Goal: Information Seeking & Learning: Learn about a topic

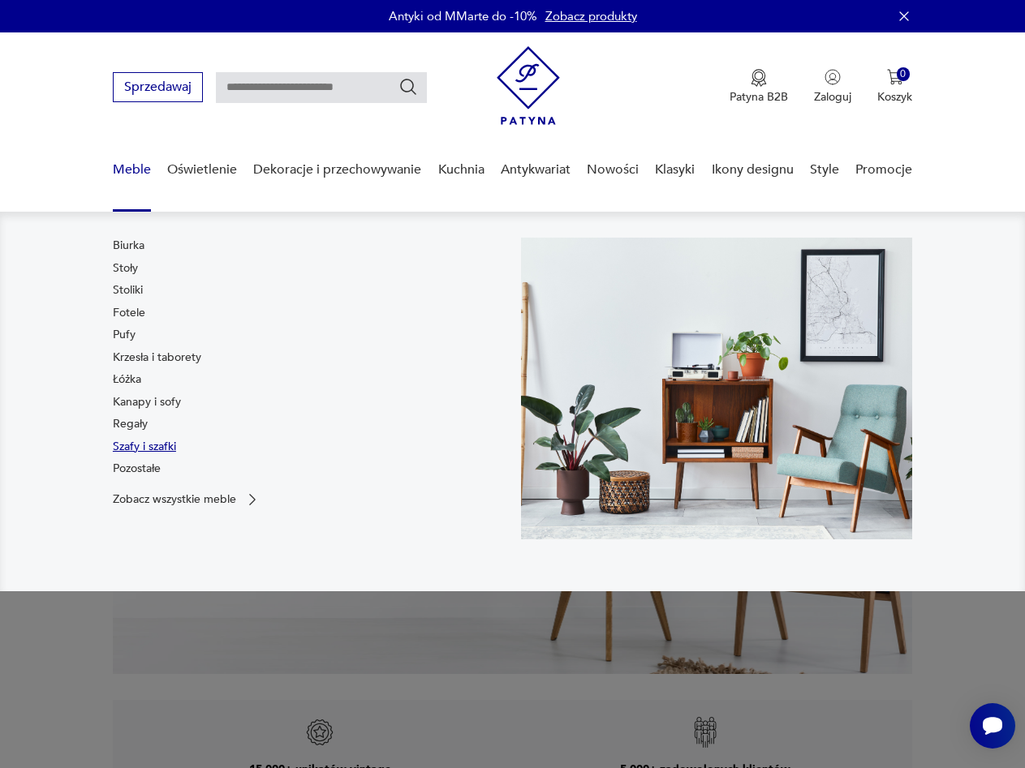
click at [146, 449] on link "Szafy i szafki" at bounding box center [144, 447] width 63 height 16
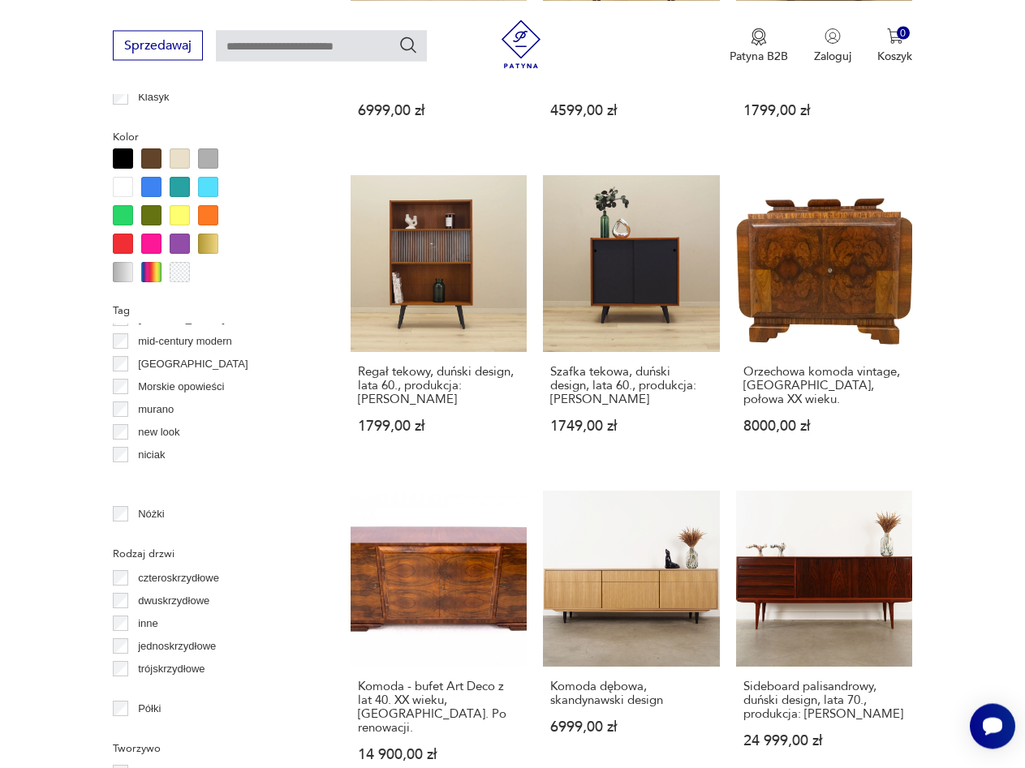
scroll to position [604, 0]
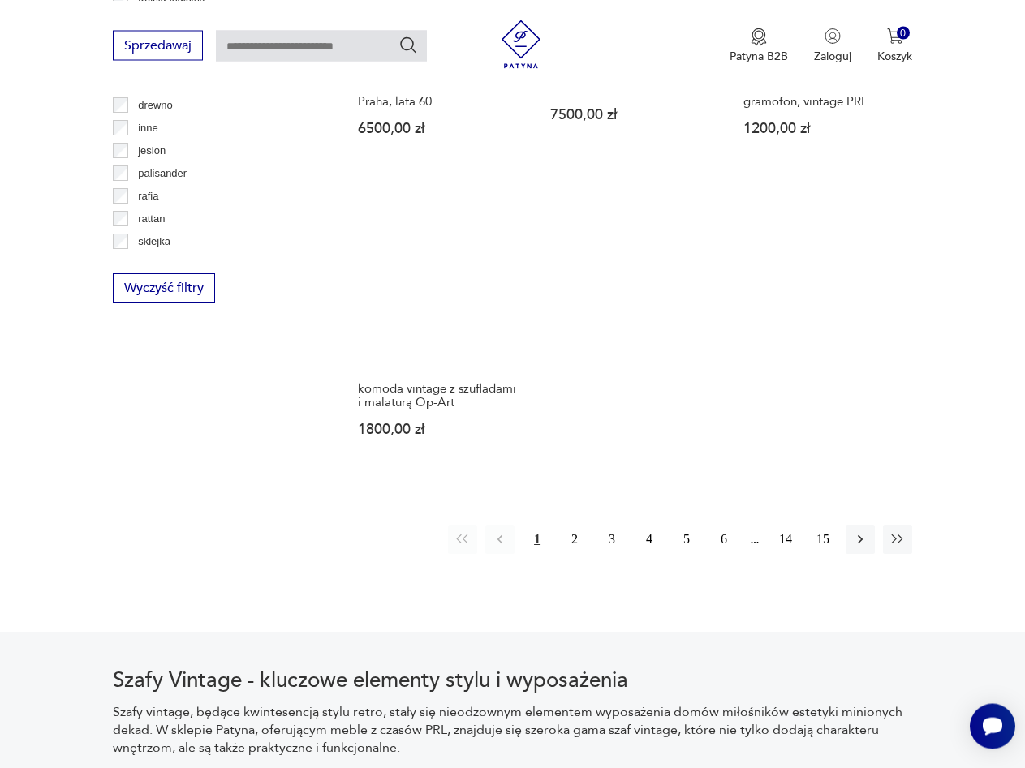
scroll to position [2253, 0]
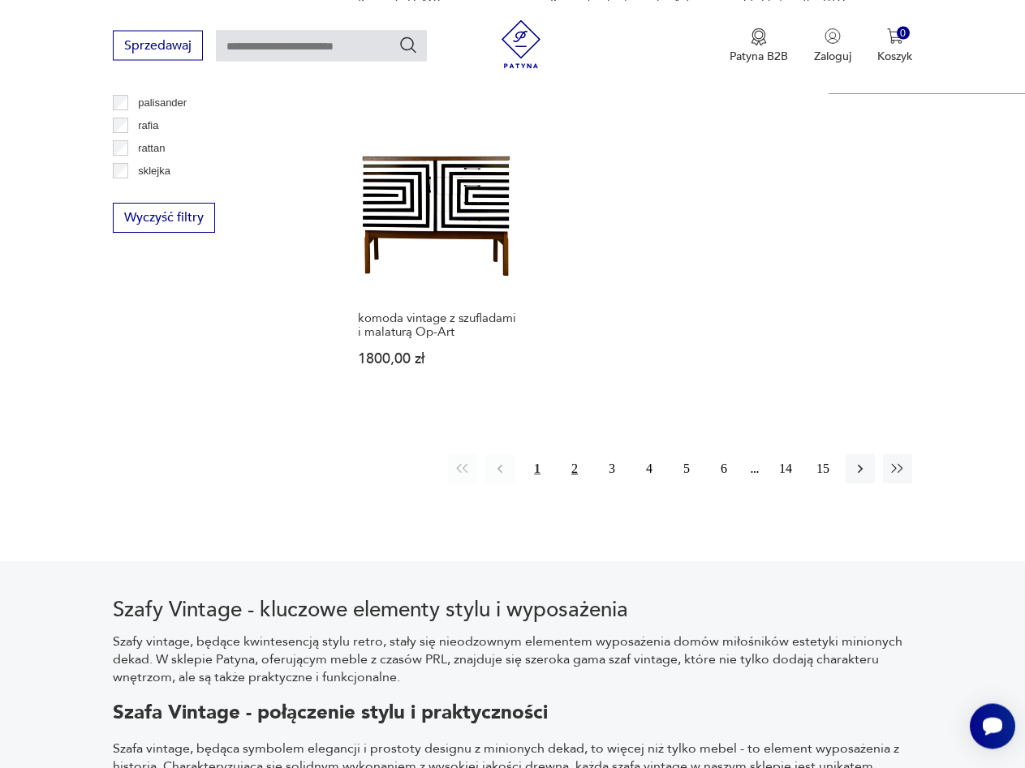
click at [581, 454] on button "2" at bounding box center [574, 468] width 29 height 29
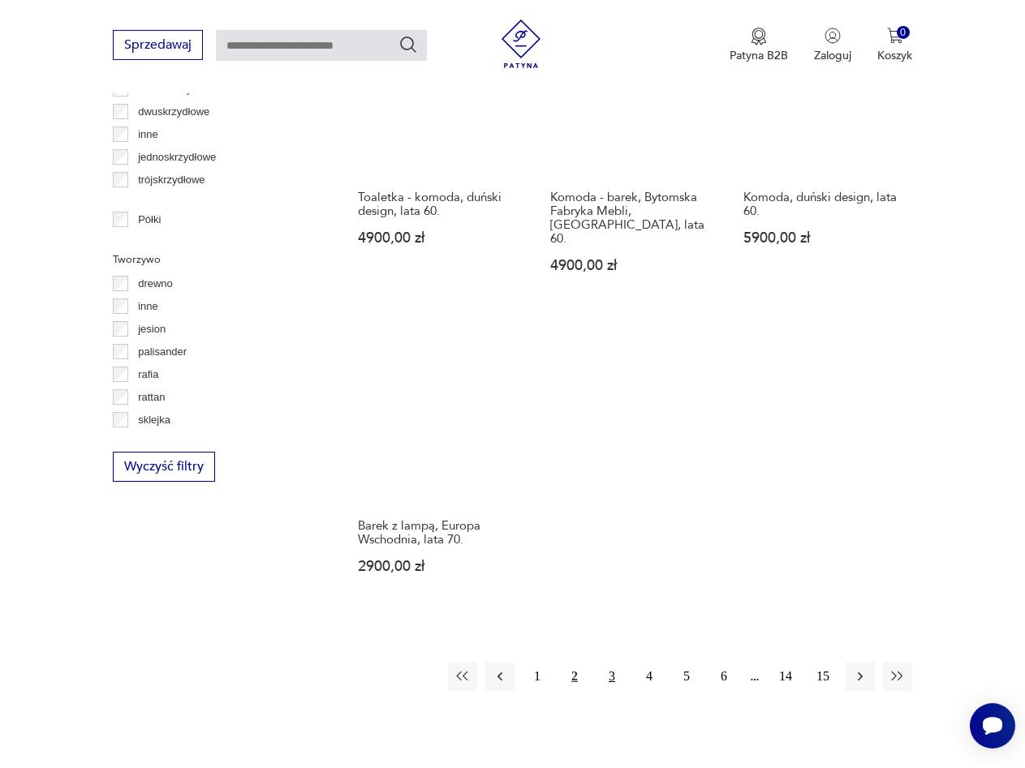
scroll to position [2004, 0]
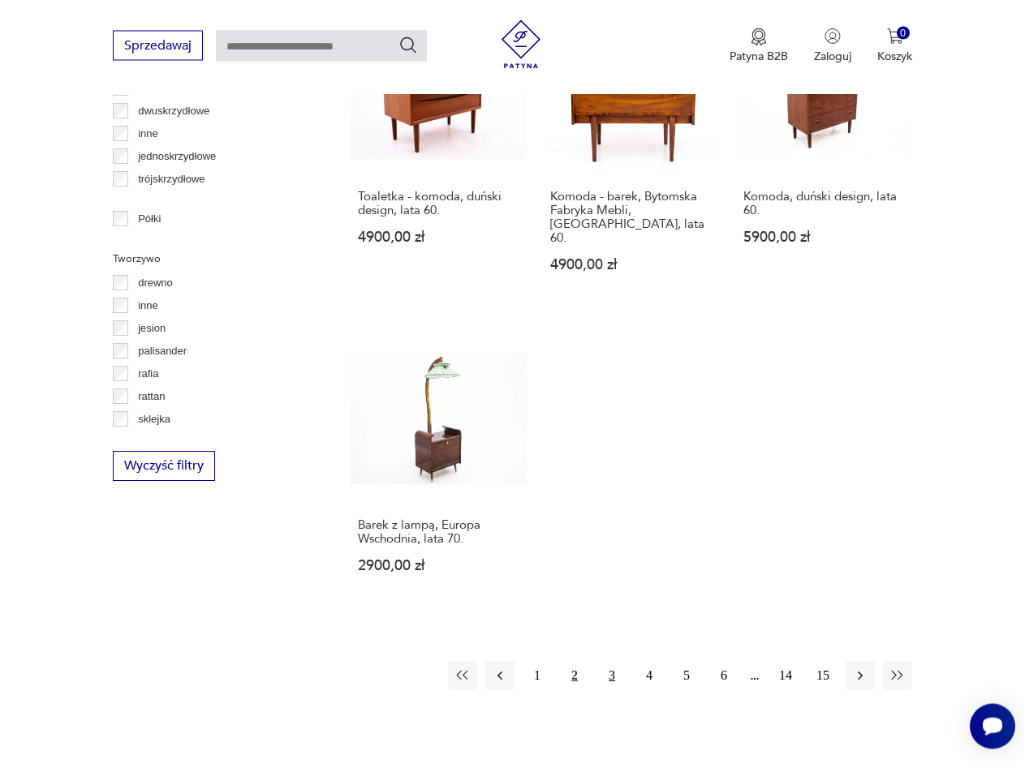
click at [611, 661] on button "3" at bounding box center [611, 675] width 29 height 29
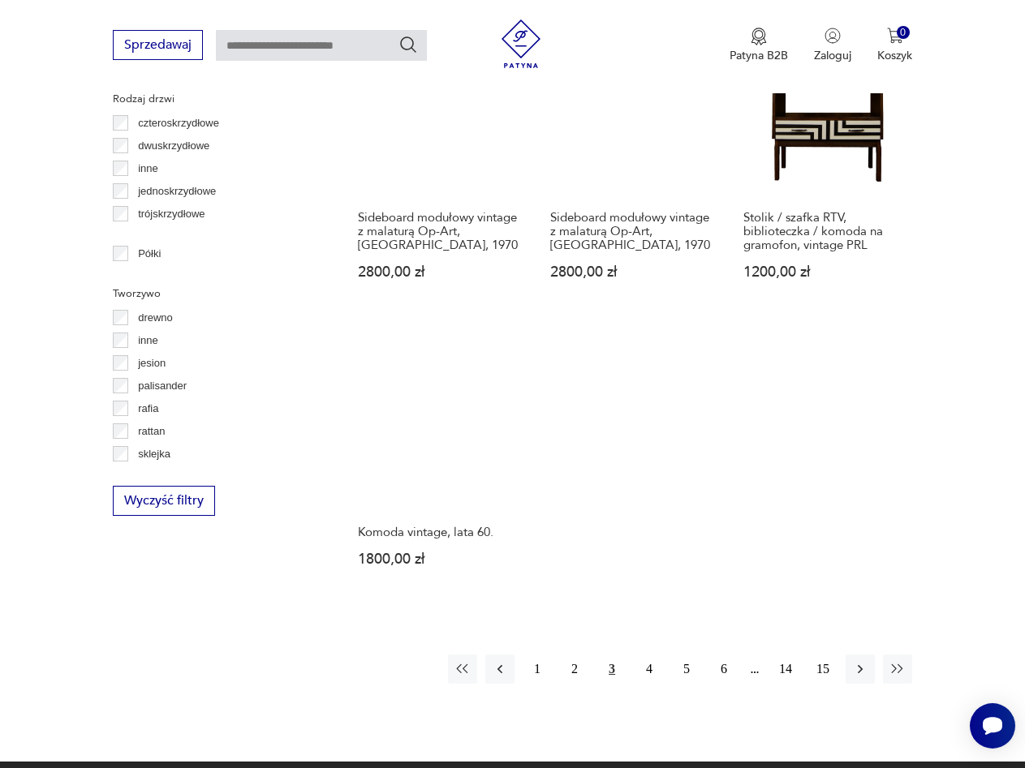
scroll to position [2004, 0]
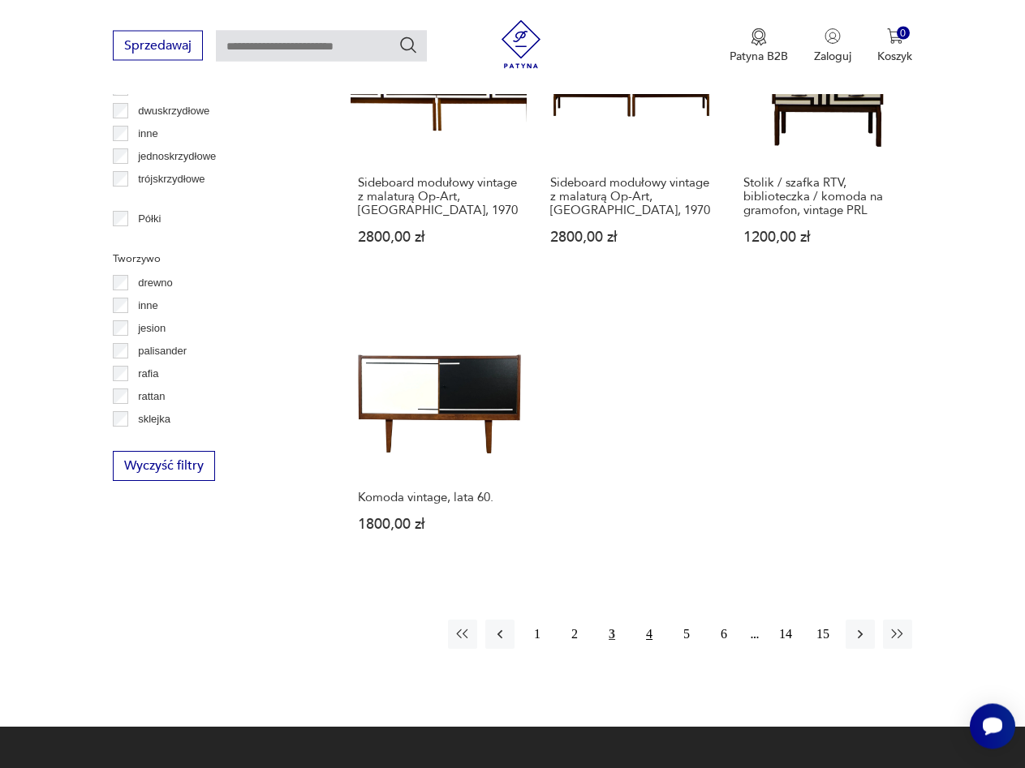
click at [641, 620] on button "4" at bounding box center [649, 634] width 29 height 29
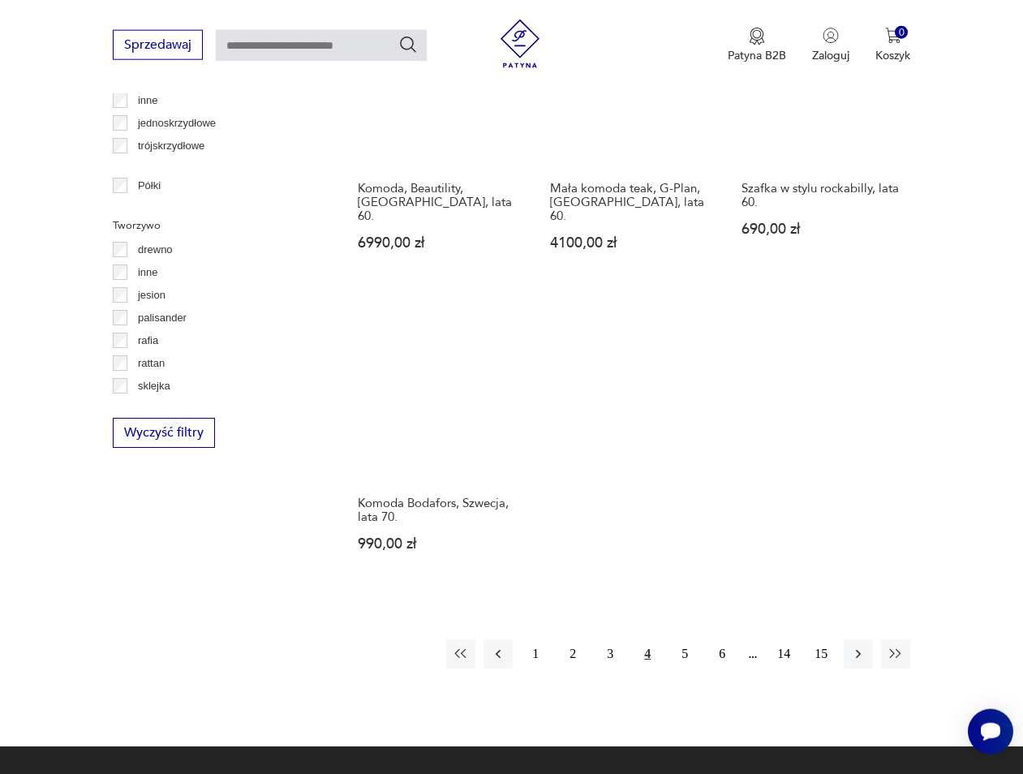
scroll to position [1985, 0]
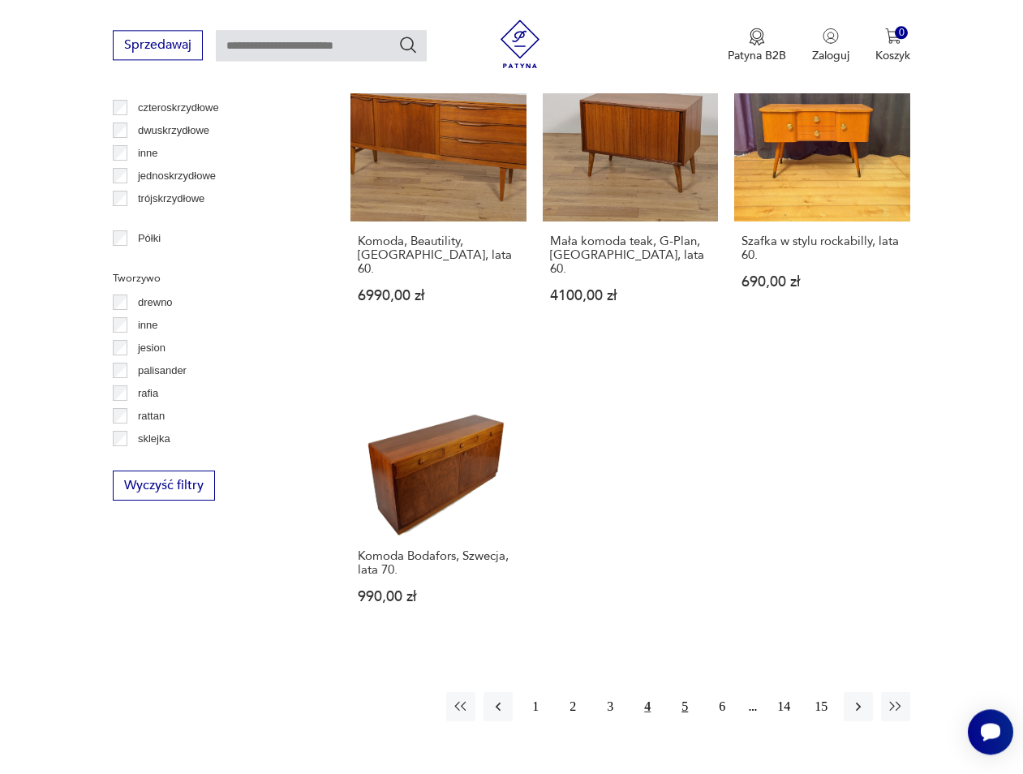
click at [681, 692] on button "5" at bounding box center [684, 706] width 29 height 29
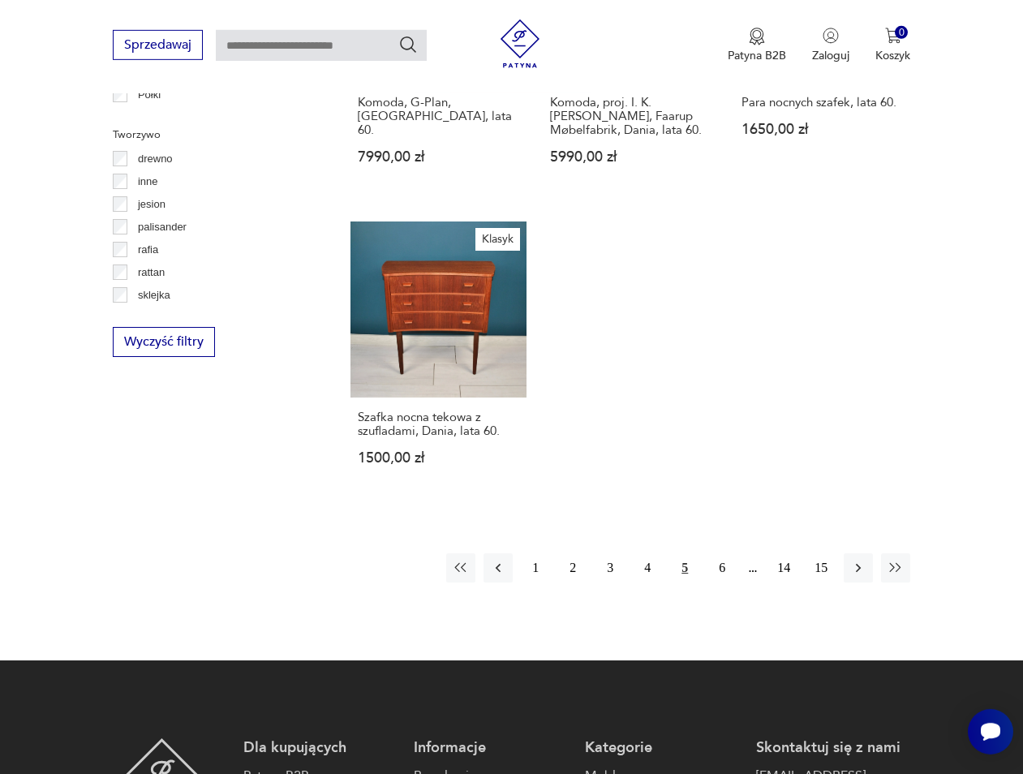
scroll to position [2170, 0]
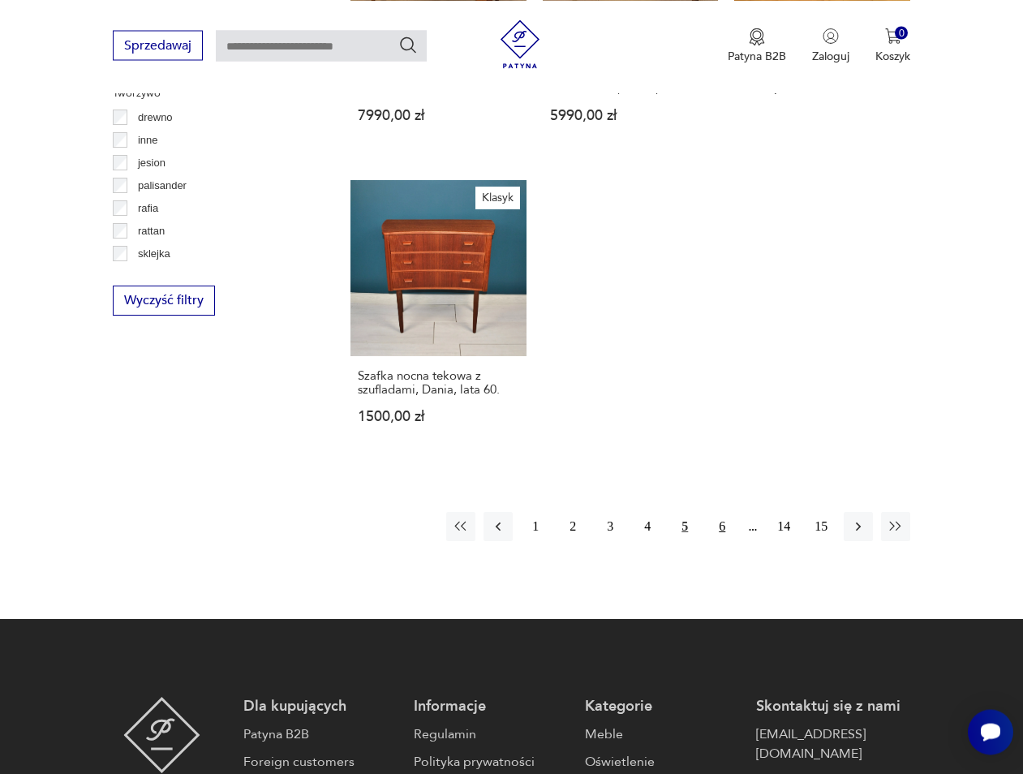
click at [718, 512] on button "6" at bounding box center [722, 526] width 29 height 29
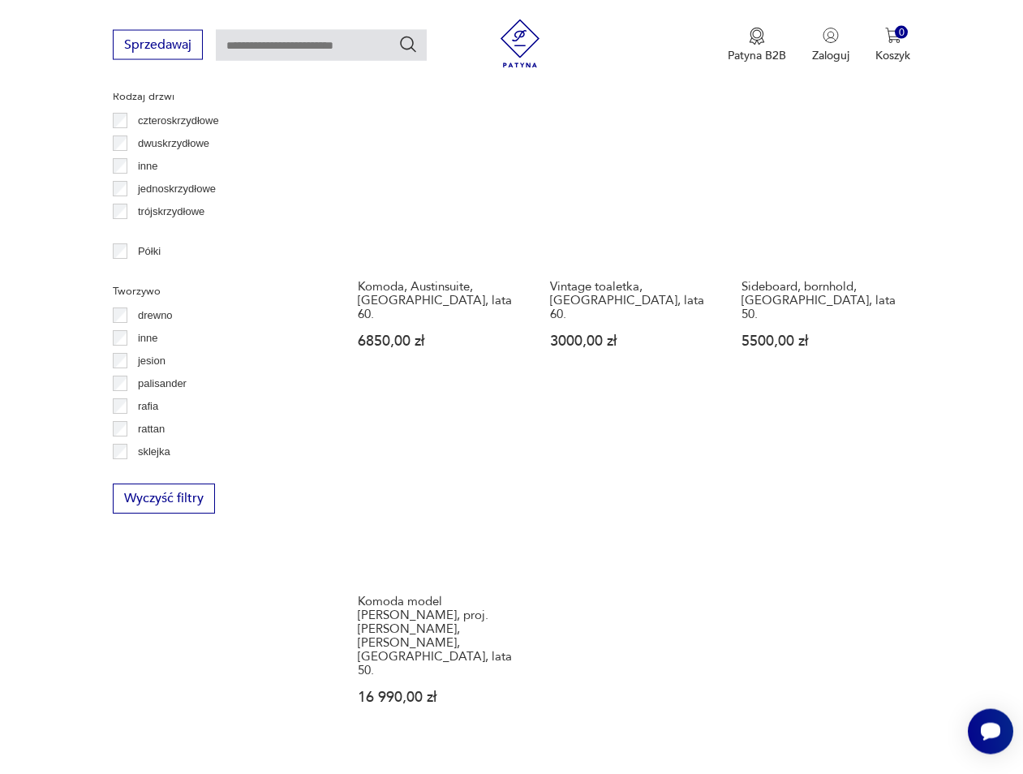
scroll to position [2004, 0]
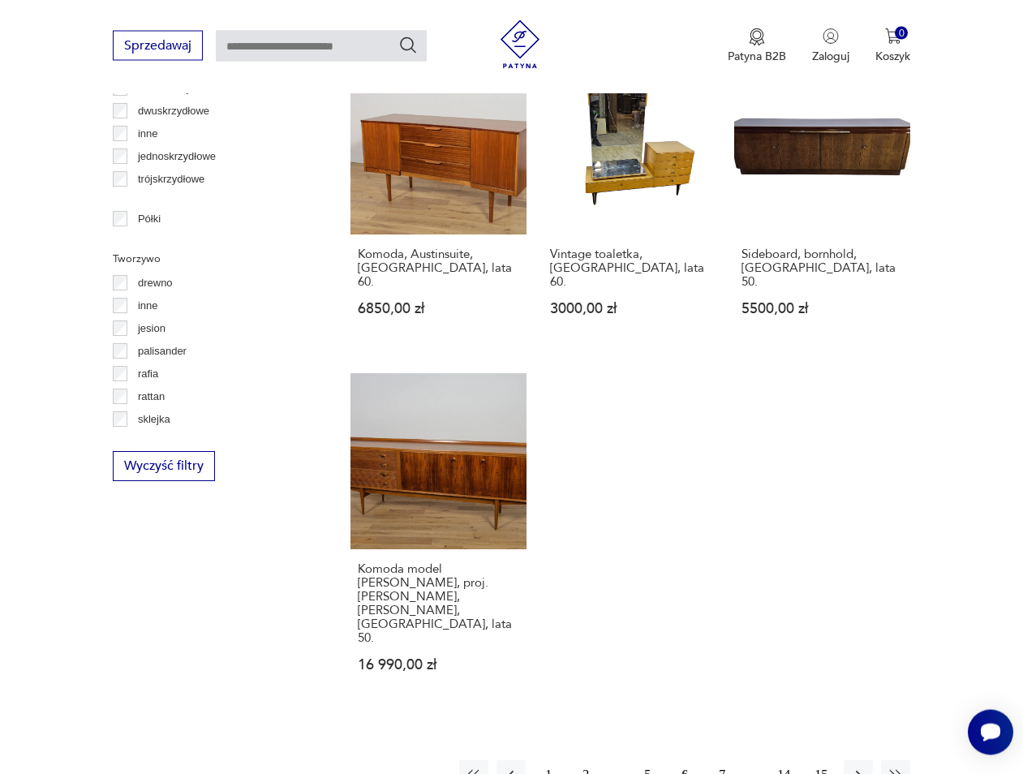
click at [722, 760] on button "7" at bounding box center [722, 774] width 29 height 29
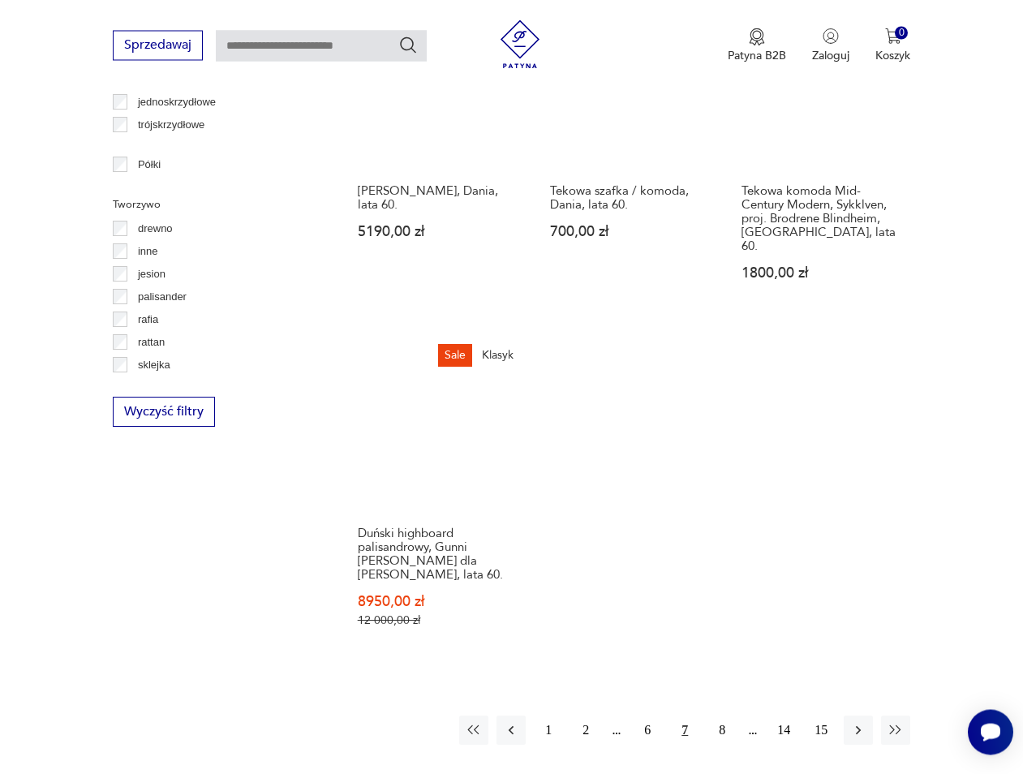
scroll to position [2087, 0]
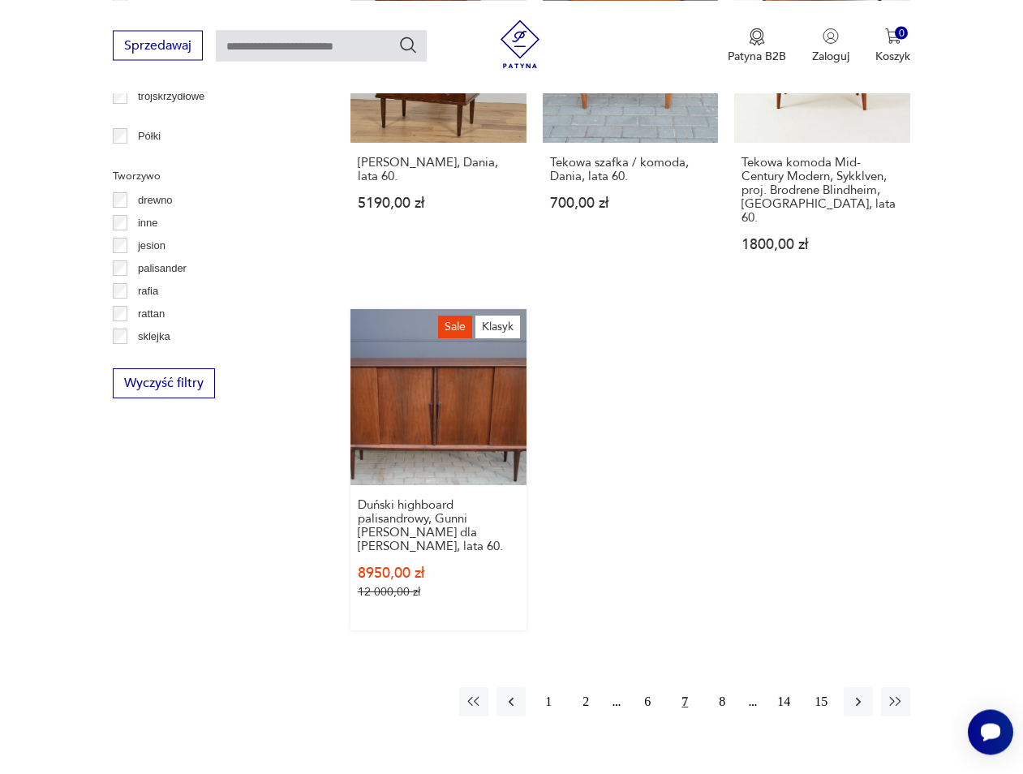
click at [492, 387] on link "Sale Klasyk Duński highboard palisandrowy, Gunni [PERSON_NAME] dla [PERSON_NAME…" at bounding box center [439, 469] width 176 height 321
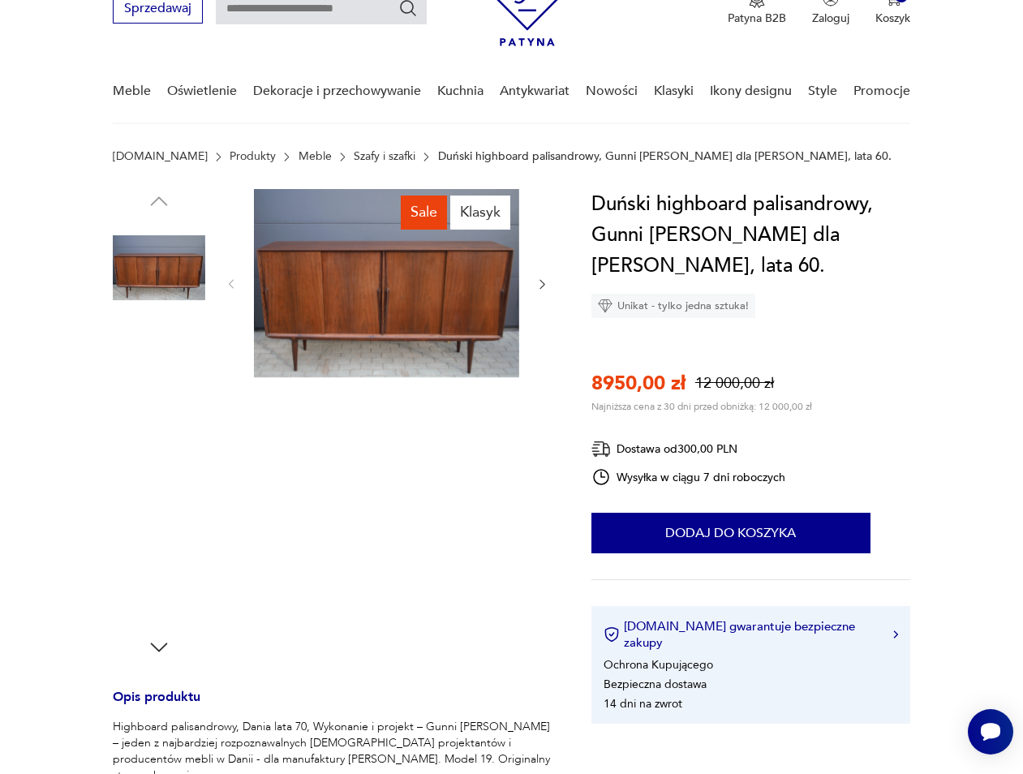
click at [420, 292] on img at bounding box center [386, 283] width 265 height 188
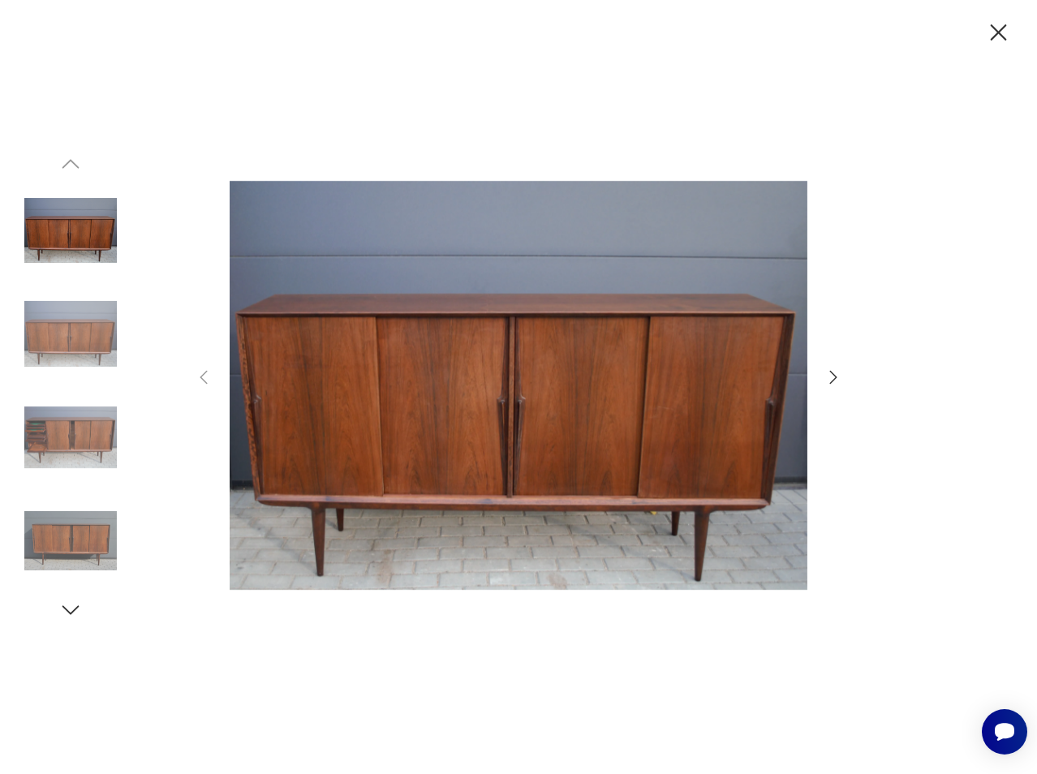
click at [833, 378] on icon "button" at bounding box center [833, 377] width 19 height 19
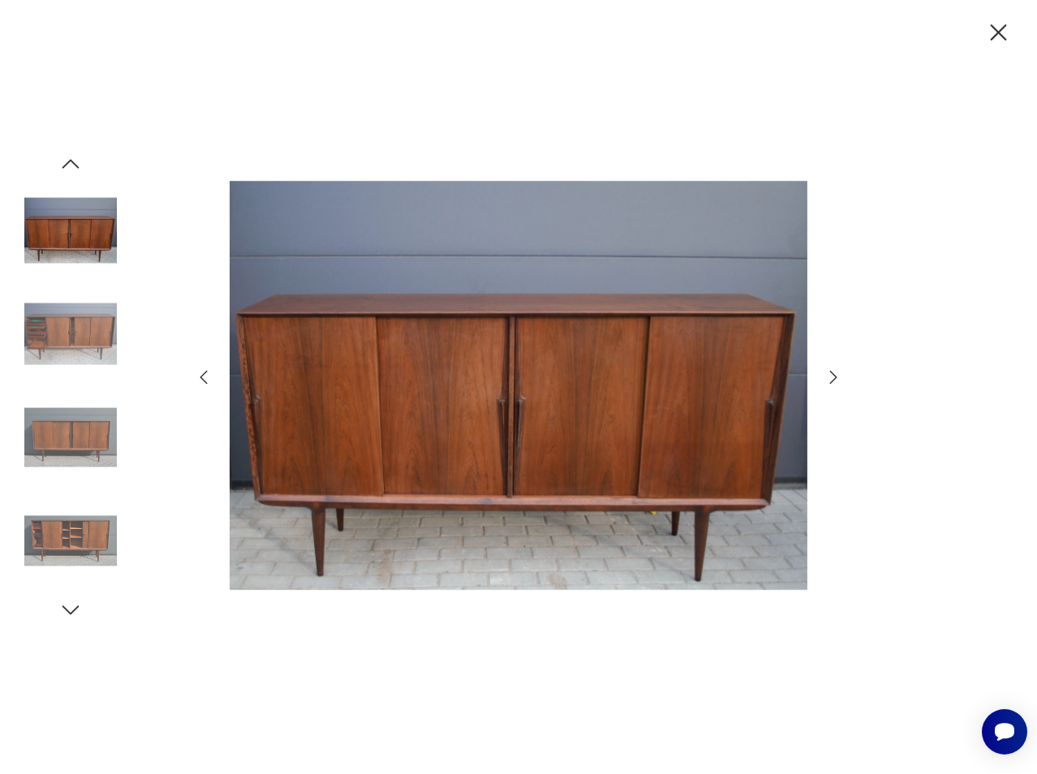
click at [833, 378] on icon "button" at bounding box center [833, 377] width 19 height 19
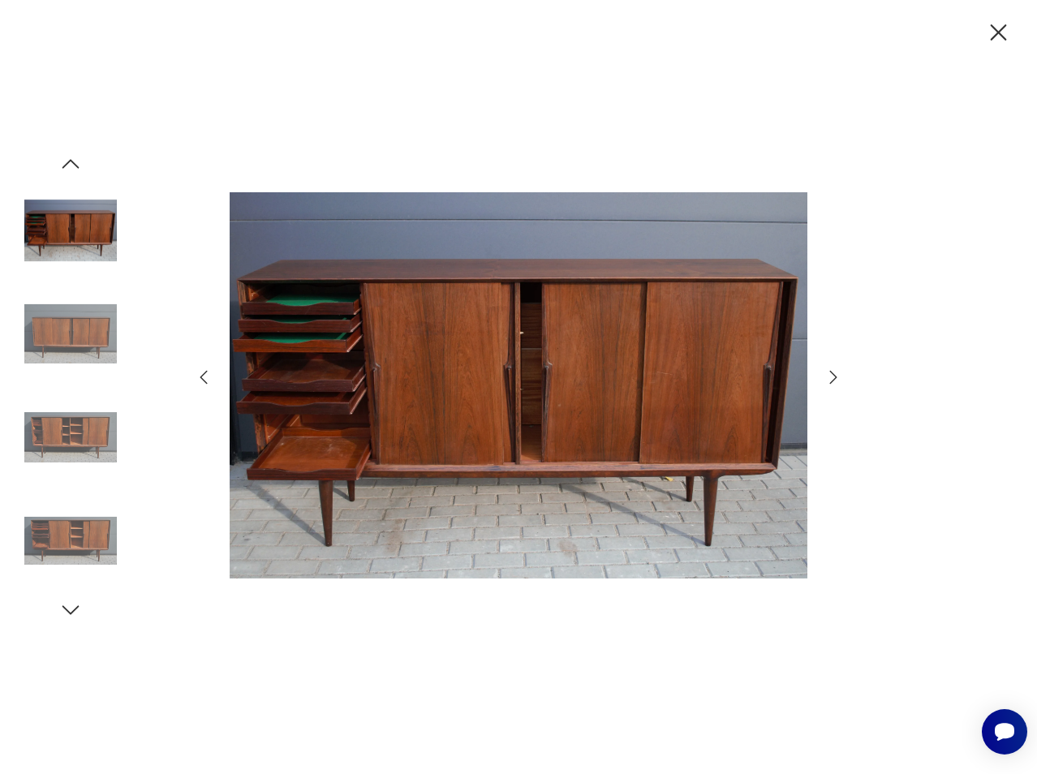
click at [833, 378] on icon "button" at bounding box center [833, 377] width 19 height 19
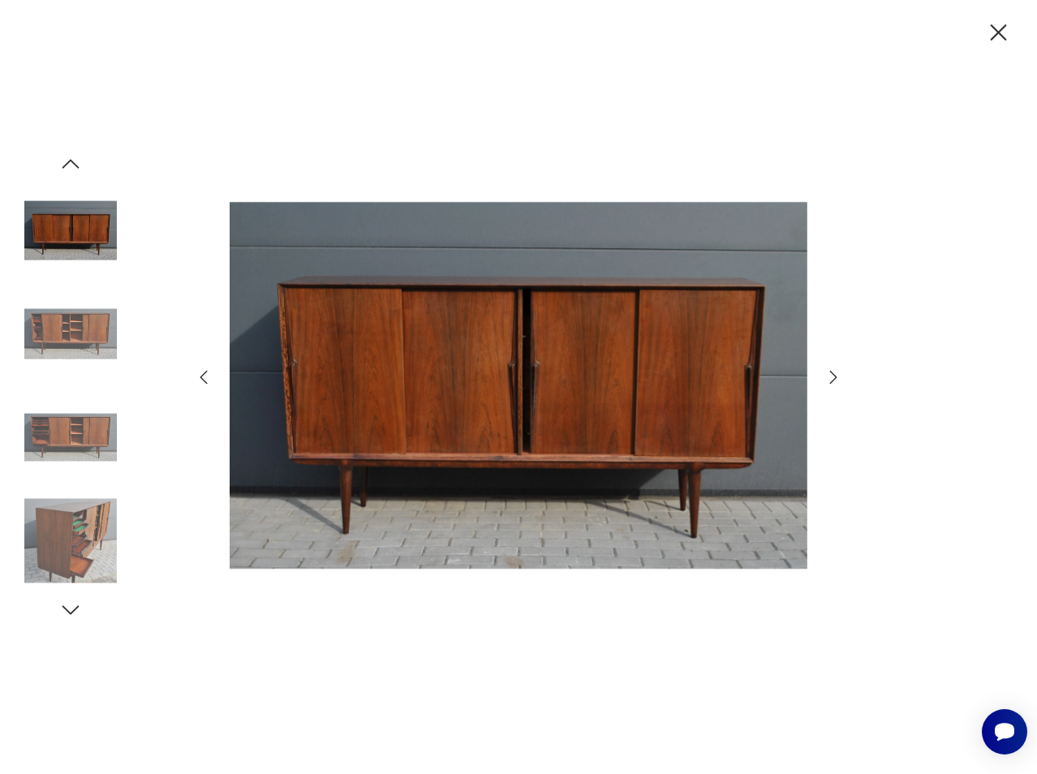
click at [833, 378] on icon "button" at bounding box center [833, 377] width 19 height 19
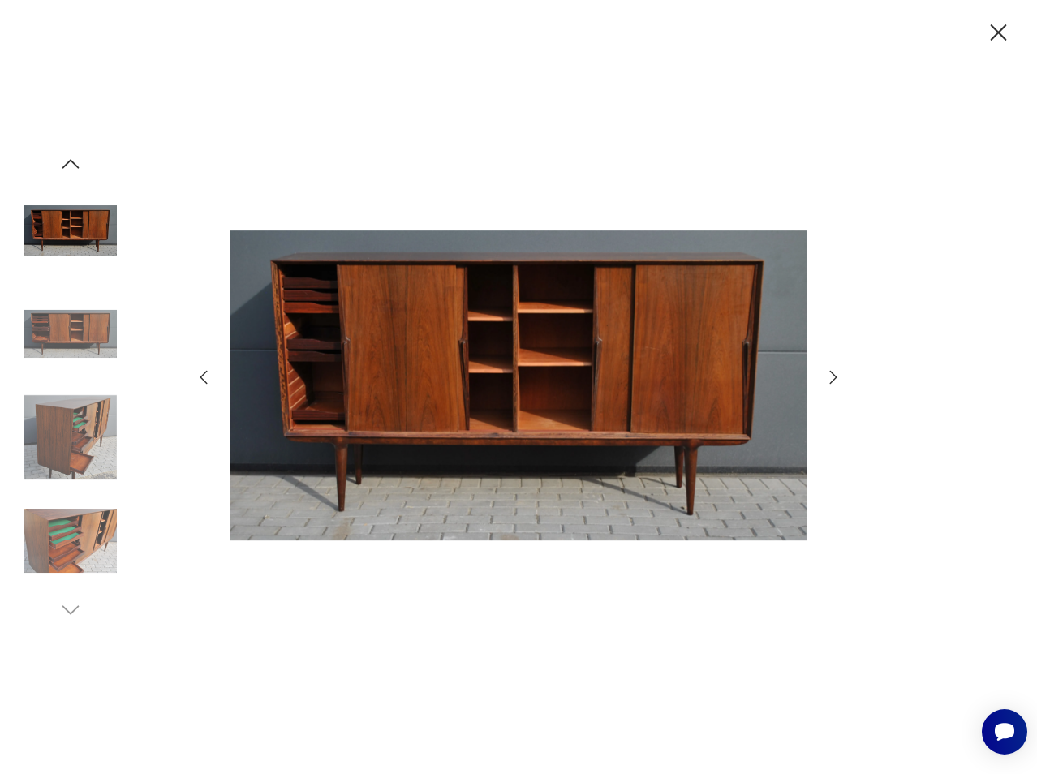
click at [833, 378] on icon "button" at bounding box center [833, 377] width 19 height 19
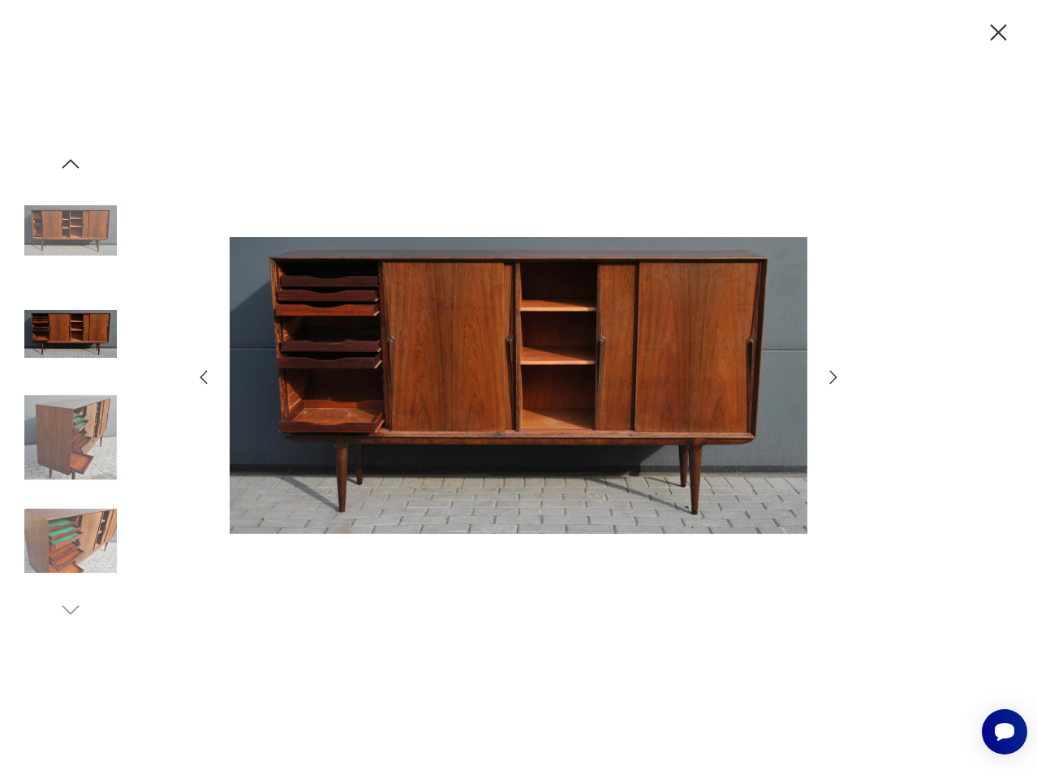
click at [833, 378] on icon "button" at bounding box center [833, 377] width 19 height 19
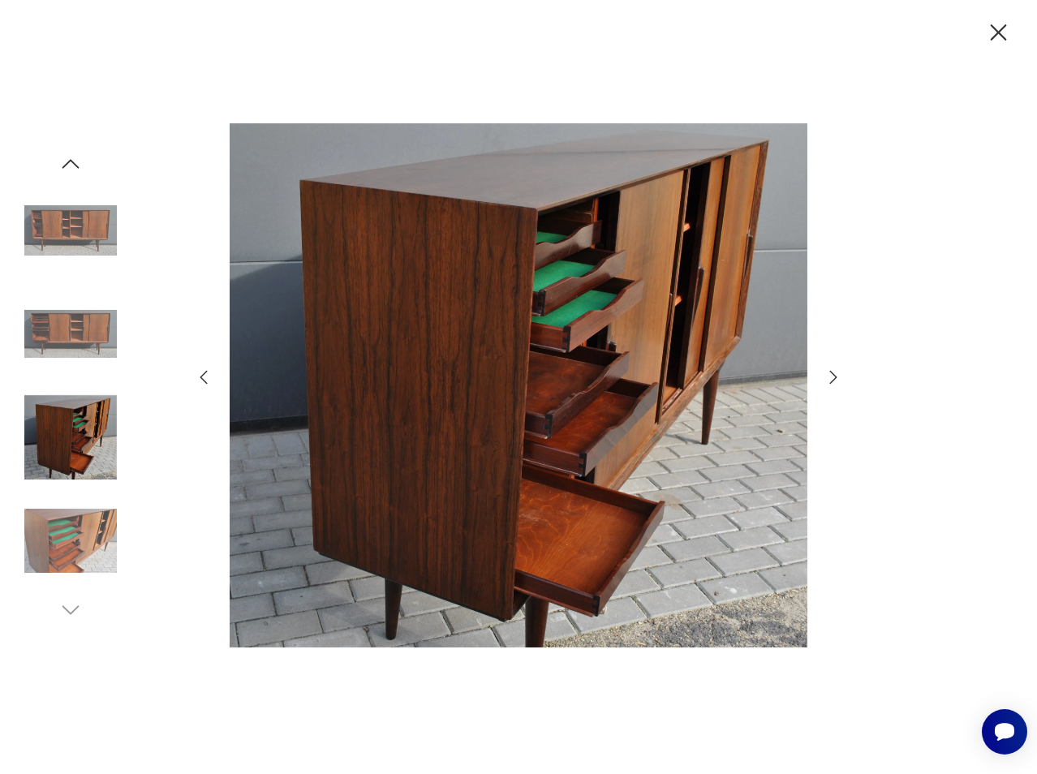
click at [834, 374] on icon "button" at bounding box center [833, 377] width 19 height 19
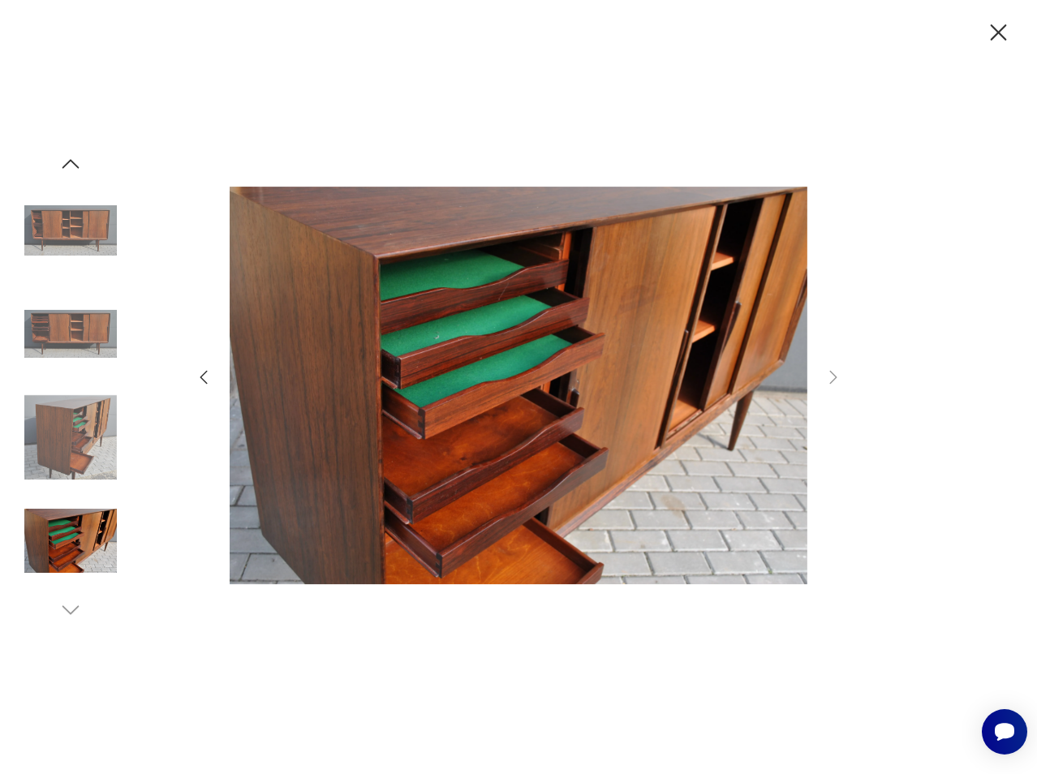
click at [996, 37] on icon "button" at bounding box center [999, 32] width 16 height 16
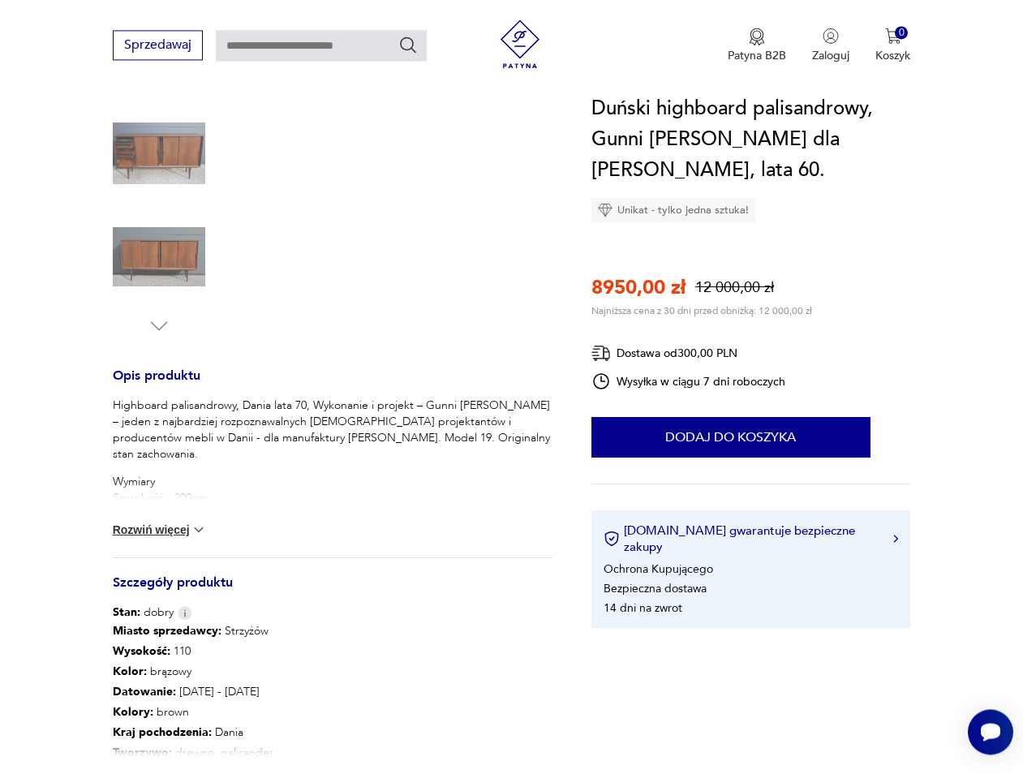
scroll to position [410, 0]
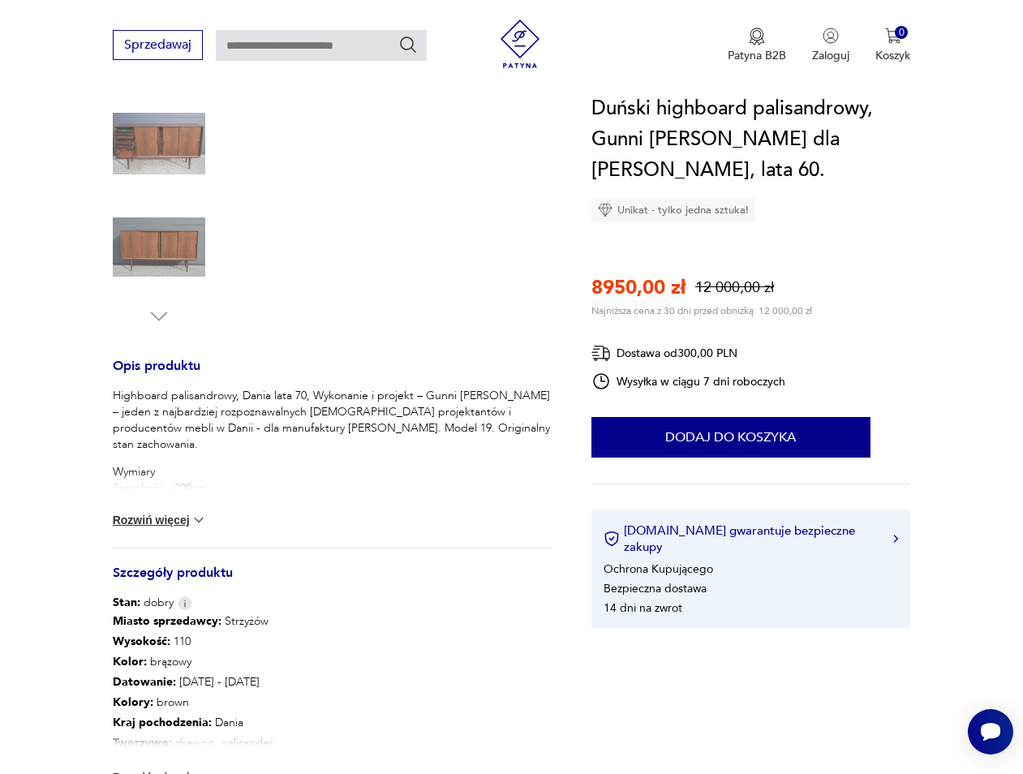
click at [182, 517] on button "Rozwiń więcej" at bounding box center [160, 520] width 94 height 16
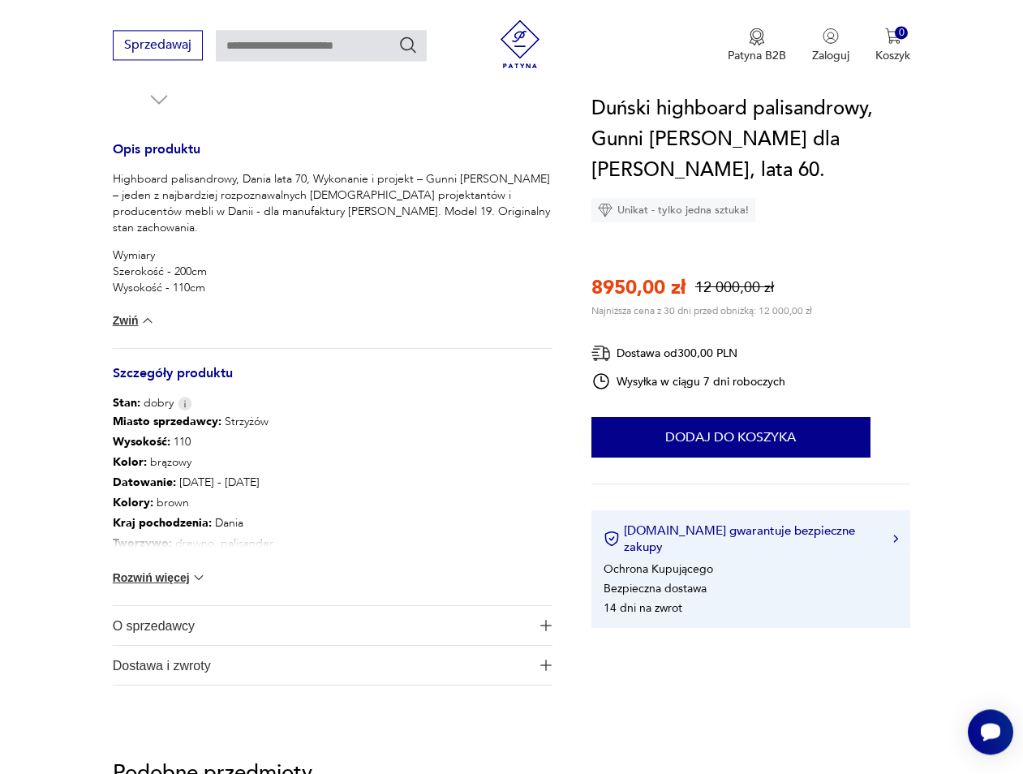
scroll to position [658, 0]
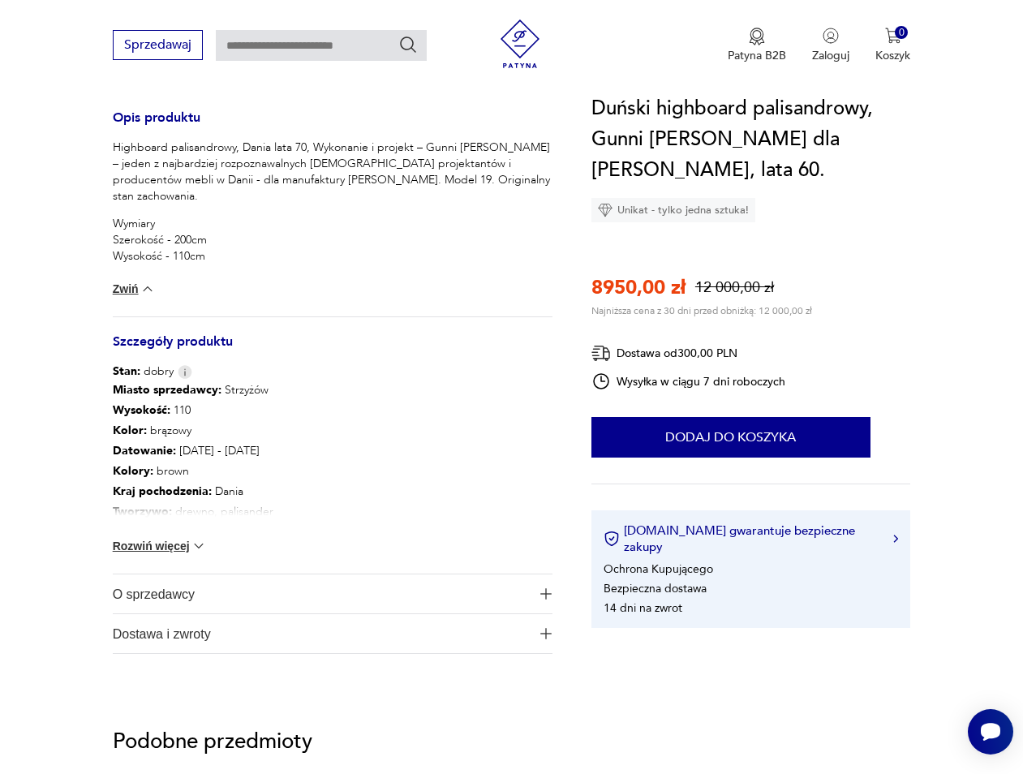
click at [182, 548] on button "Rozwiń więcej" at bounding box center [160, 546] width 94 height 16
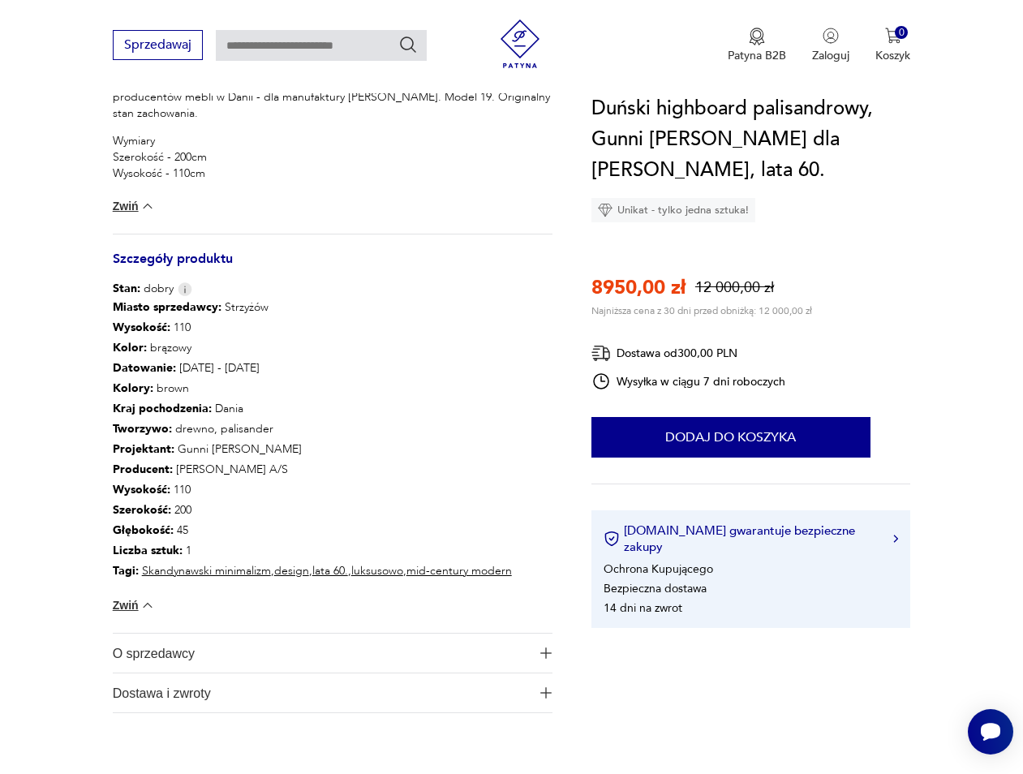
scroll to position [824, 0]
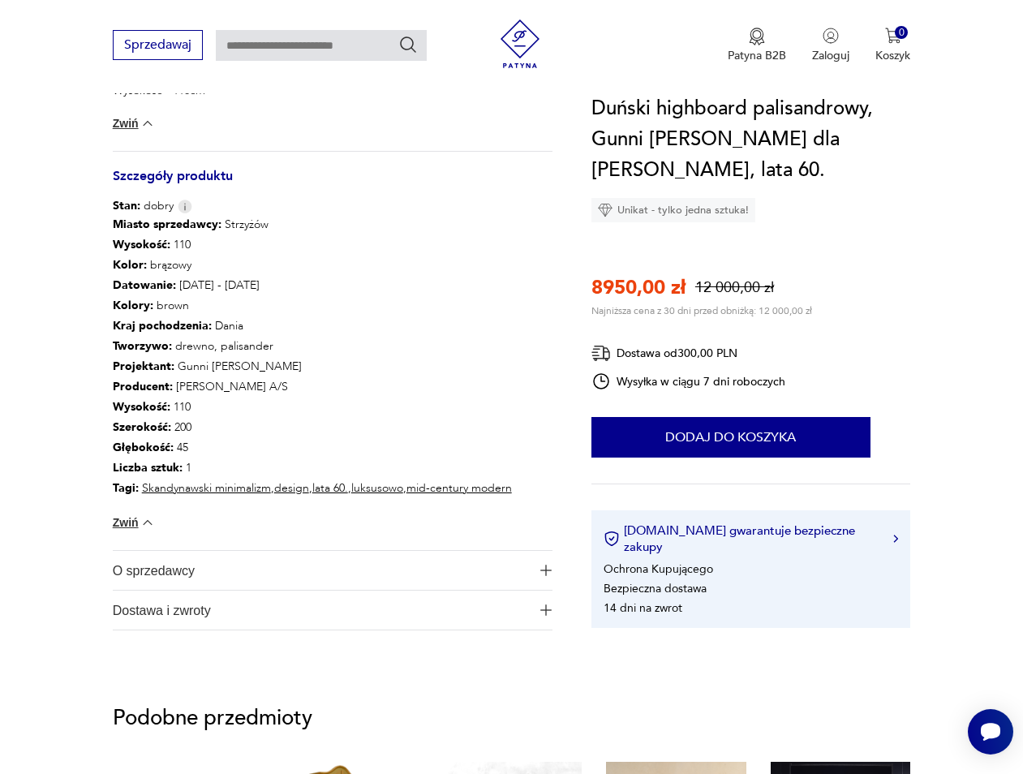
click at [133, 566] on span "O sprzedawcy" at bounding box center [322, 570] width 418 height 39
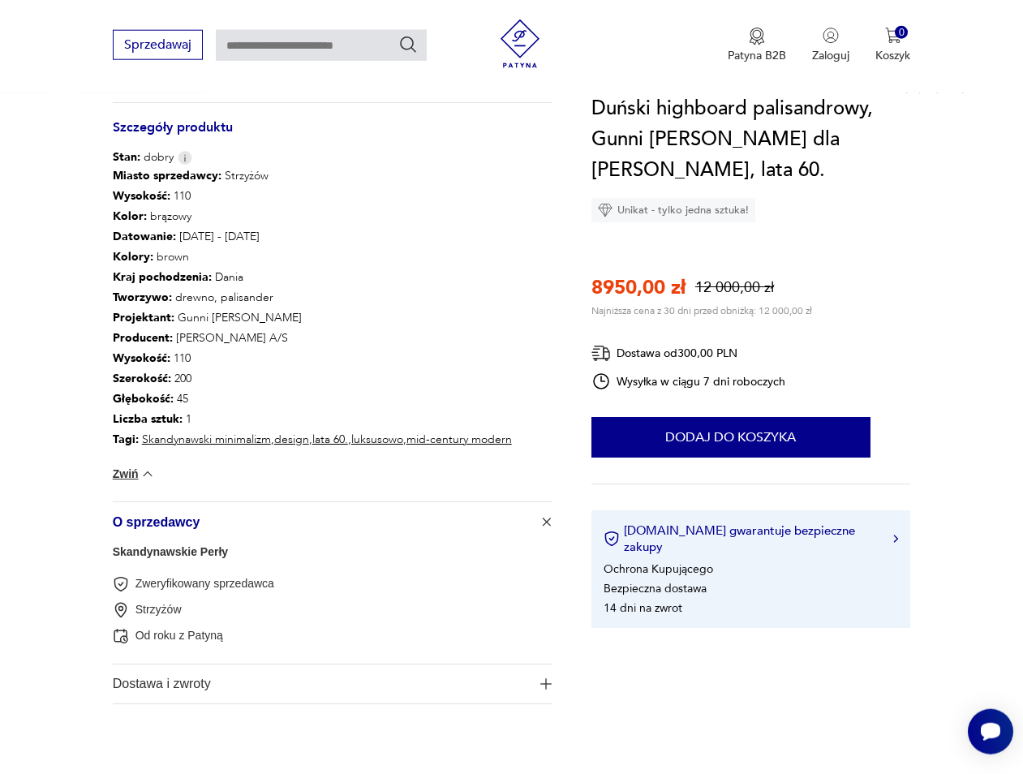
scroll to position [906, 0]
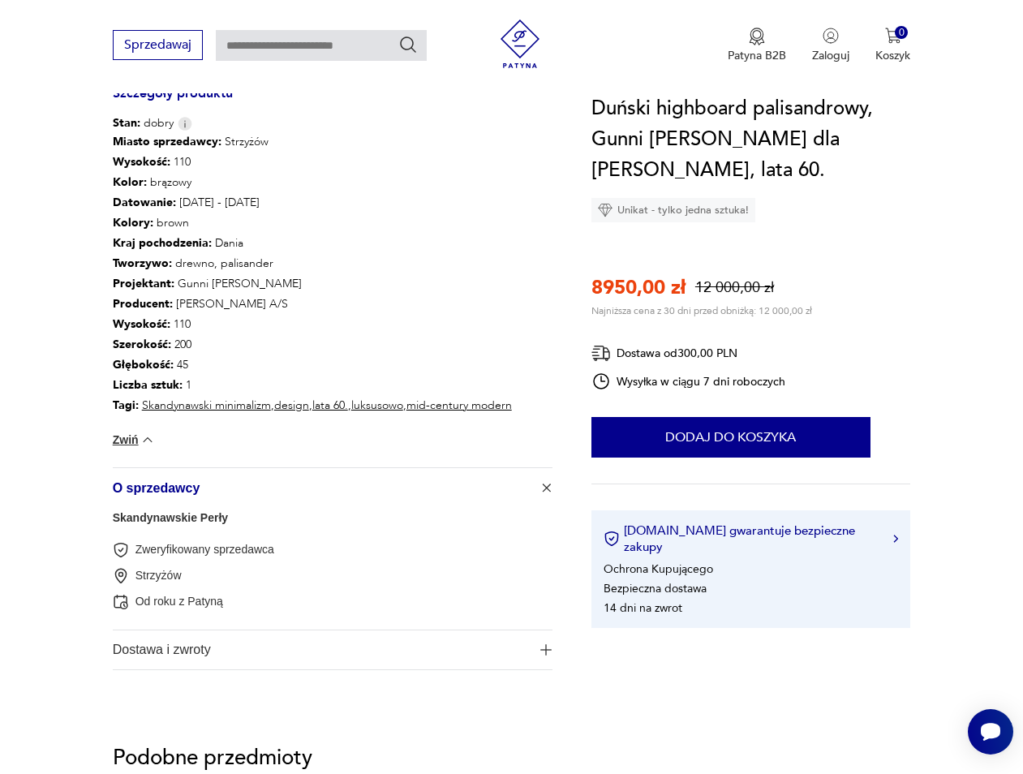
click at [142, 643] on span "Dostawa i zwroty" at bounding box center [322, 649] width 418 height 39
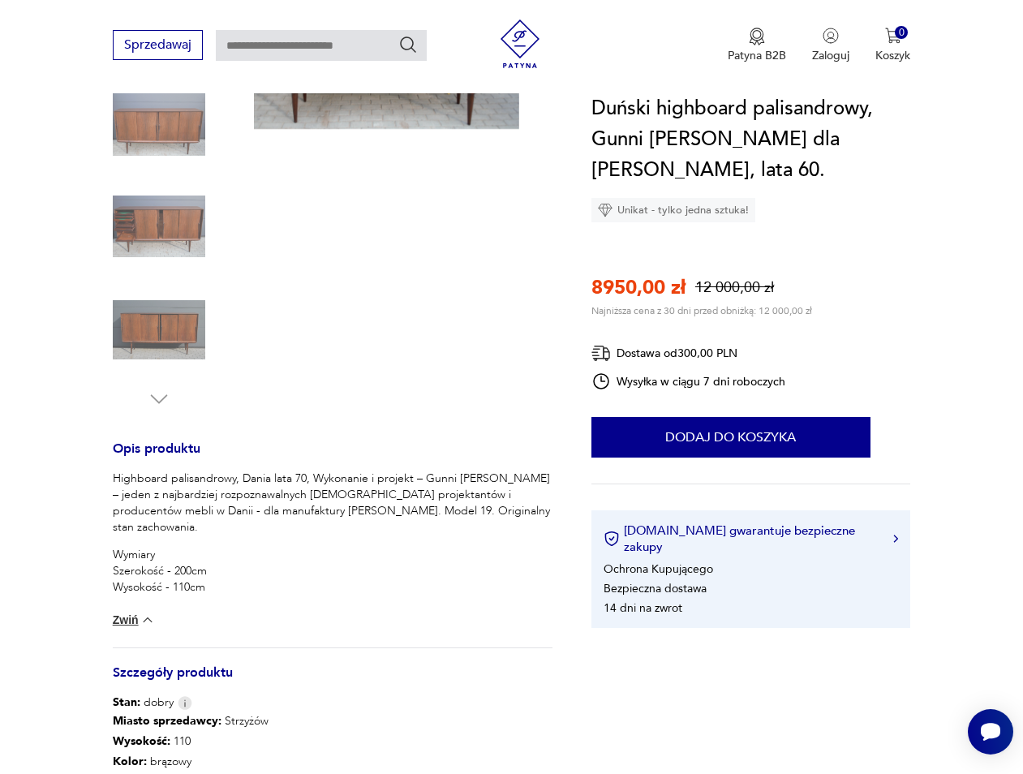
scroll to position [0, 0]
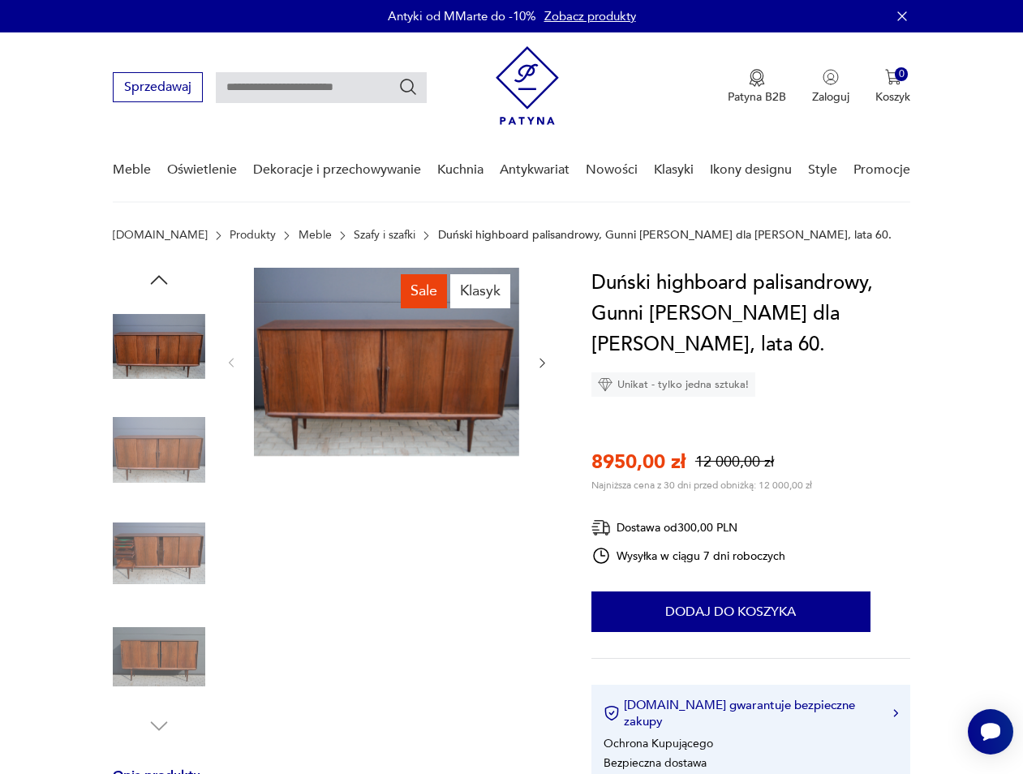
click at [155, 341] on img at bounding box center [159, 346] width 93 height 93
click at [328, 374] on img at bounding box center [386, 362] width 265 height 188
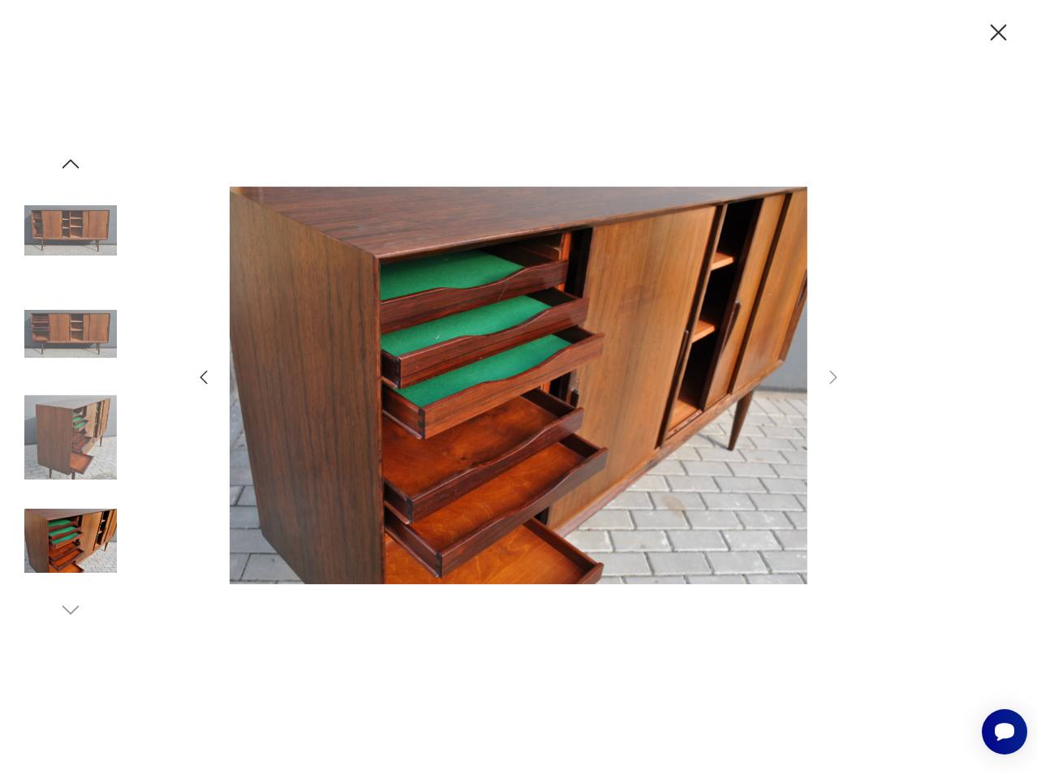
click at [204, 376] on icon "button" at bounding box center [203, 377] width 19 height 19
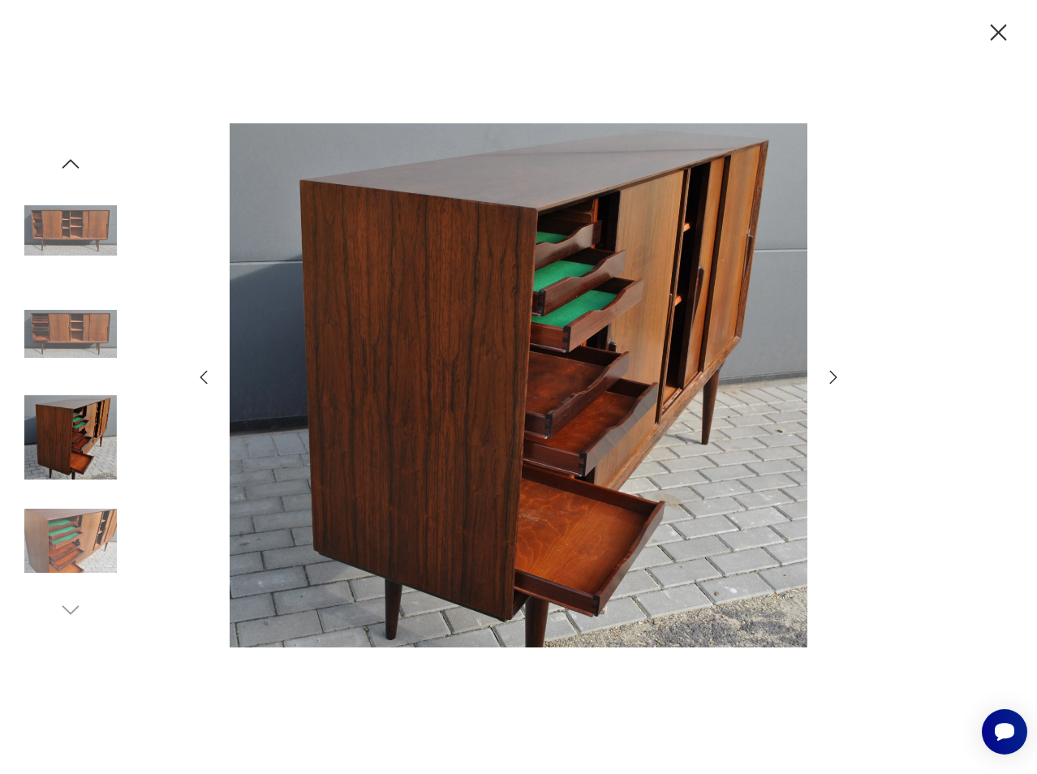
click at [204, 376] on icon "button" at bounding box center [203, 377] width 19 height 19
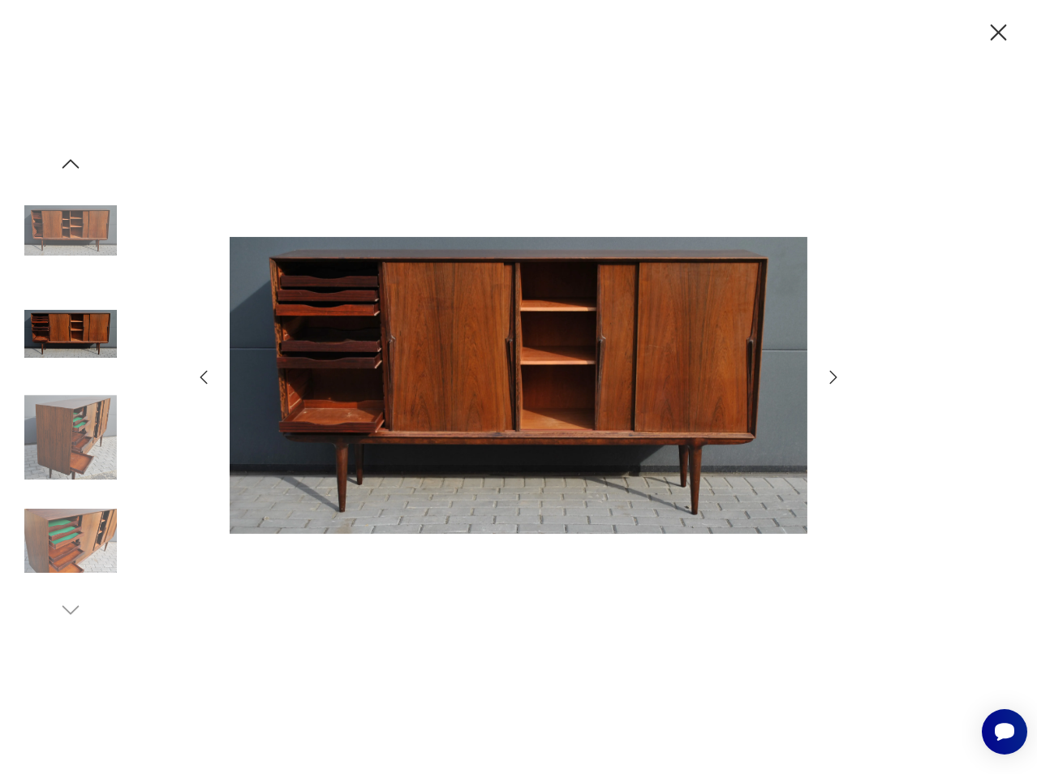
click at [205, 376] on icon "button" at bounding box center [203, 377] width 19 height 19
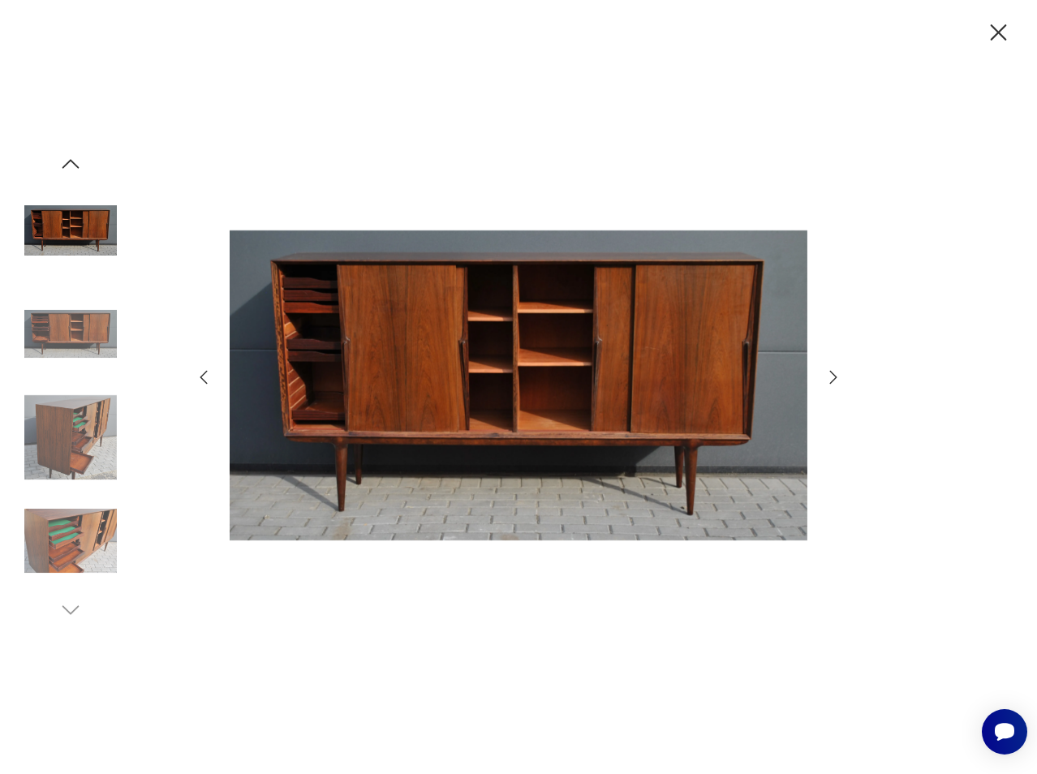
click at [433, 400] on img at bounding box center [519, 384] width 578 height 619
click at [445, 370] on img at bounding box center [519, 384] width 578 height 619
click at [510, 387] on img at bounding box center [519, 384] width 578 height 619
click at [204, 377] on icon "button" at bounding box center [203, 377] width 19 height 19
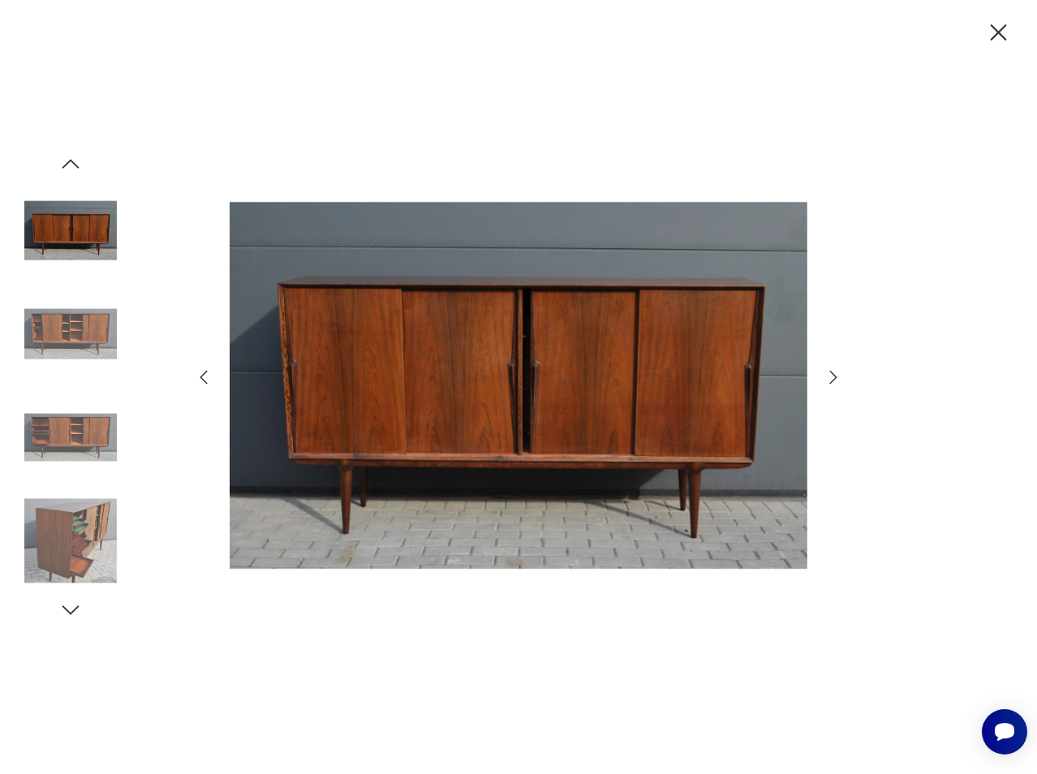
click at [204, 377] on icon "button" at bounding box center [203, 377] width 19 height 19
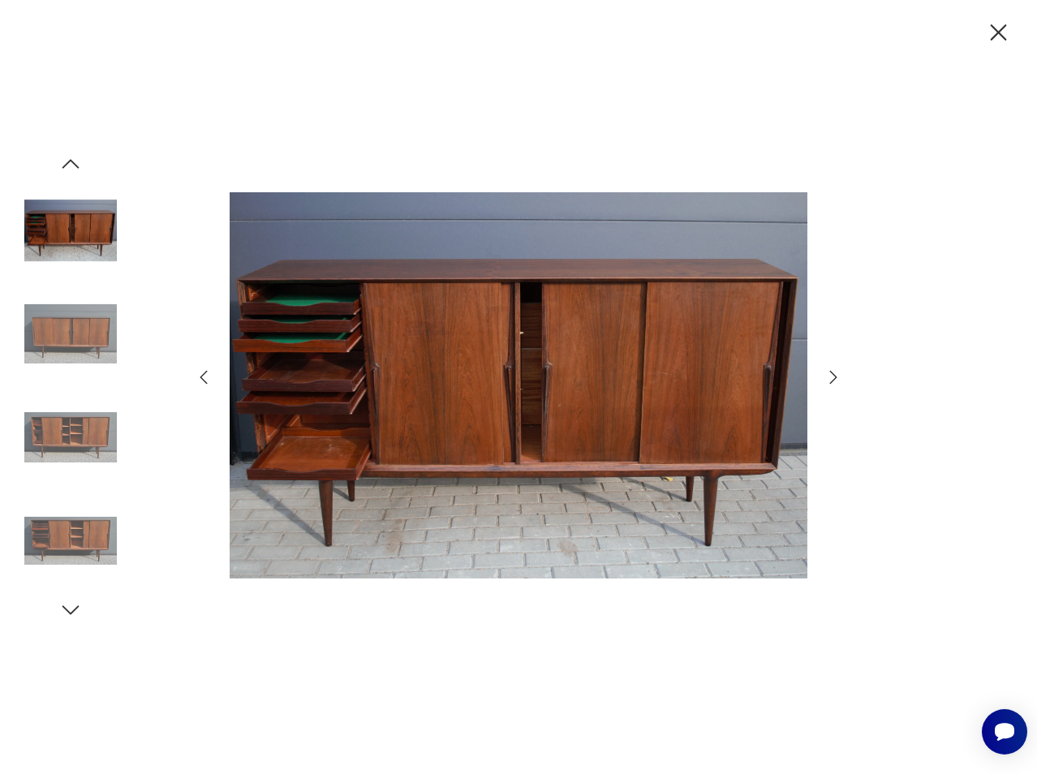
click at [1001, 29] on icon "button" at bounding box center [999, 32] width 16 height 16
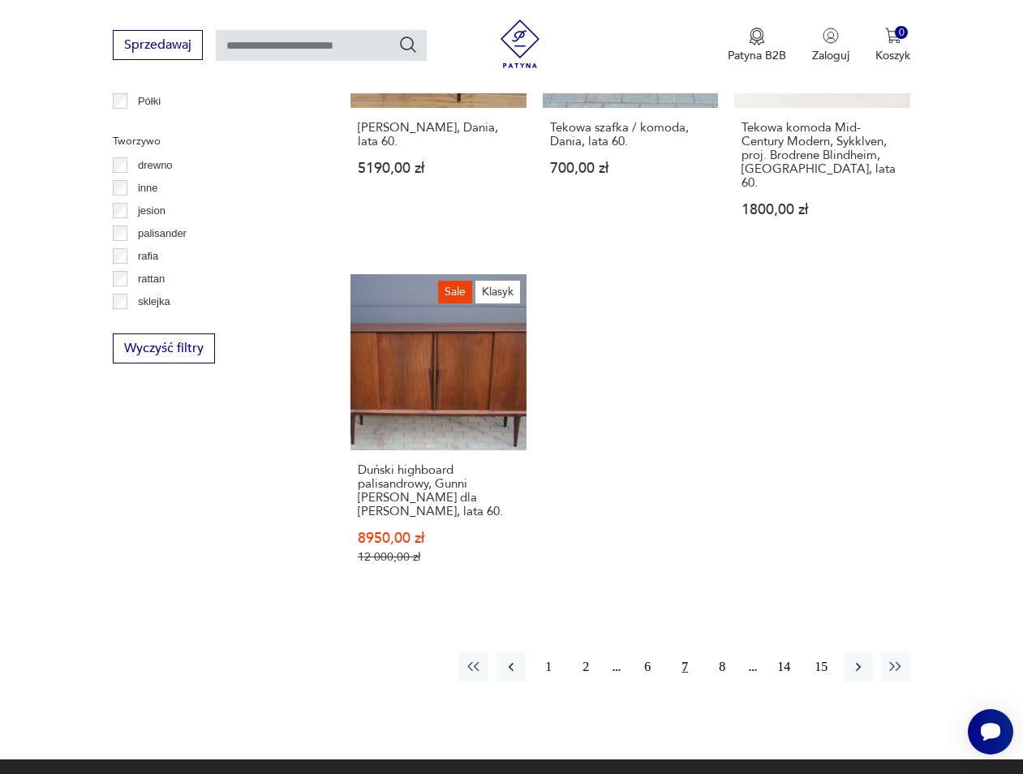
scroll to position [2172, 0]
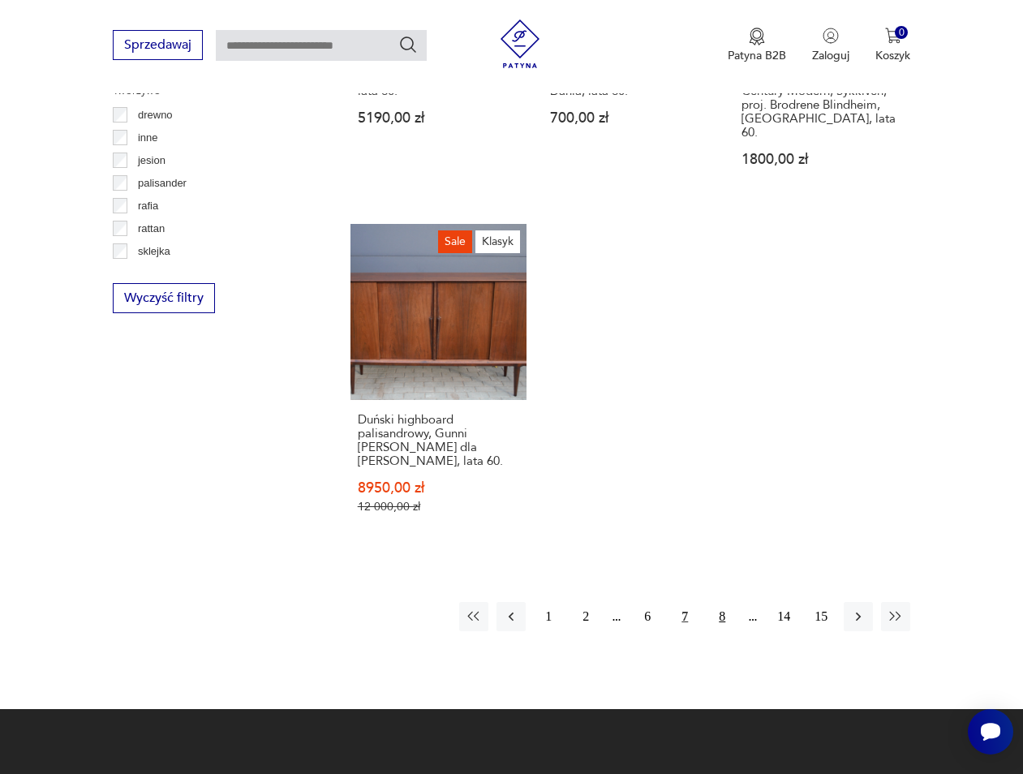
click at [726, 602] on button "8" at bounding box center [722, 616] width 29 height 29
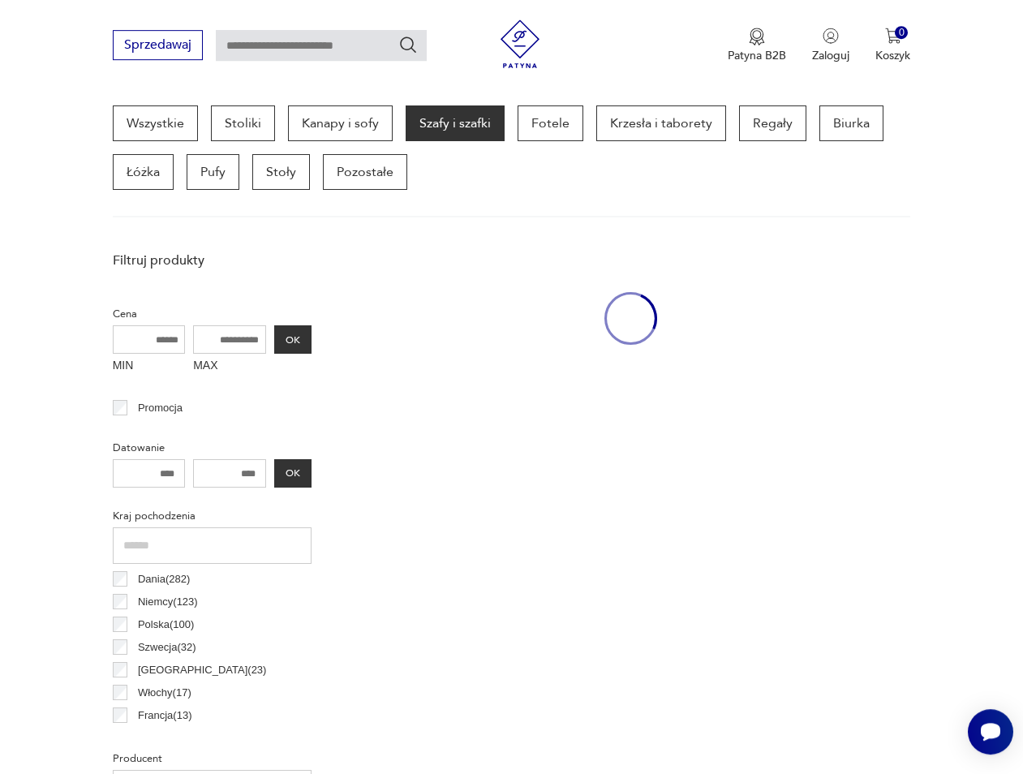
scroll to position [431, 0]
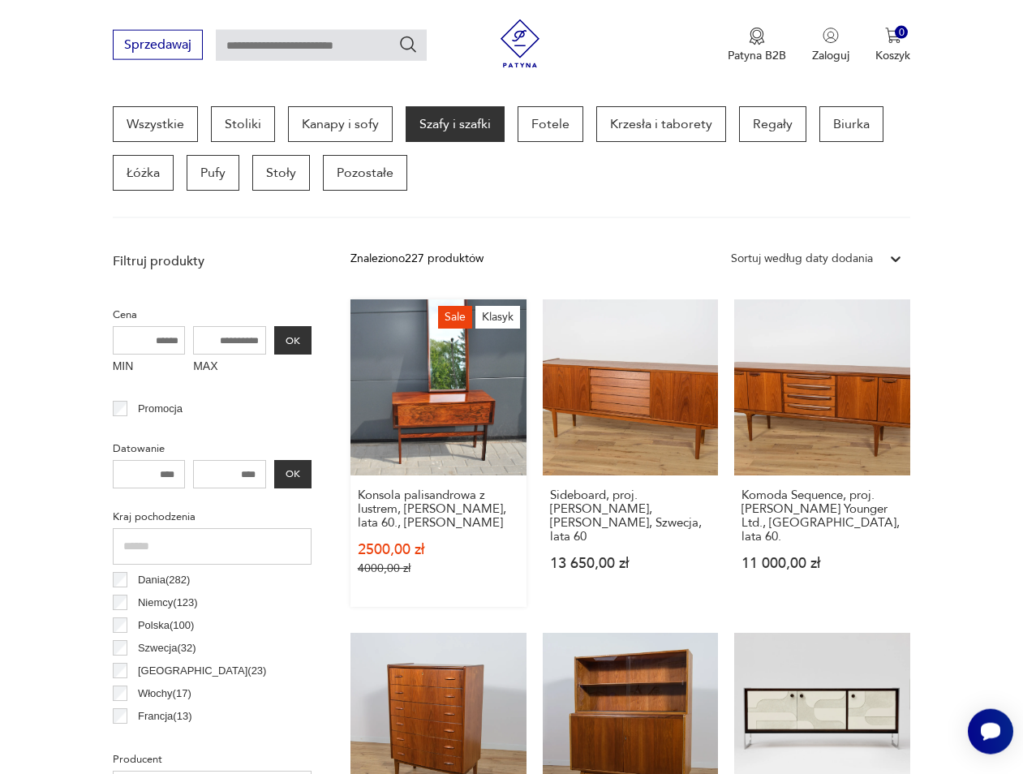
click at [476, 406] on link "Sale Klasyk Konsola palisandrowa z lustrem, [PERSON_NAME], lata 60., [PERSON_NA…" at bounding box center [439, 453] width 176 height 308
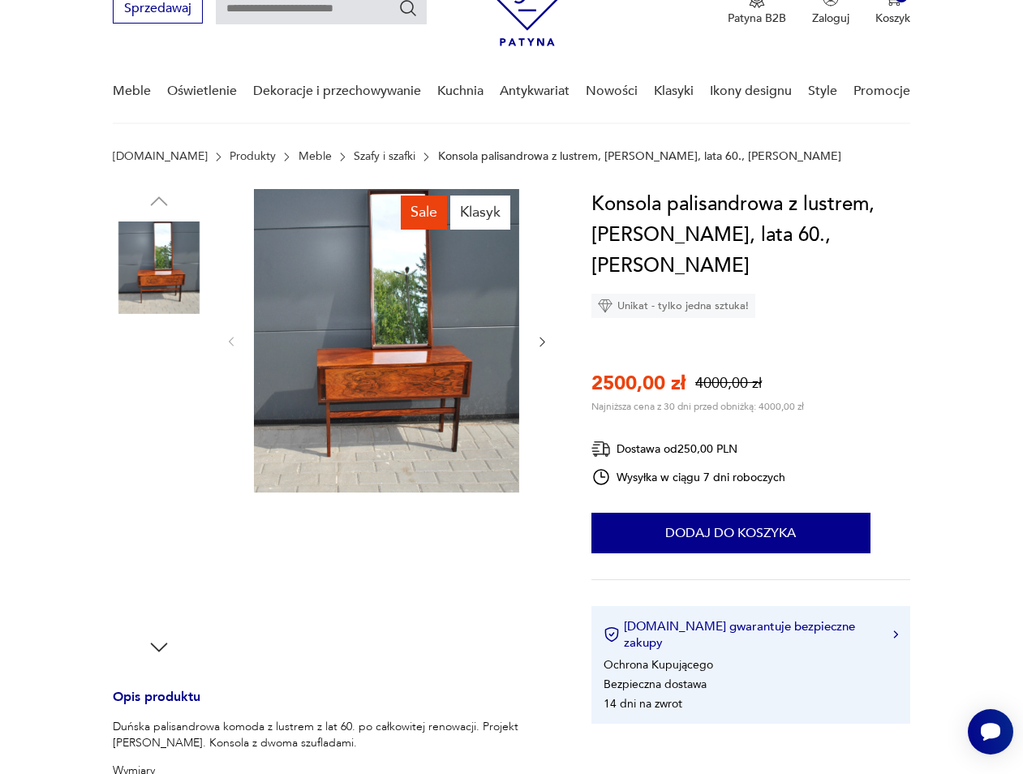
click at [398, 342] on img at bounding box center [386, 340] width 265 height 303
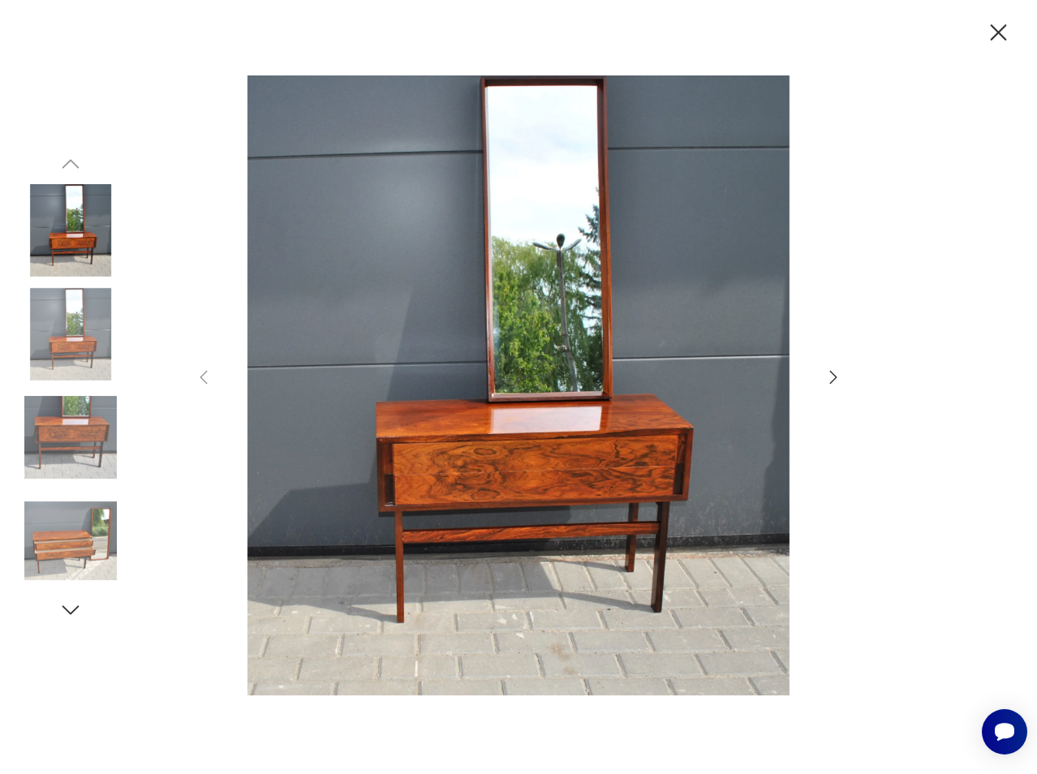
click at [832, 373] on icon "button" at bounding box center [833, 377] width 7 height 13
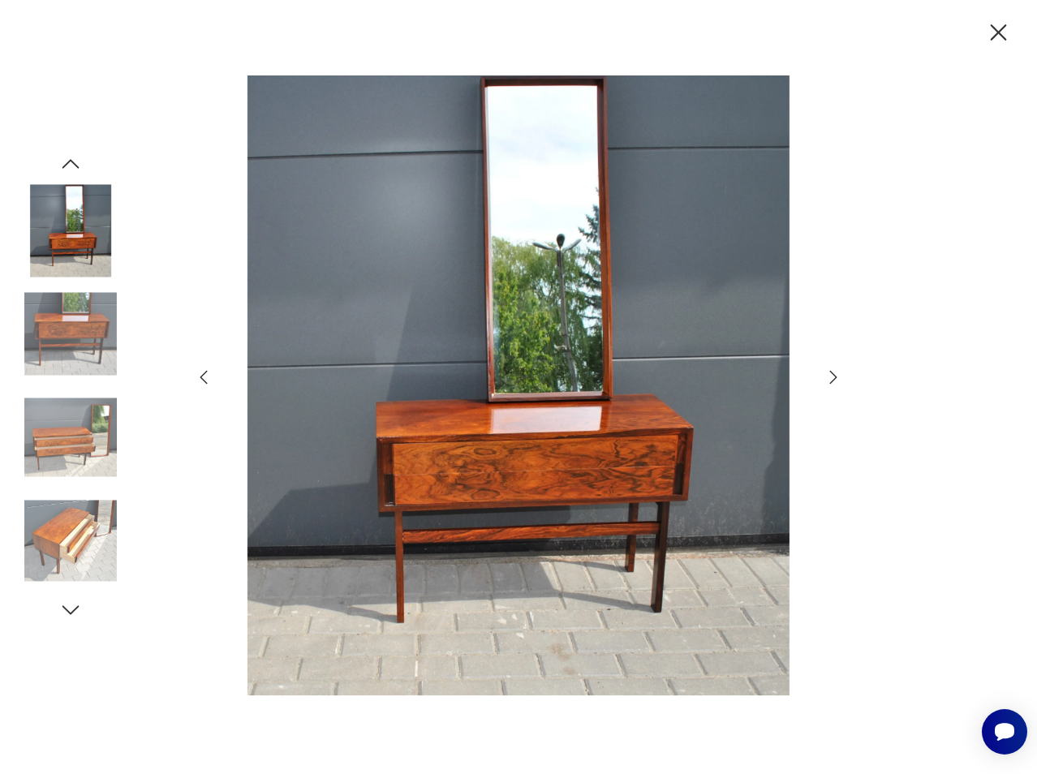
click at [832, 373] on icon "button" at bounding box center [833, 377] width 7 height 13
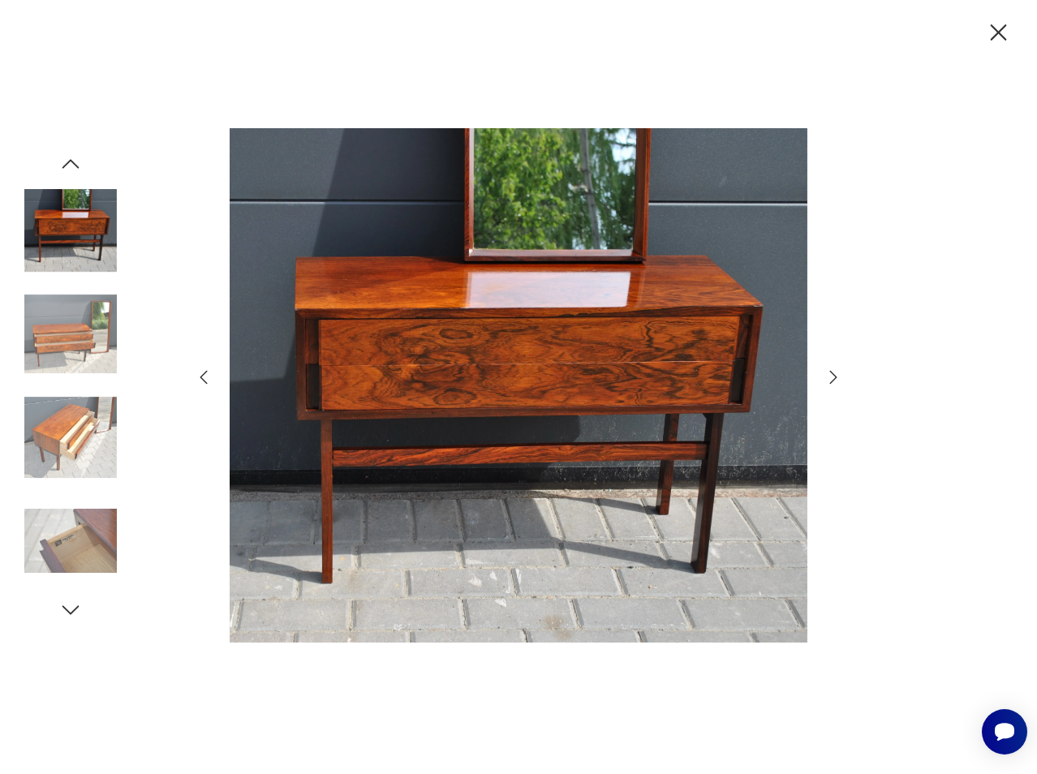
click at [832, 373] on icon "button" at bounding box center [833, 377] width 7 height 13
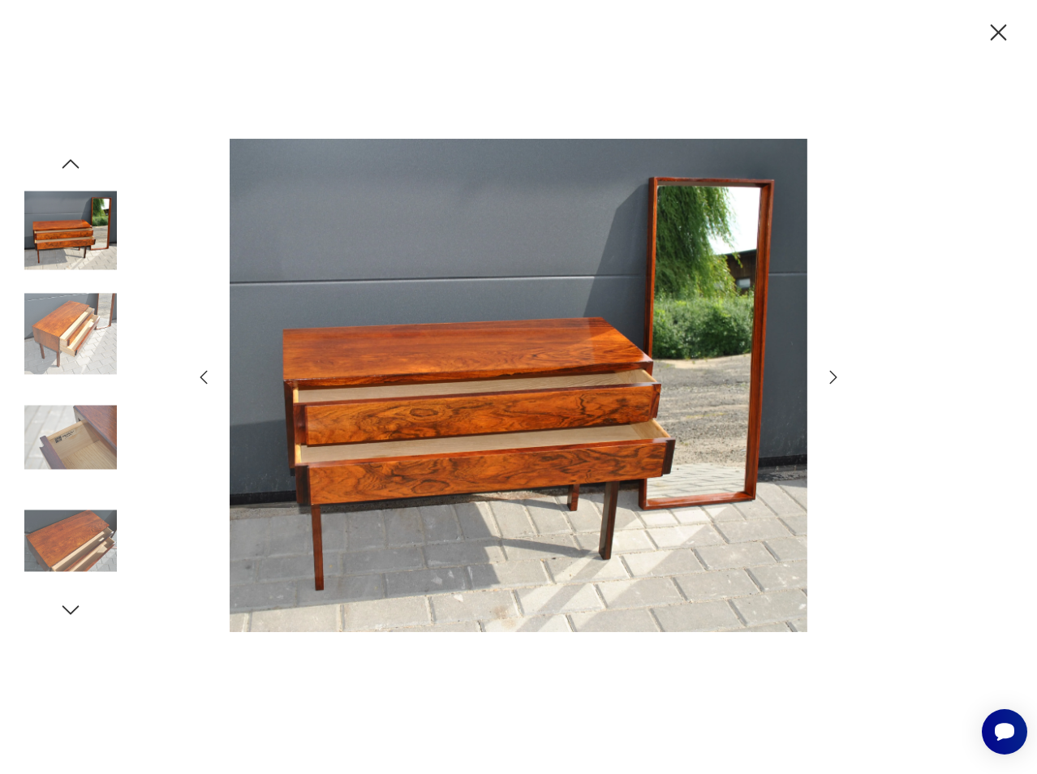
click at [832, 373] on icon "button" at bounding box center [833, 377] width 7 height 13
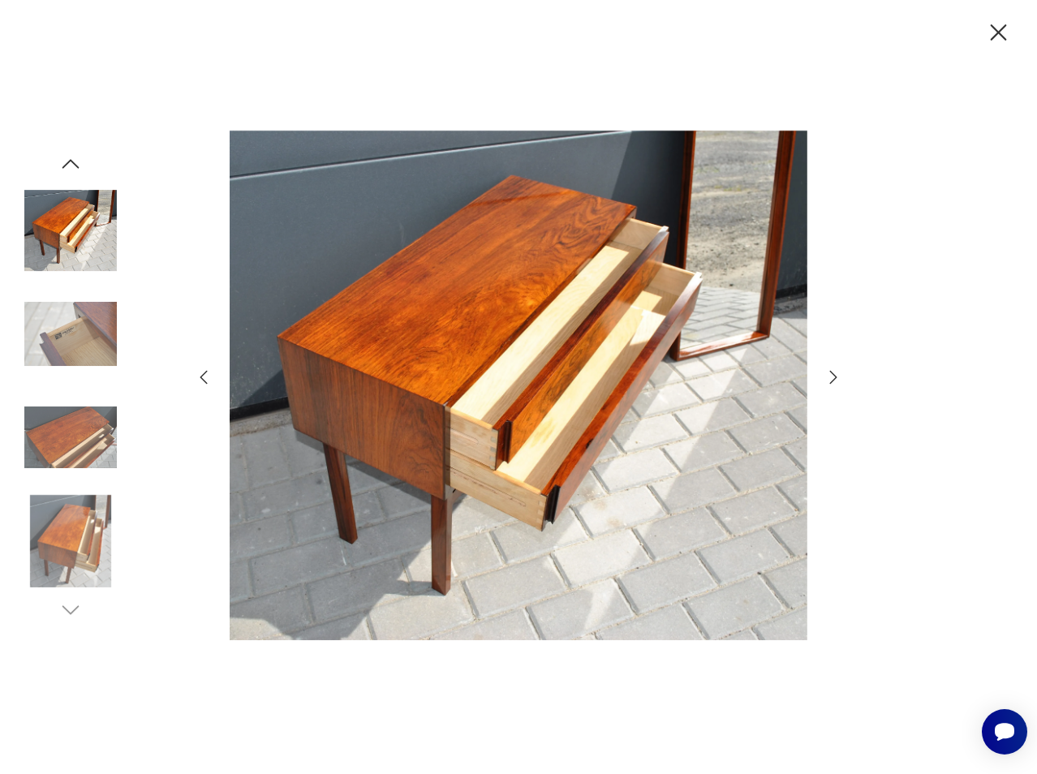
click at [832, 373] on icon "button" at bounding box center [833, 377] width 7 height 13
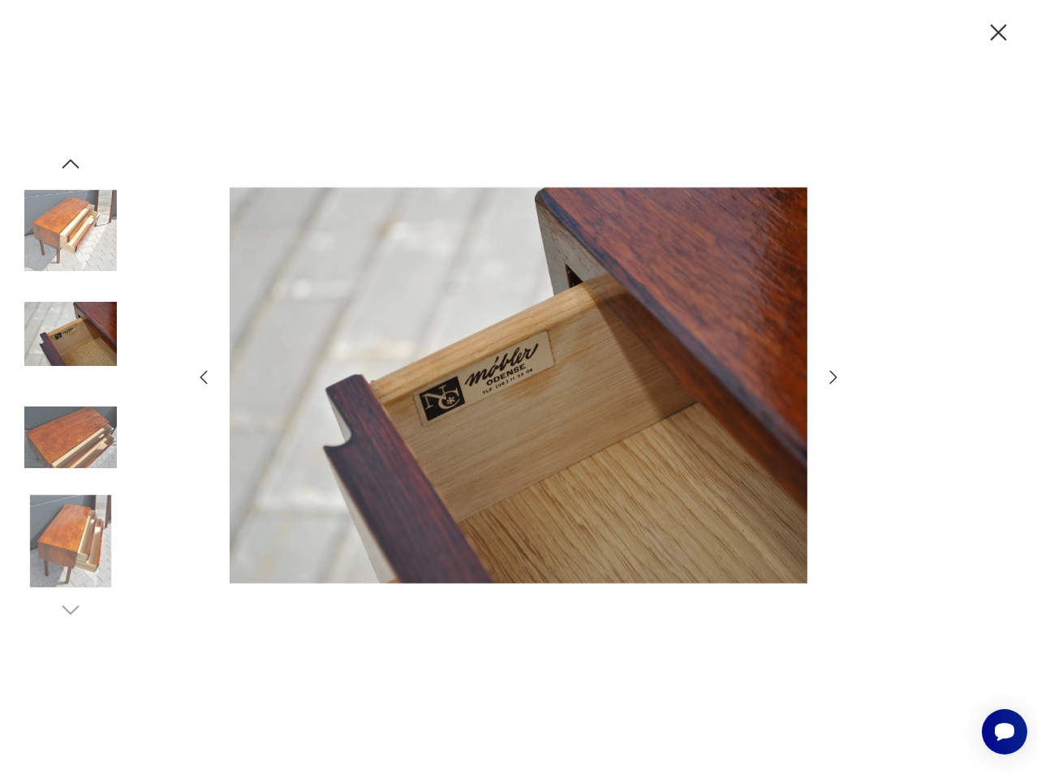
click at [832, 373] on icon "button" at bounding box center [833, 377] width 7 height 13
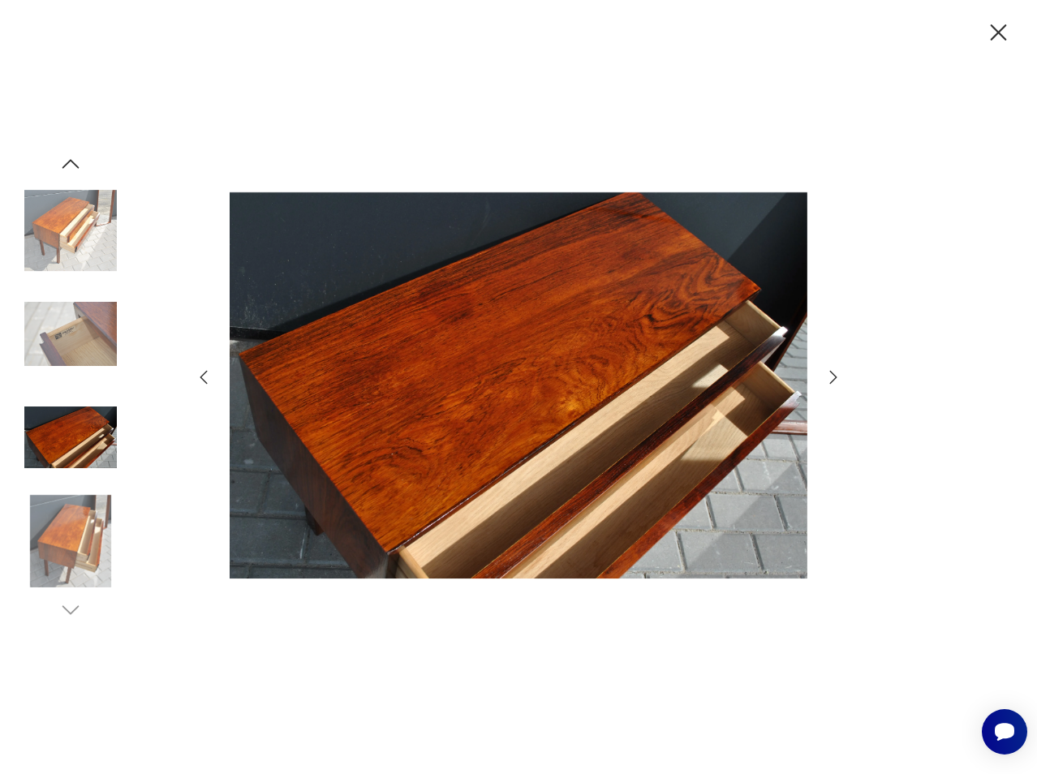
click at [996, 30] on icon "button" at bounding box center [999, 32] width 16 height 16
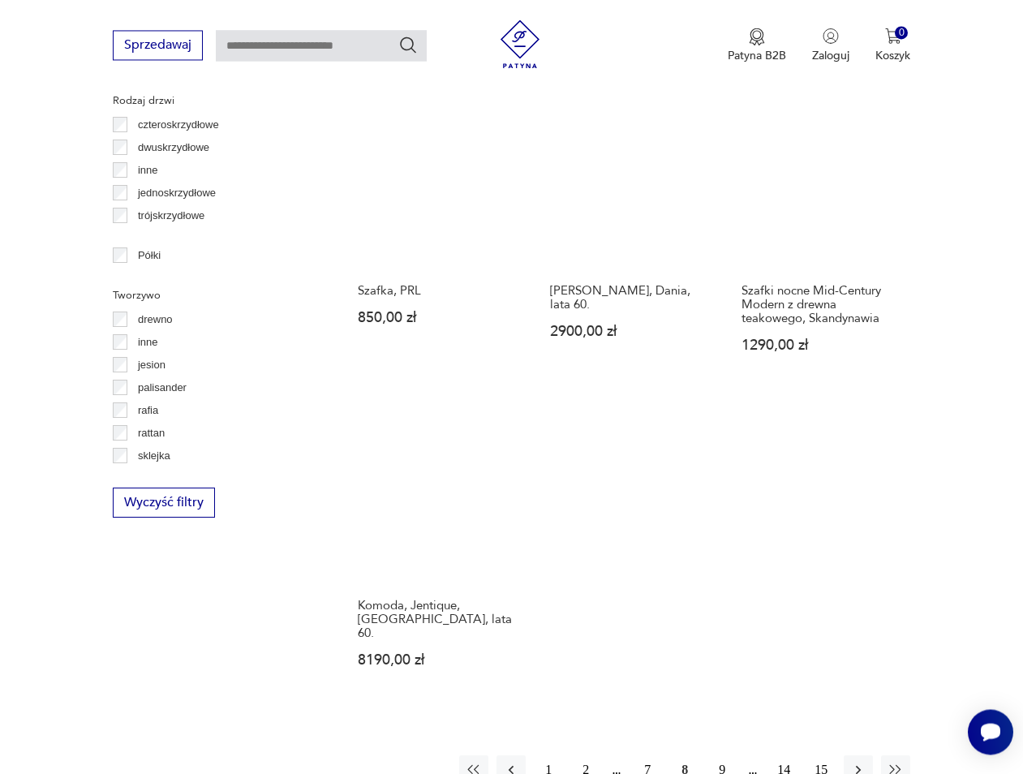
scroll to position [1976, 0]
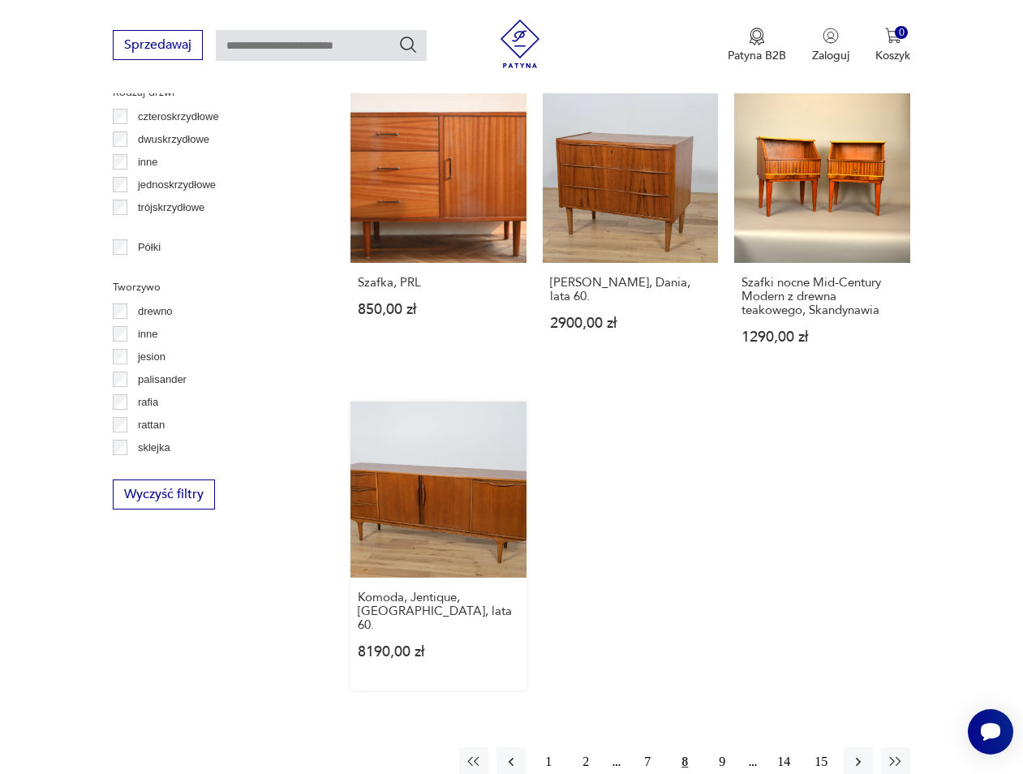
click at [428, 476] on link "Komoda, Jentique, [GEOGRAPHIC_DATA], lata 60. 8190,00 zł" at bounding box center [439, 546] width 176 height 289
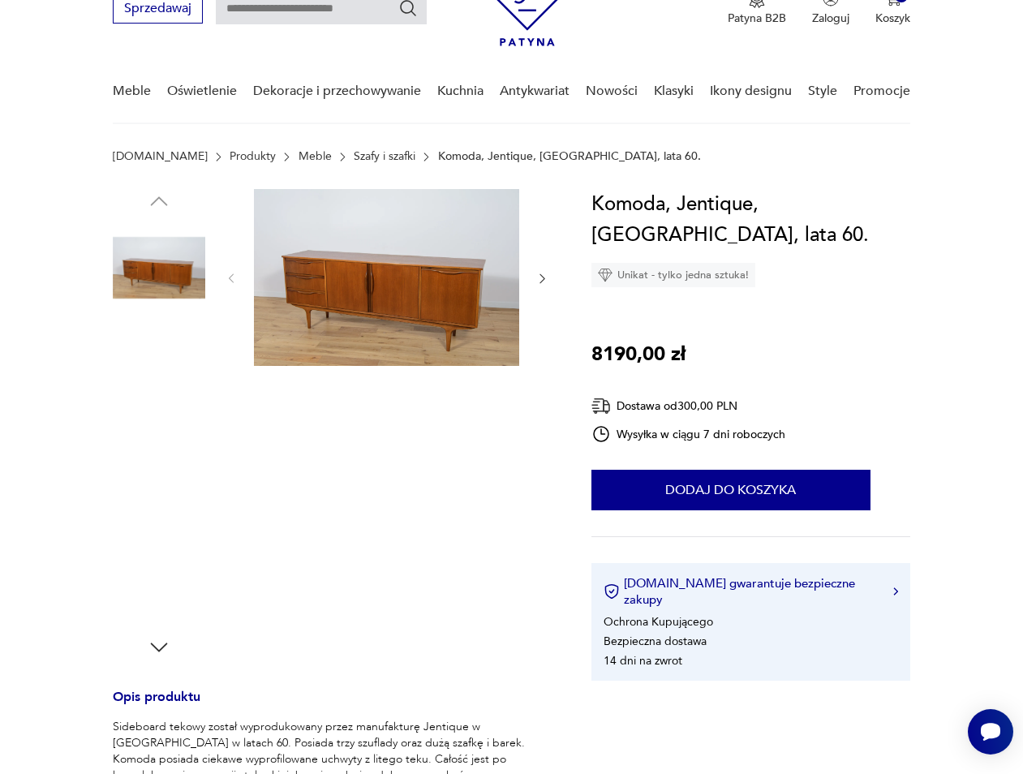
click at [373, 304] on img at bounding box center [386, 277] width 265 height 177
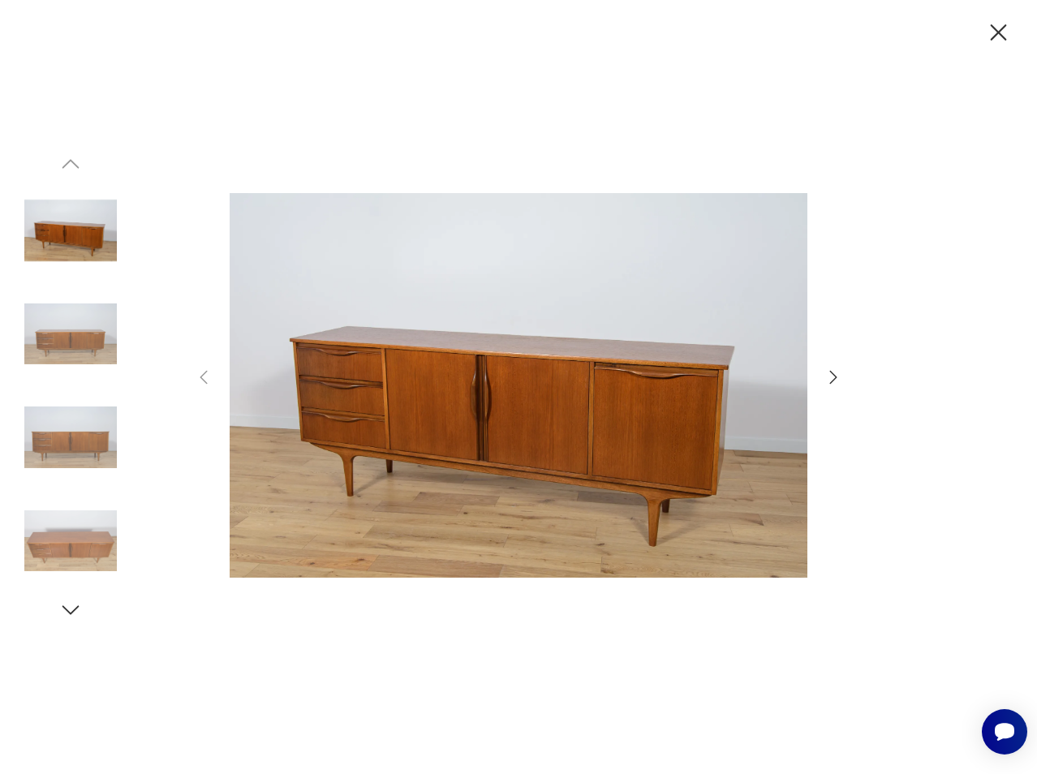
click at [834, 375] on icon "button" at bounding box center [833, 377] width 7 height 13
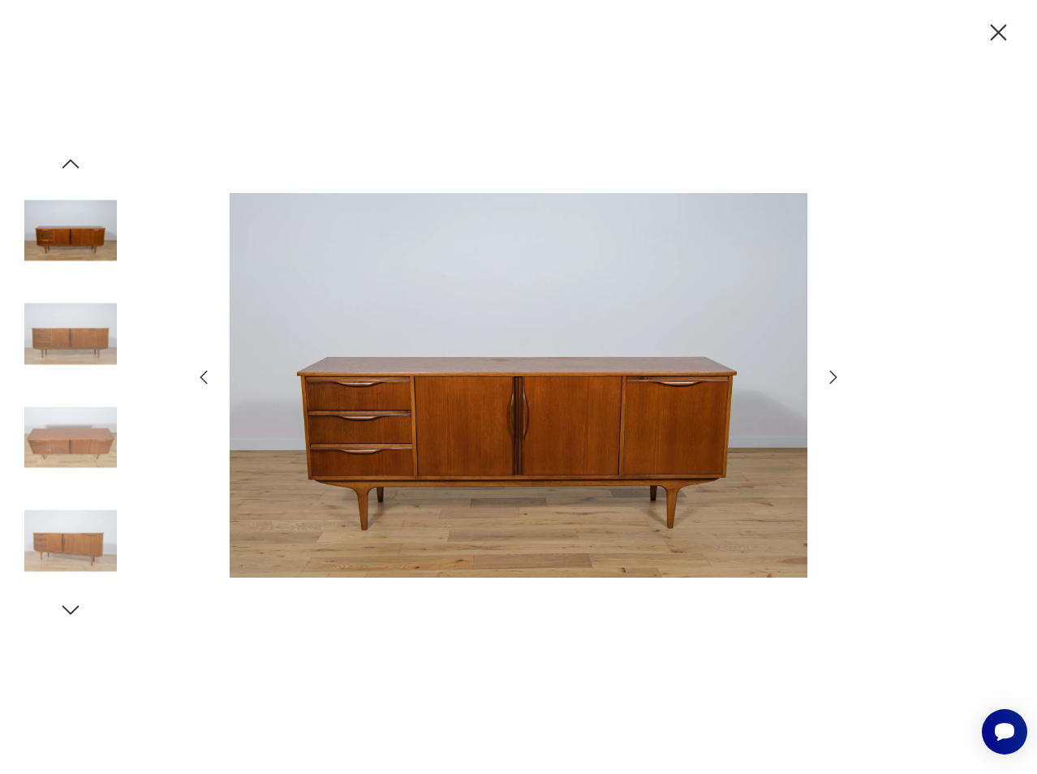
click at [834, 375] on icon "button" at bounding box center [833, 377] width 7 height 13
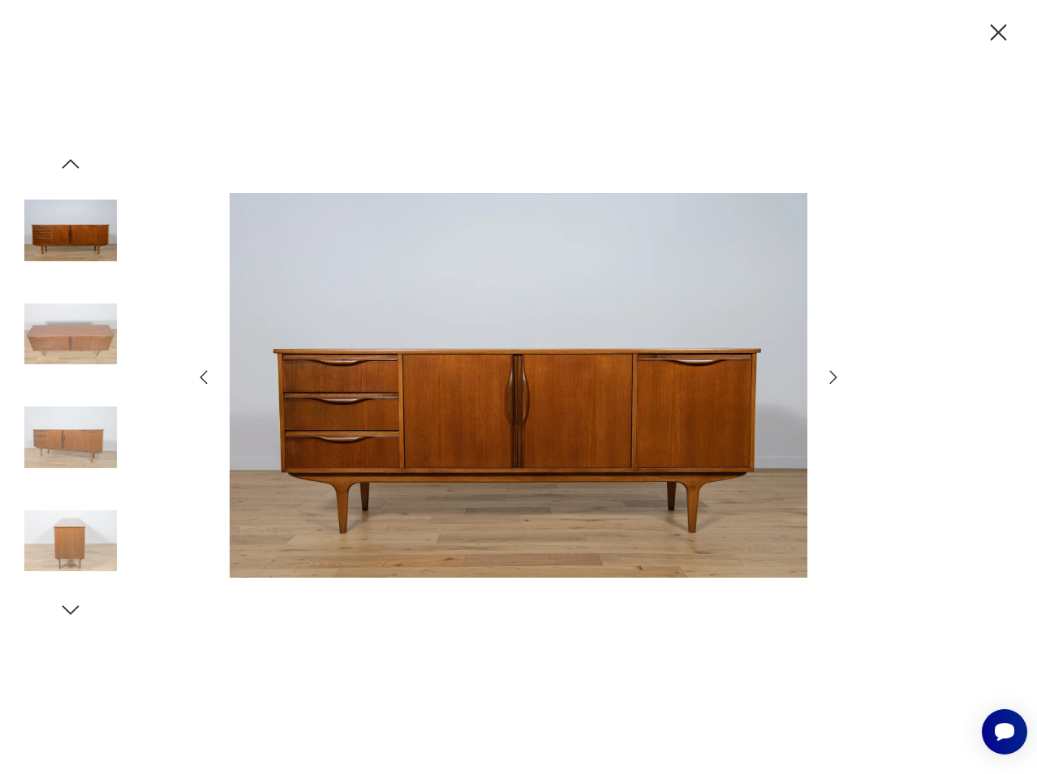
click at [834, 375] on icon "button" at bounding box center [833, 377] width 7 height 13
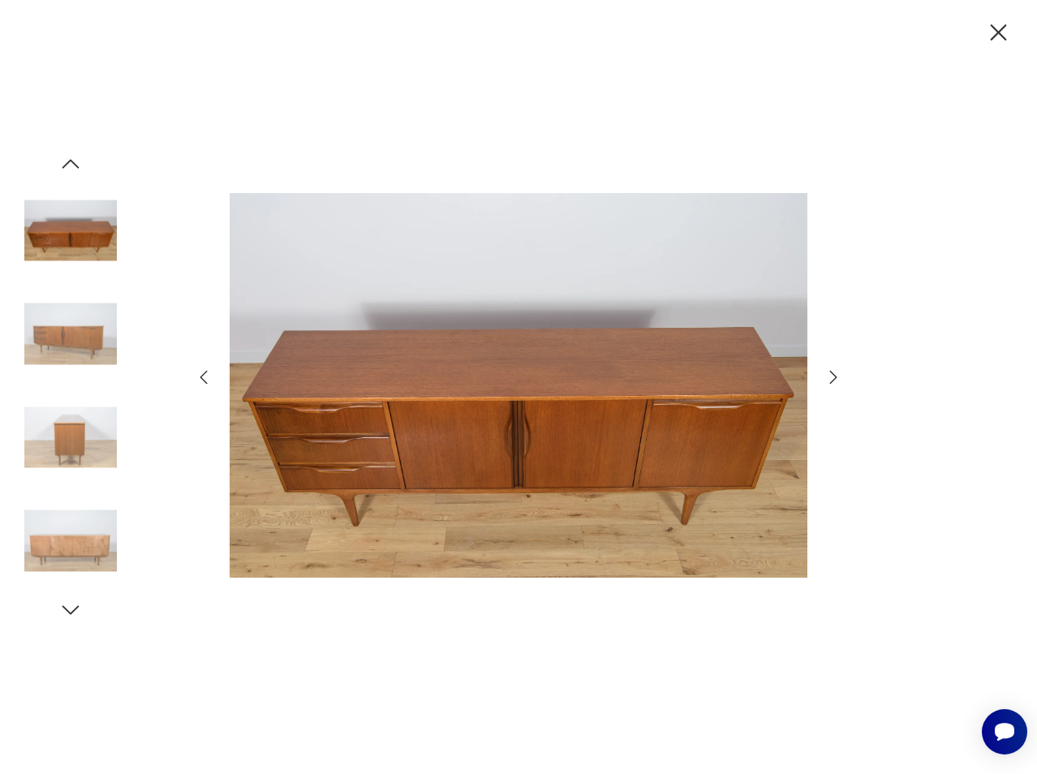
click at [834, 375] on icon "button" at bounding box center [833, 377] width 7 height 13
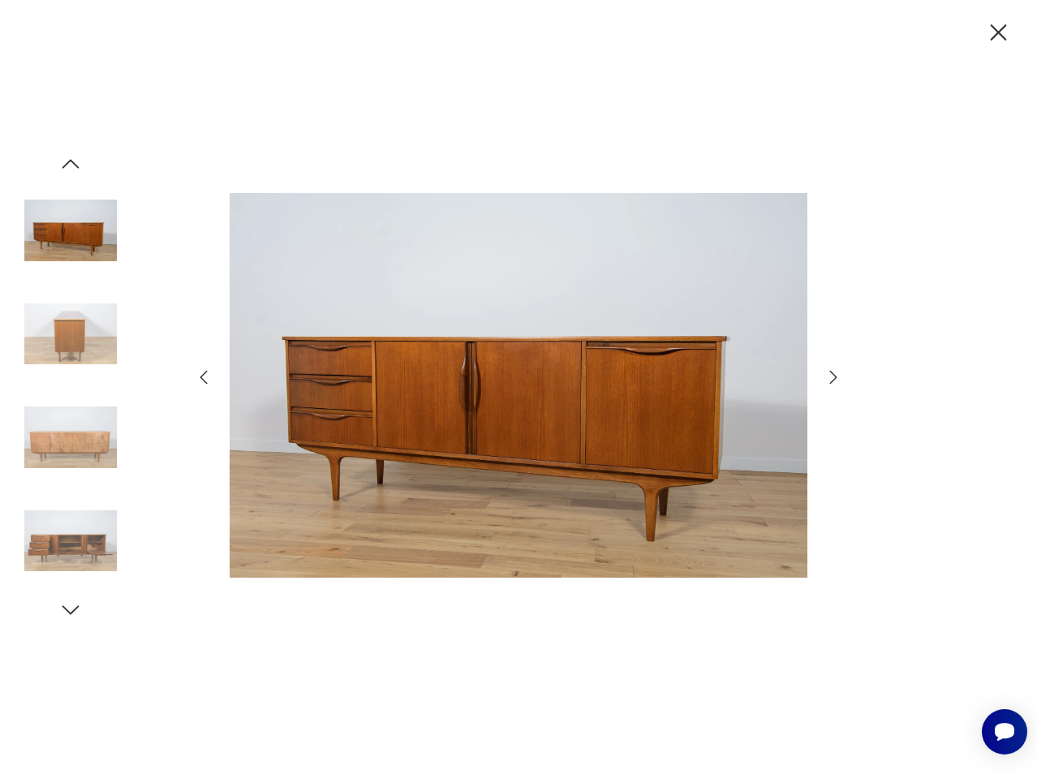
click at [834, 375] on icon "button" at bounding box center [833, 377] width 7 height 13
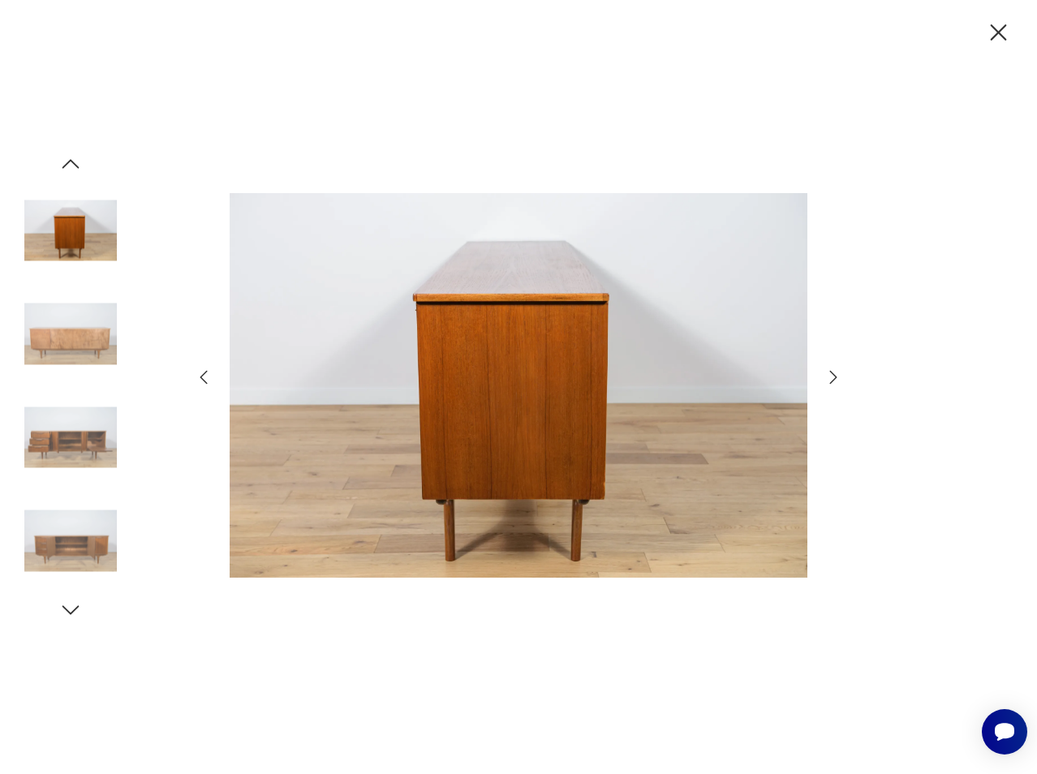
click at [834, 375] on icon "button" at bounding box center [833, 377] width 7 height 13
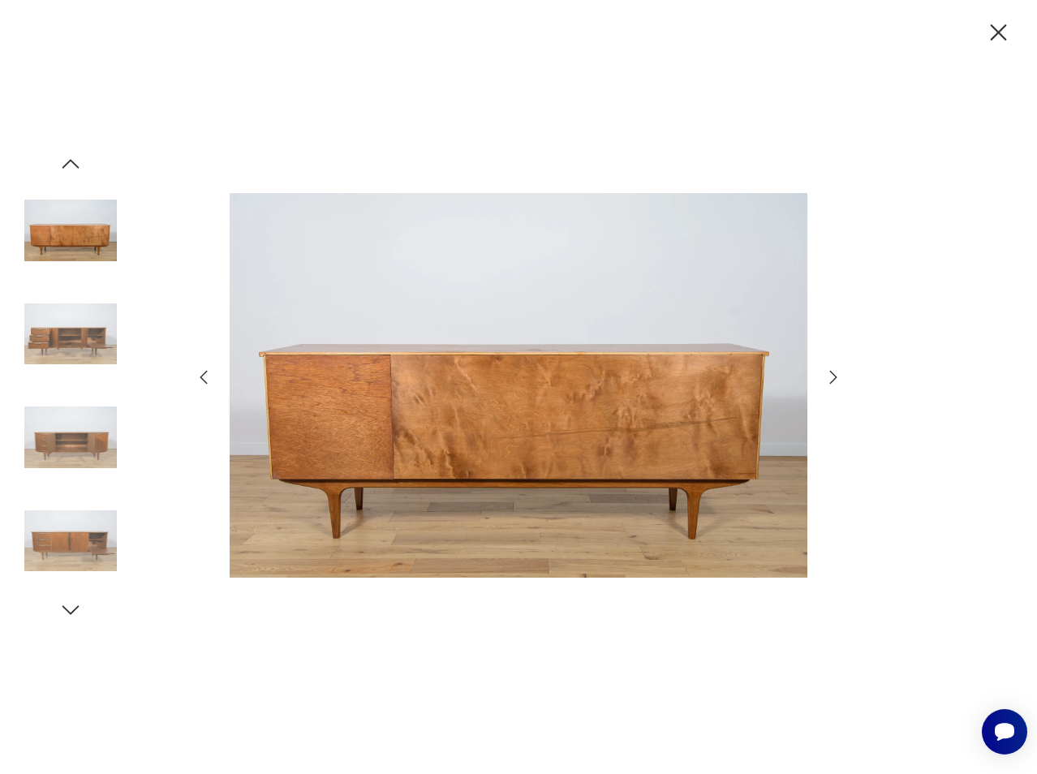
click at [834, 375] on icon "button" at bounding box center [833, 377] width 7 height 13
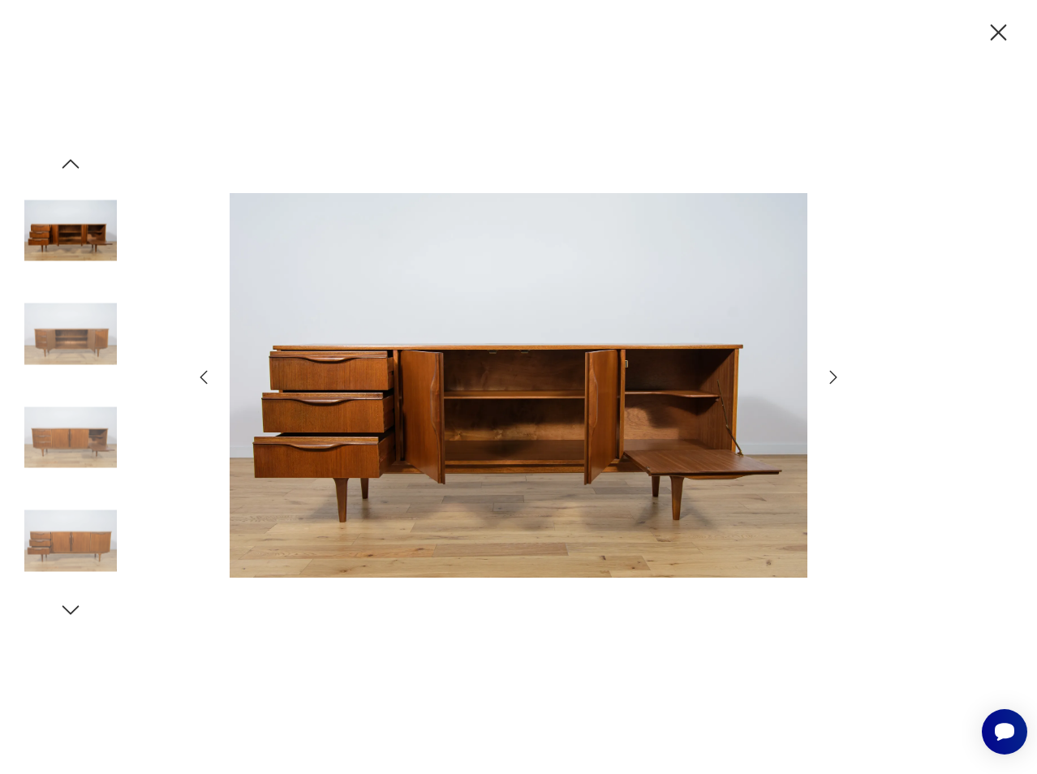
click at [834, 375] on icon "button" at bounding box center [833, 377] width 7 height 13
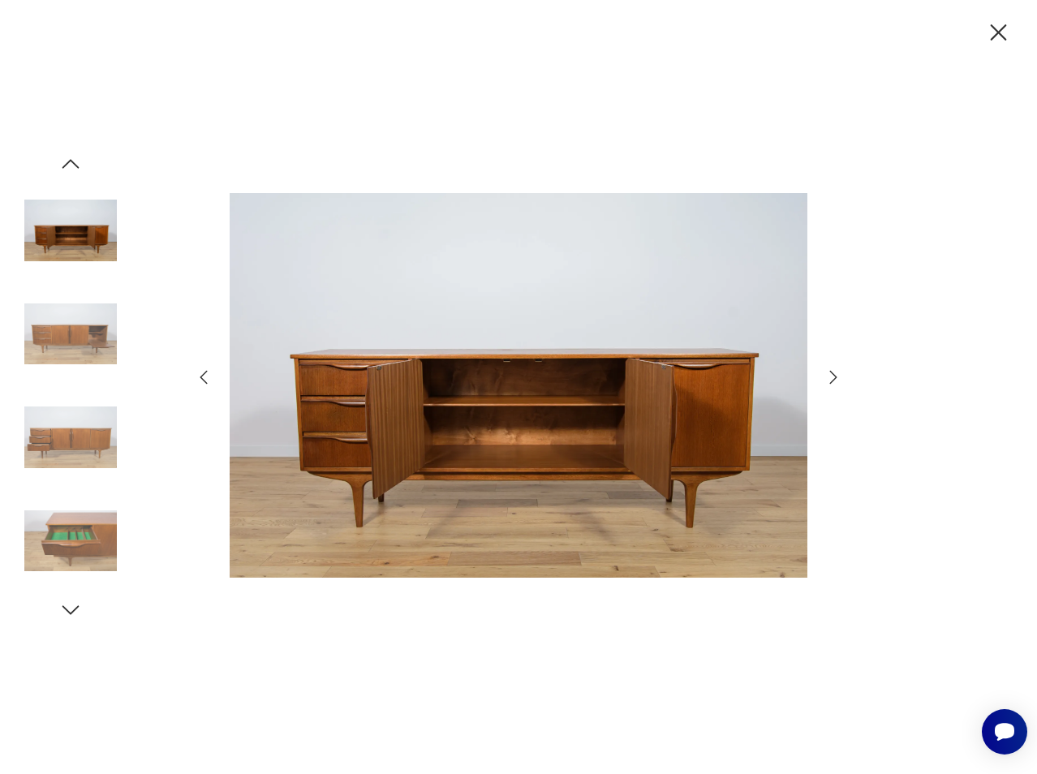
click at [834, 375] on icon "button" at bounding box center [833, 377] width 7 height 13
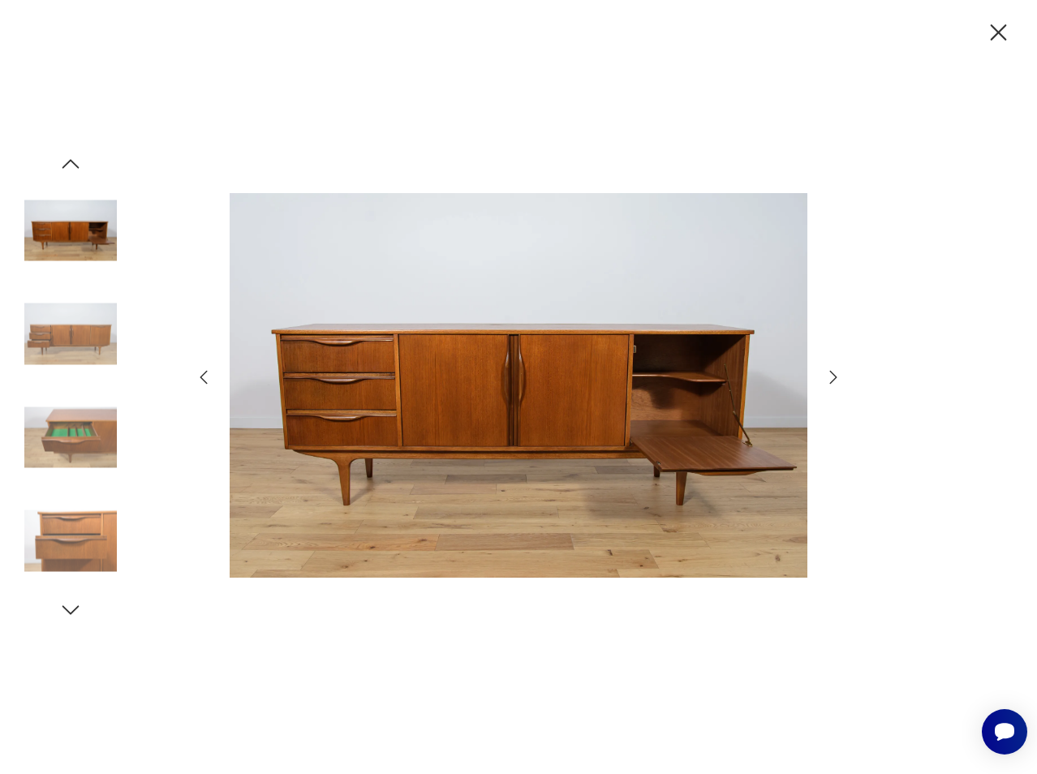
click at [834, 375] on icon "button" at bounding box center [833, 377] width 7 height 13
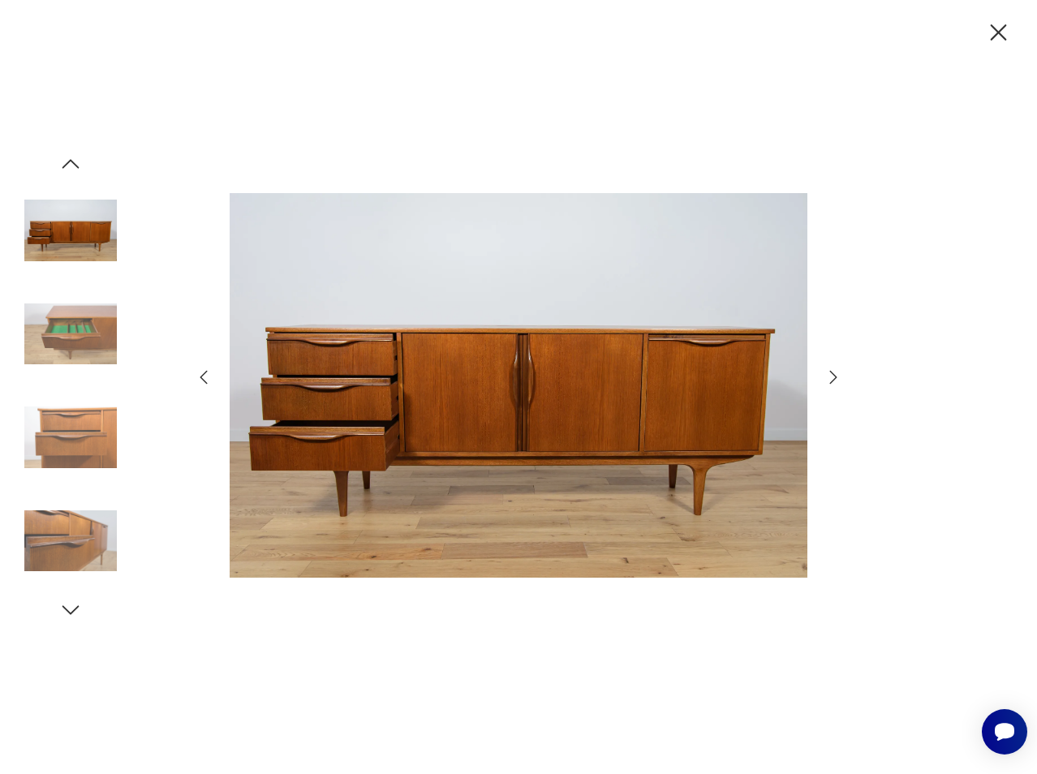
click at [834, 375] on icon "button" at bounding box center [833, 377] width 7 height 13
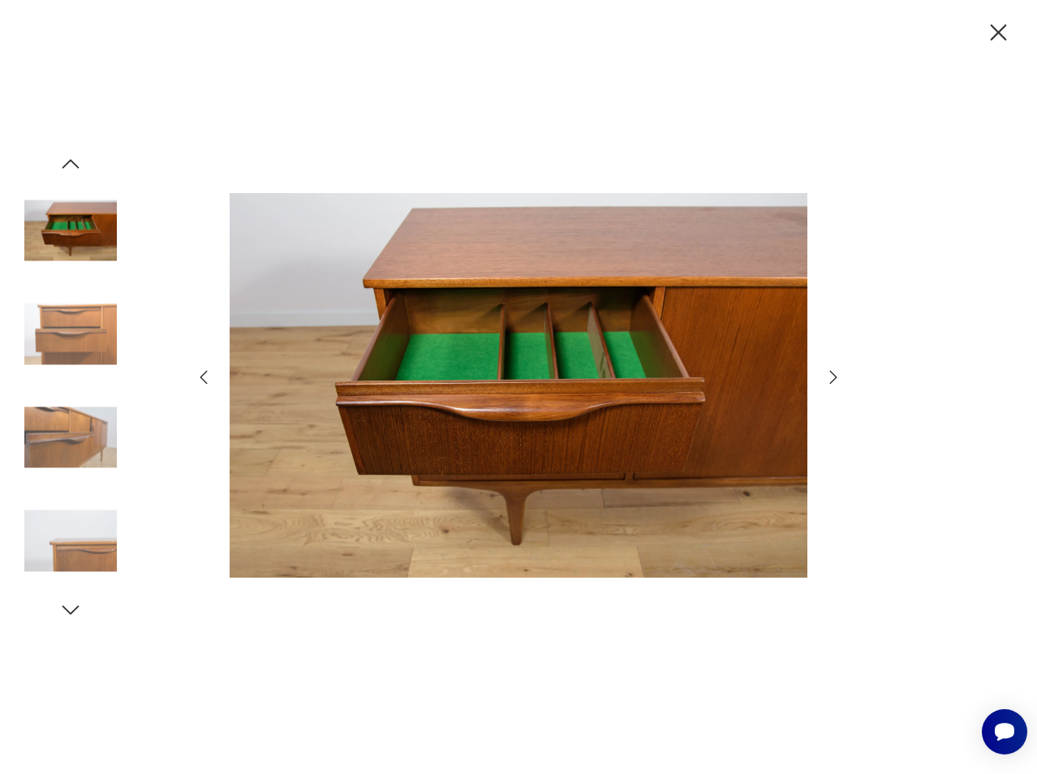
click at [834, 375] on icon "button" at bounding box center [833, 377] width 7 height 13
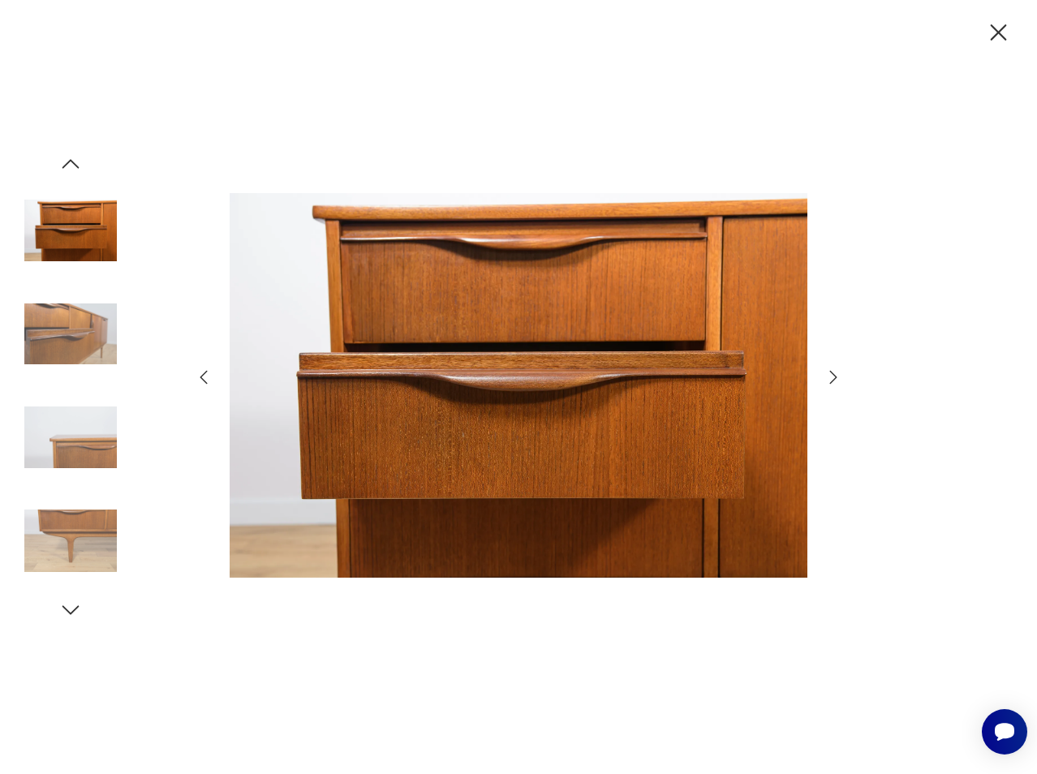
click at [834, 375] on icon "button" at bounding box center [833, 377] width 7 height 13
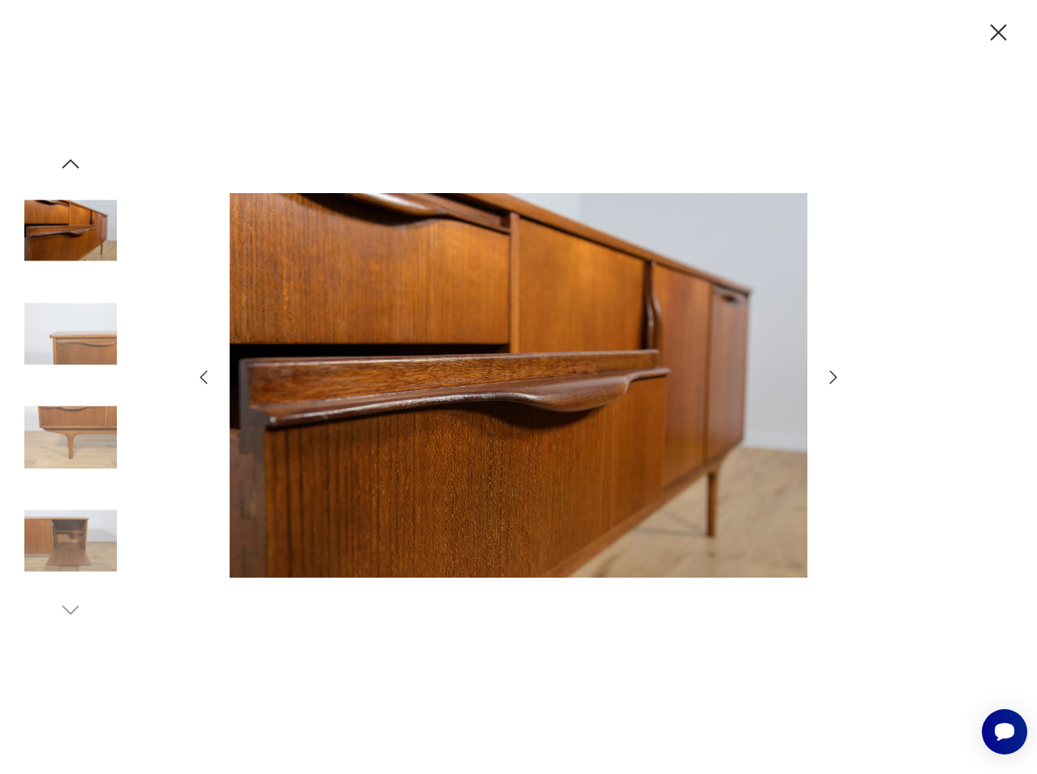
click at [834, 375] on icon "button" at bounding box center [833, 377] width 7 height 13
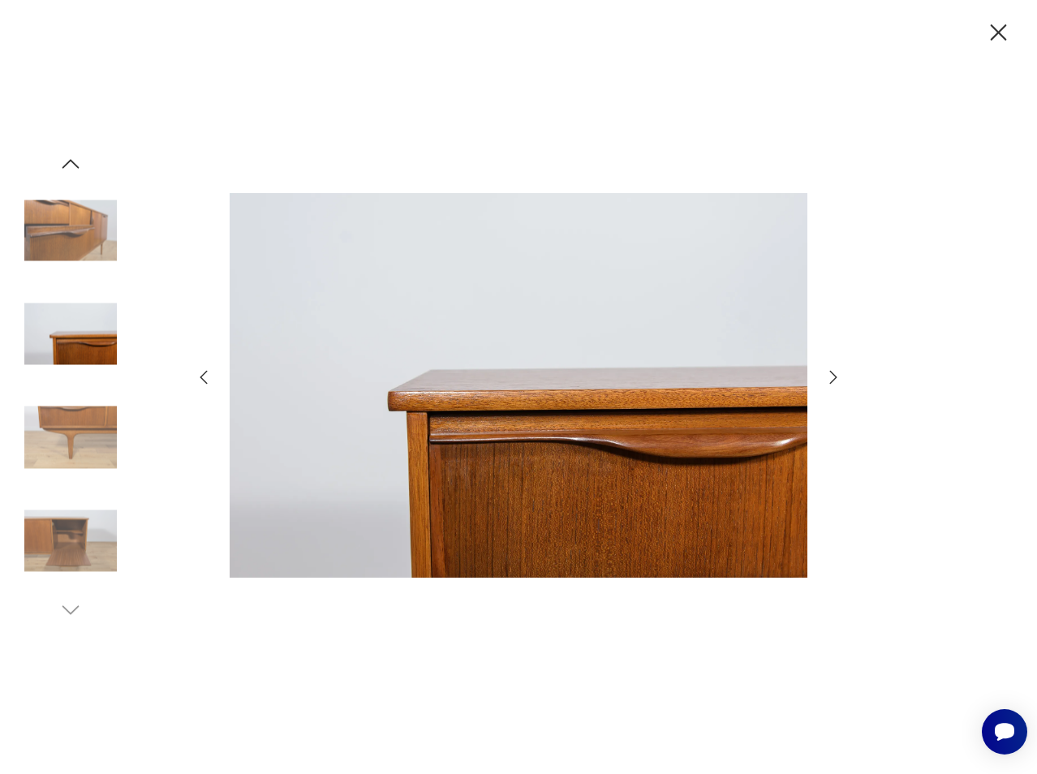
click at [834, 375] on icon "button" at bounding box center [833, 377] width 7 height 13
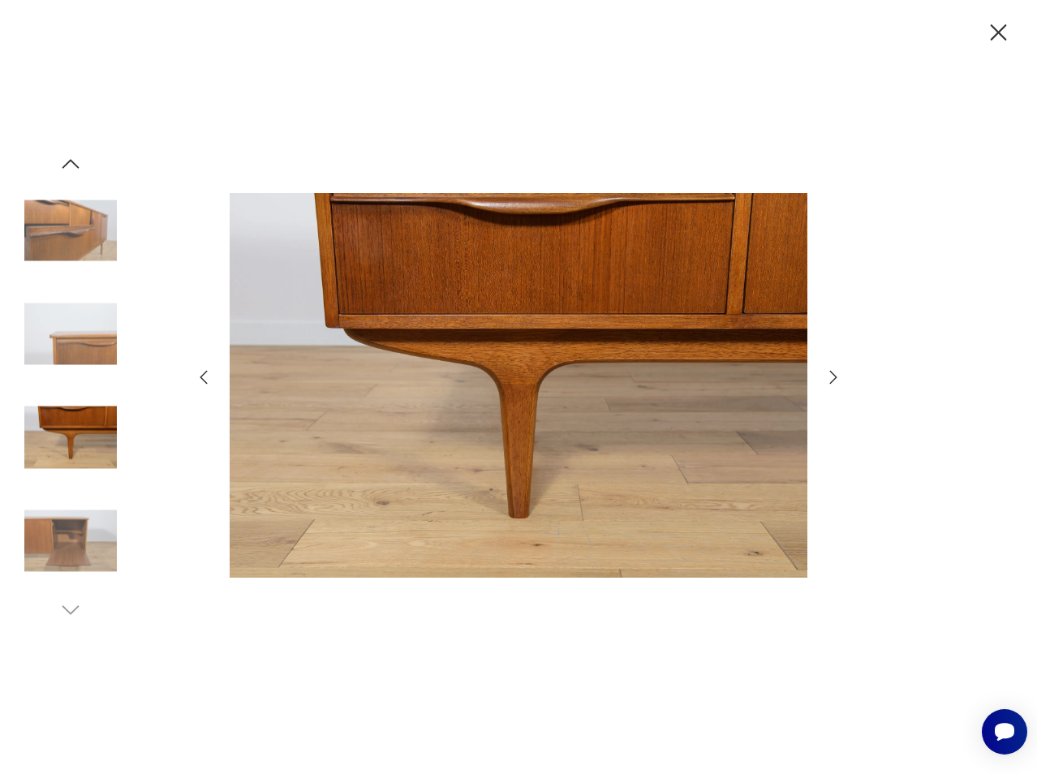
click at [834, 375] on icon "button" at bounding box center [833, 377] width 7 height 13
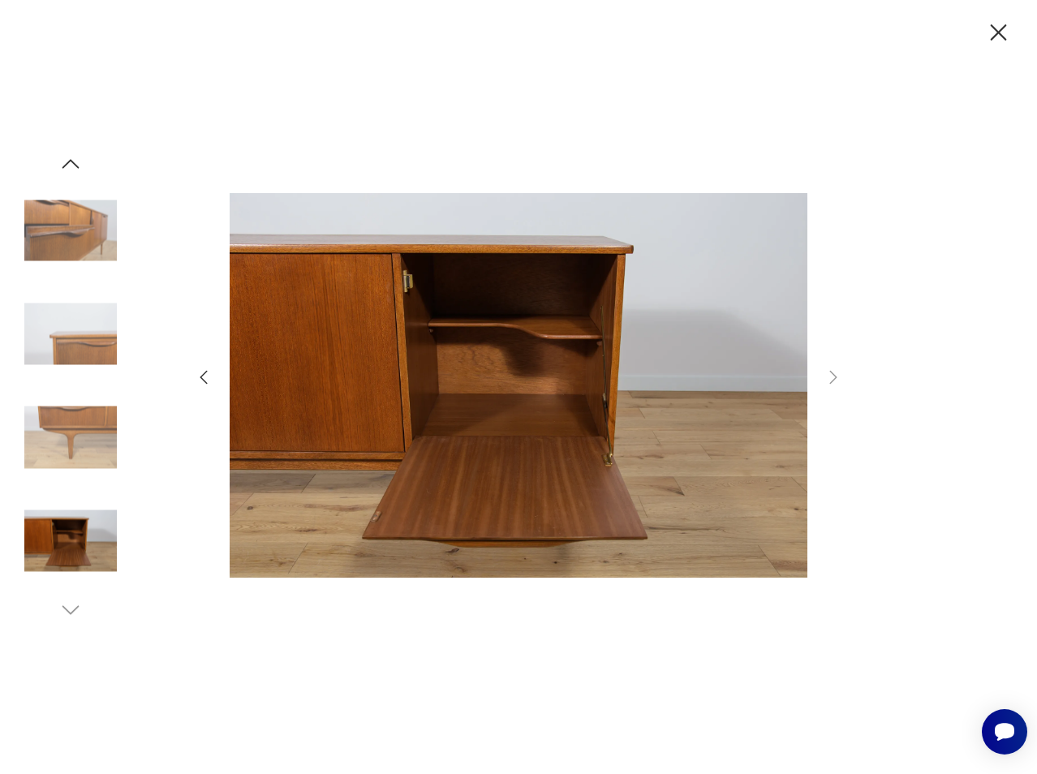
click at [997, 37] on icon "button" at bounding box center [998, 33] width 28 height 28
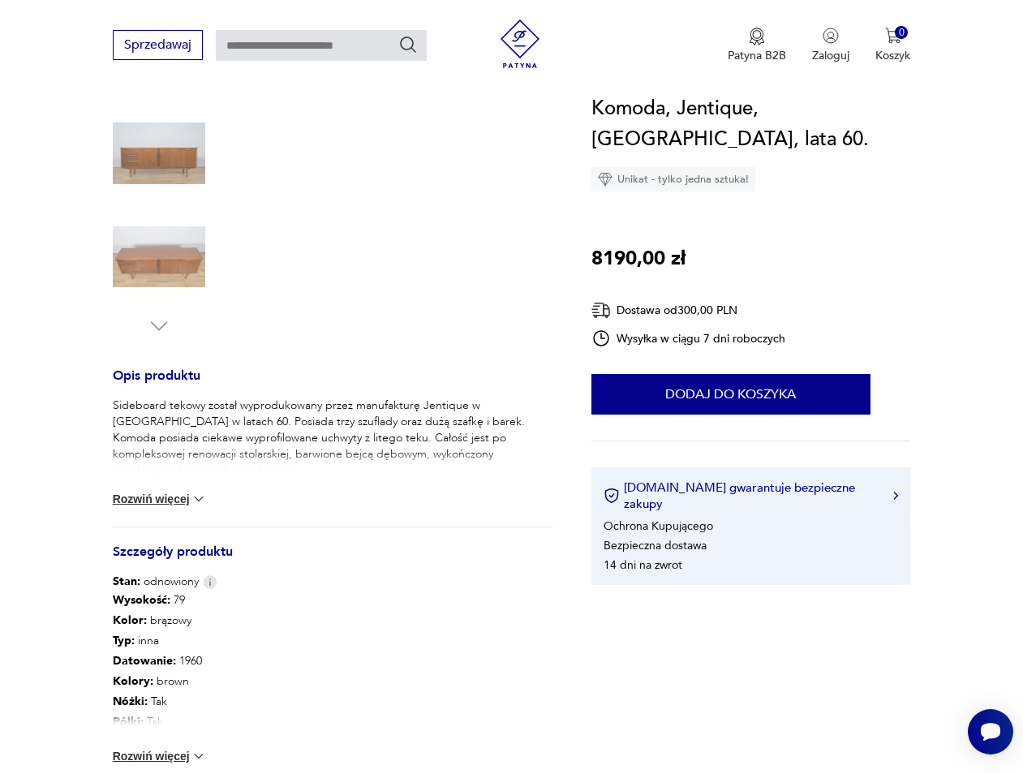
scroll to position [410, 0]
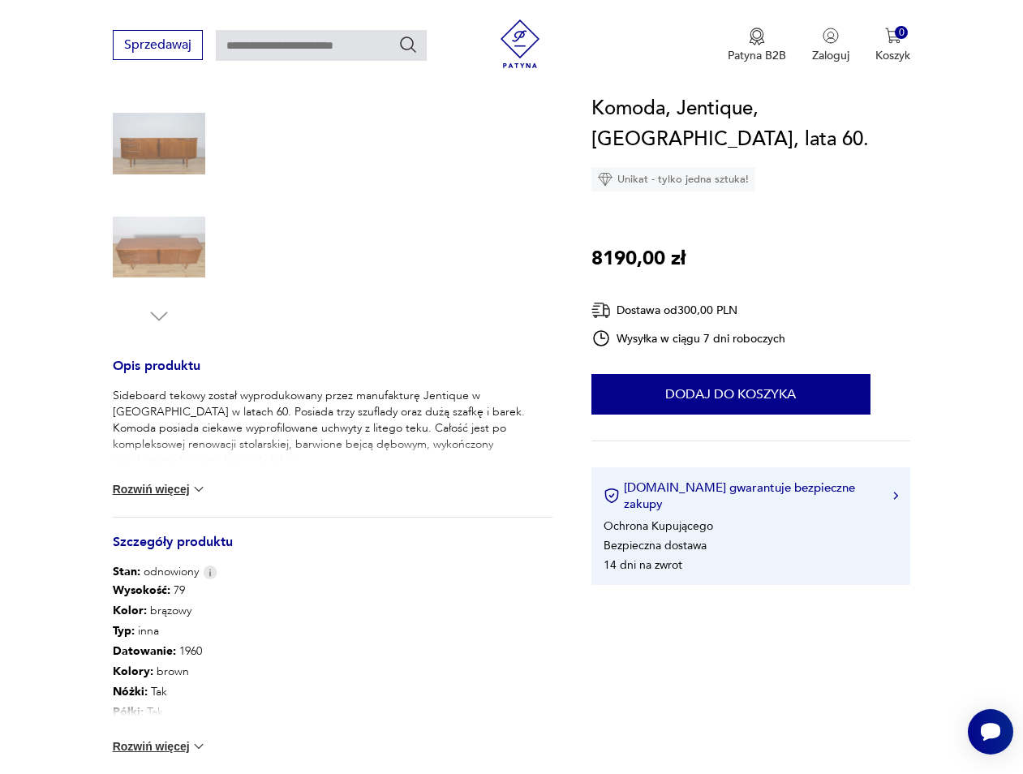
click at [193, 484] on button "Rozwiń więcej" at bounding box center [160, 489] width 94 height 16
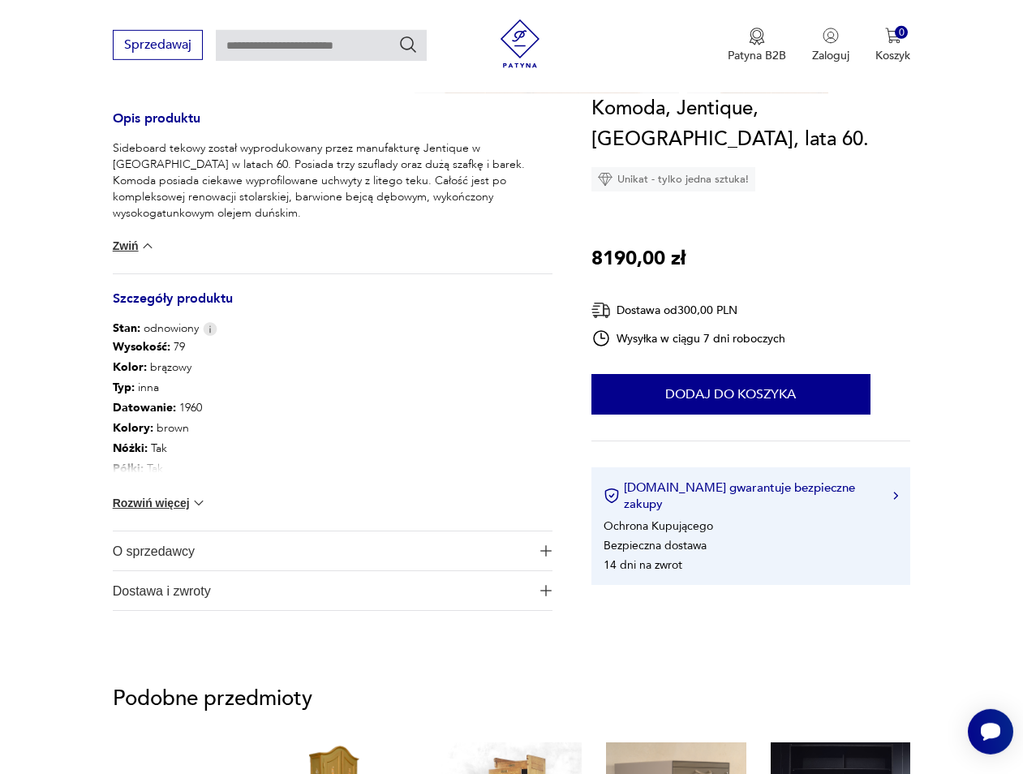
scroll to position [658, 0]
click at [161, 504] on button "Rozwiń więcej" at bounding box center [160, 502] width 94 height 16
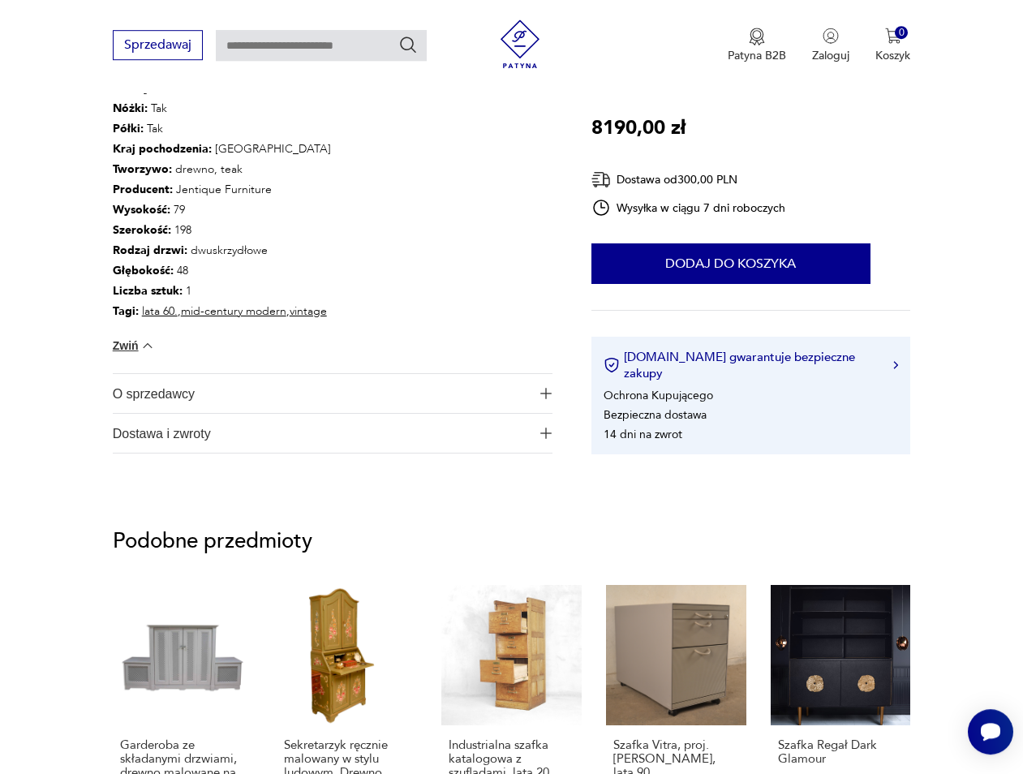
scroll to position [1072, 0]
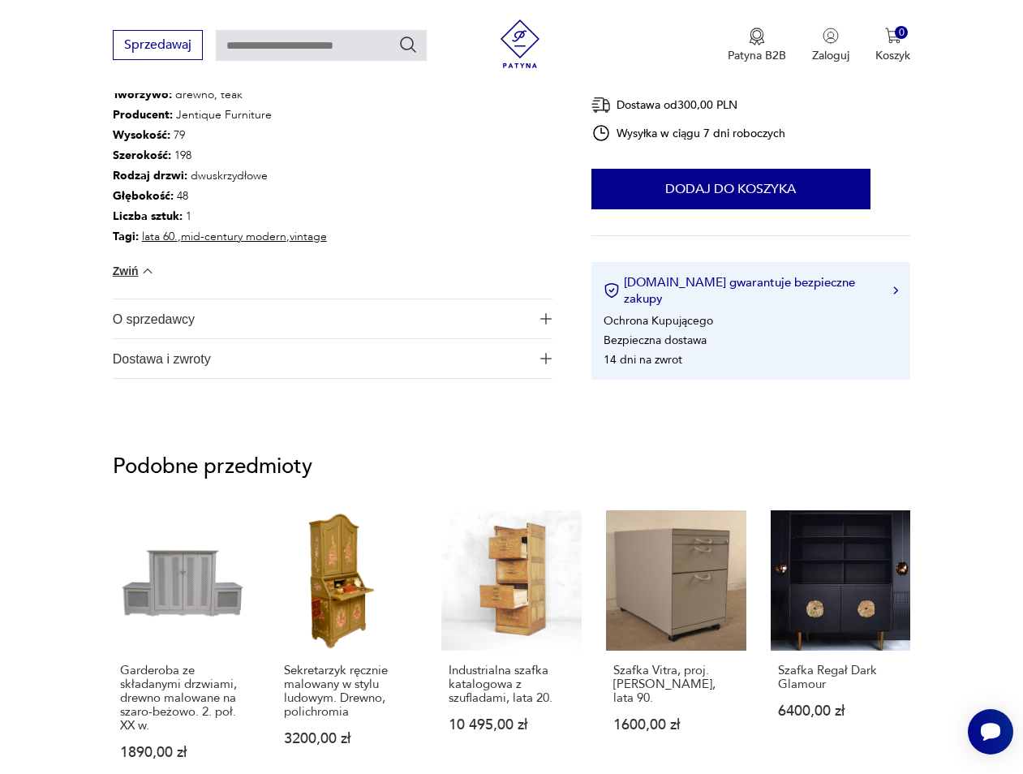
click at [157, 313] on span "O sprzedawcy" at bounding box center [322, 318] width 418 height 39
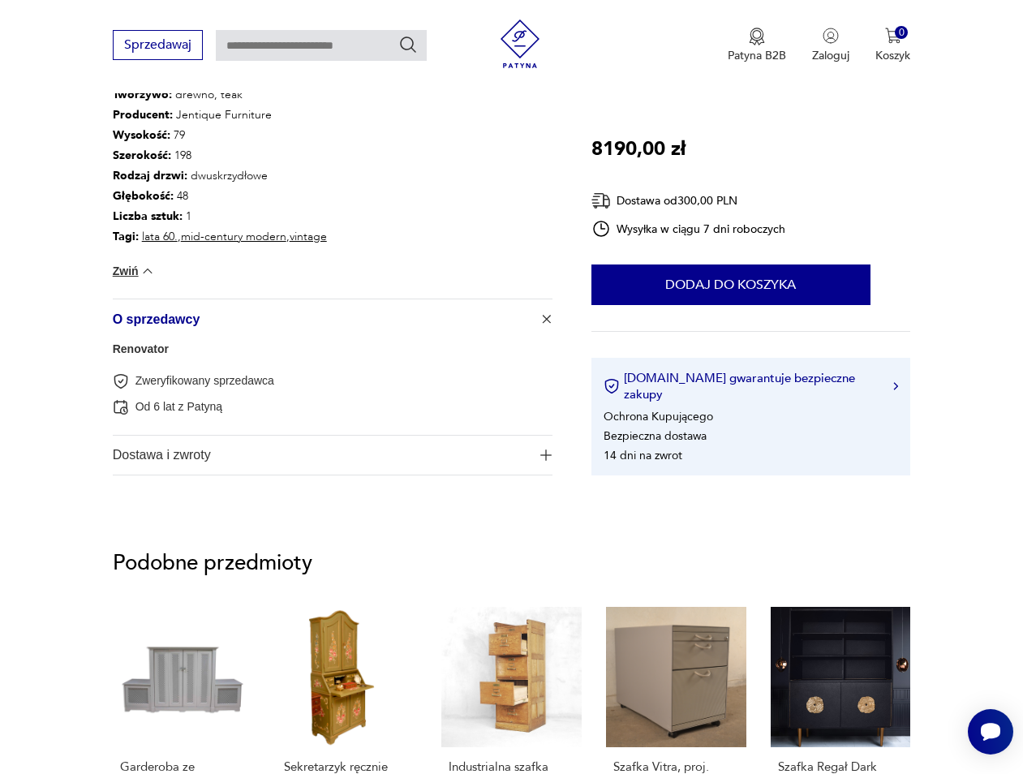
click at [158, 454] on span "Dostawa i zwroty" at bounding box center [322, 455] width 418 height 39
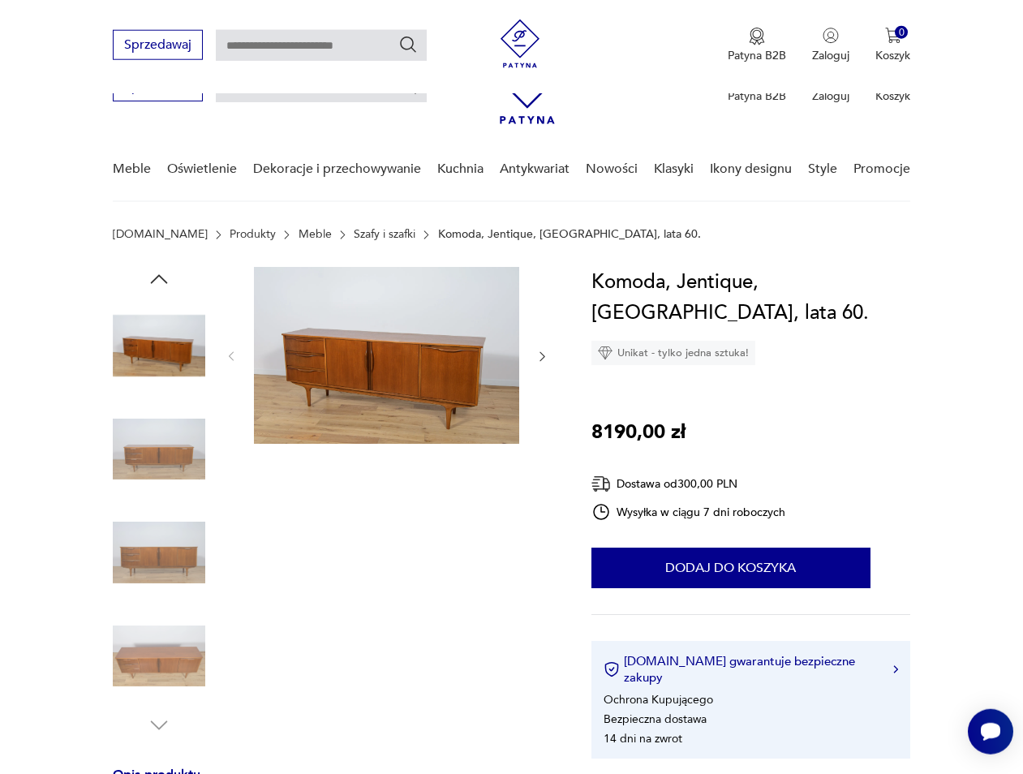
scroll to position [0, 0]
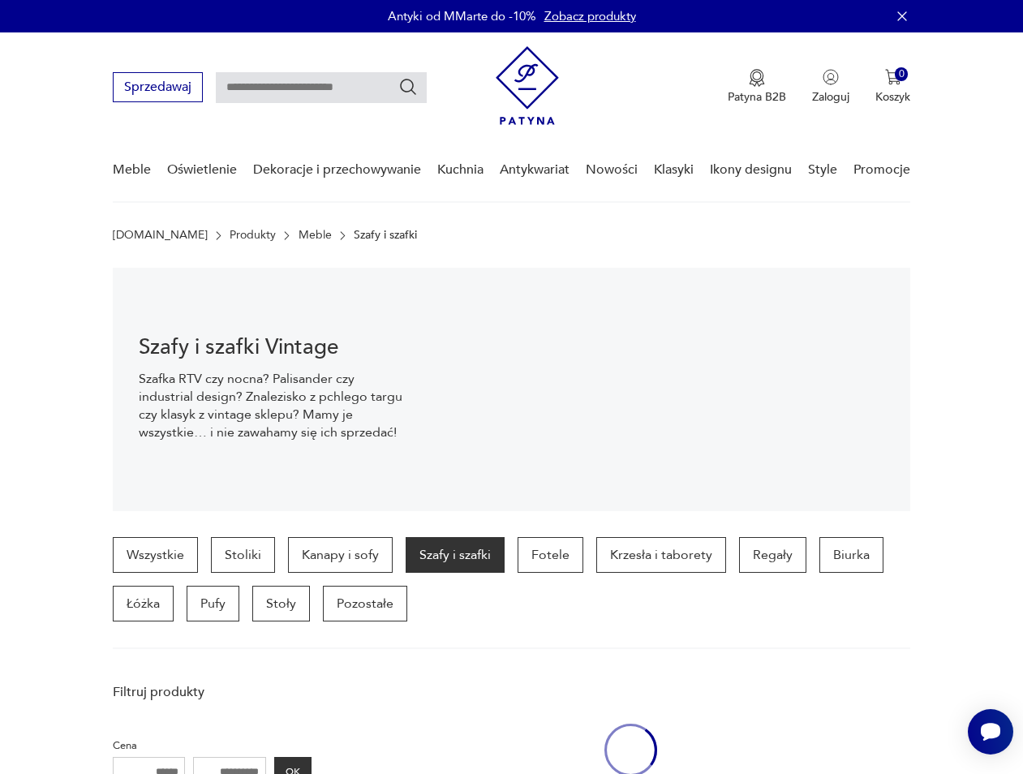
scroll to position [2042, 0]
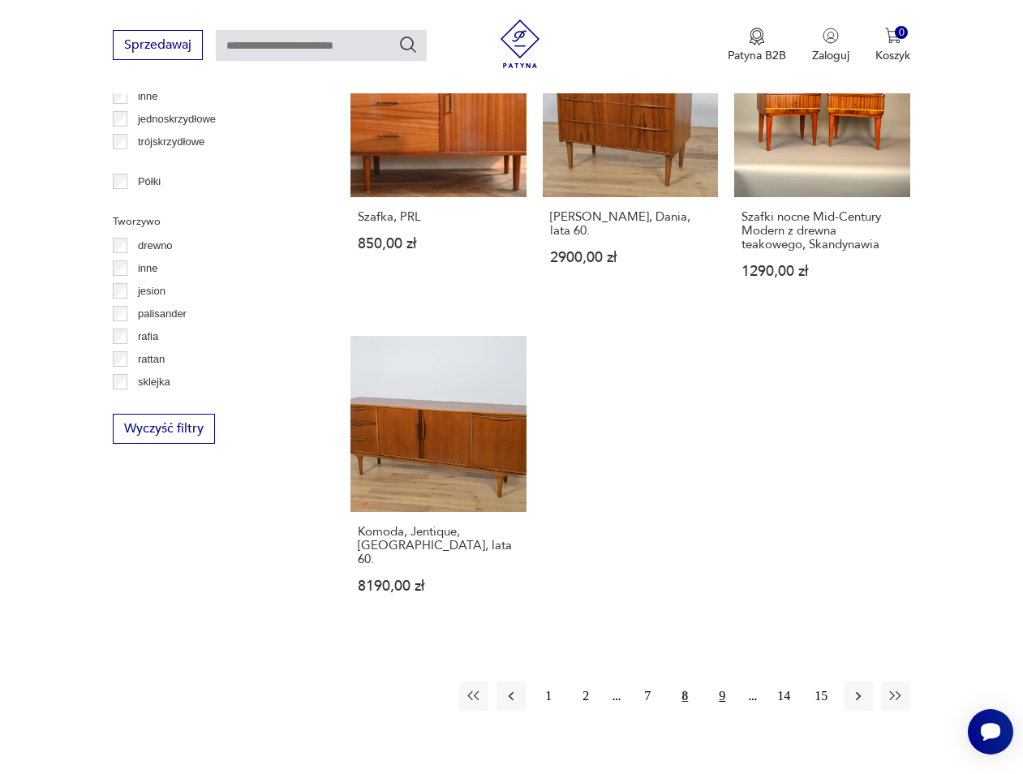
click at [725, 682] on button "9" at bounding box center [722, 696] width 29 height 29
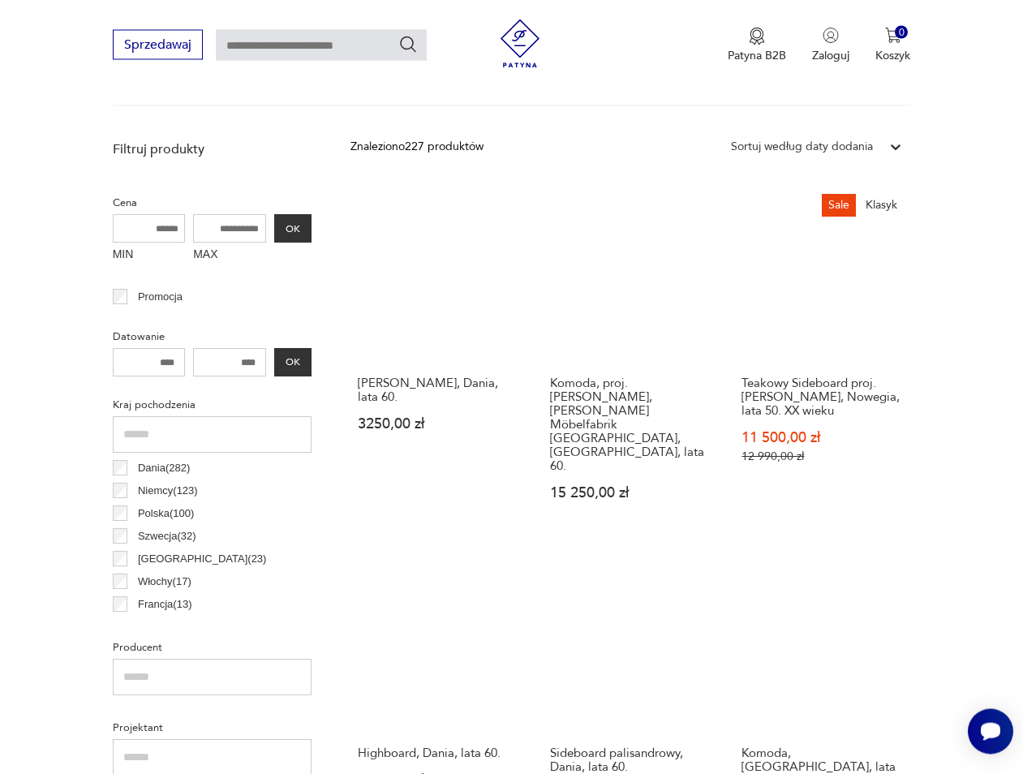
scroll to position [514, 0]
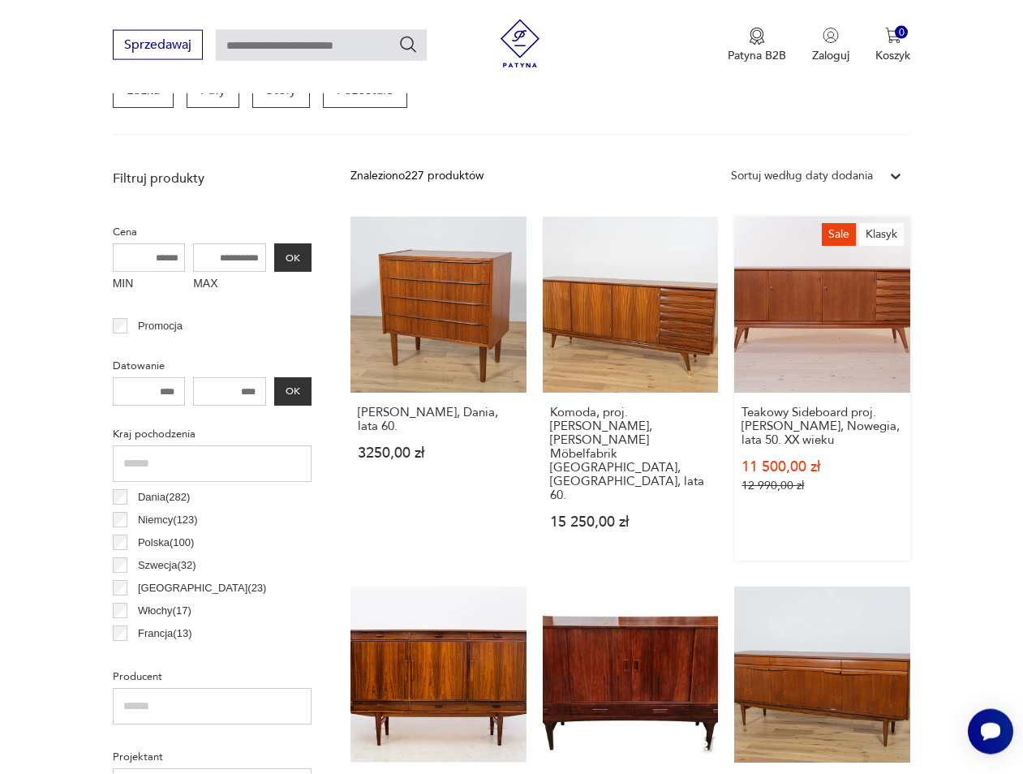
click at [838, 316] on link "Sale Klasyk Teakowy Sideboard proj. [PERSON_NAME], Nowegia, lata 50. XX wieku 1…" at bounding box center [822, 389] width 176 height 344
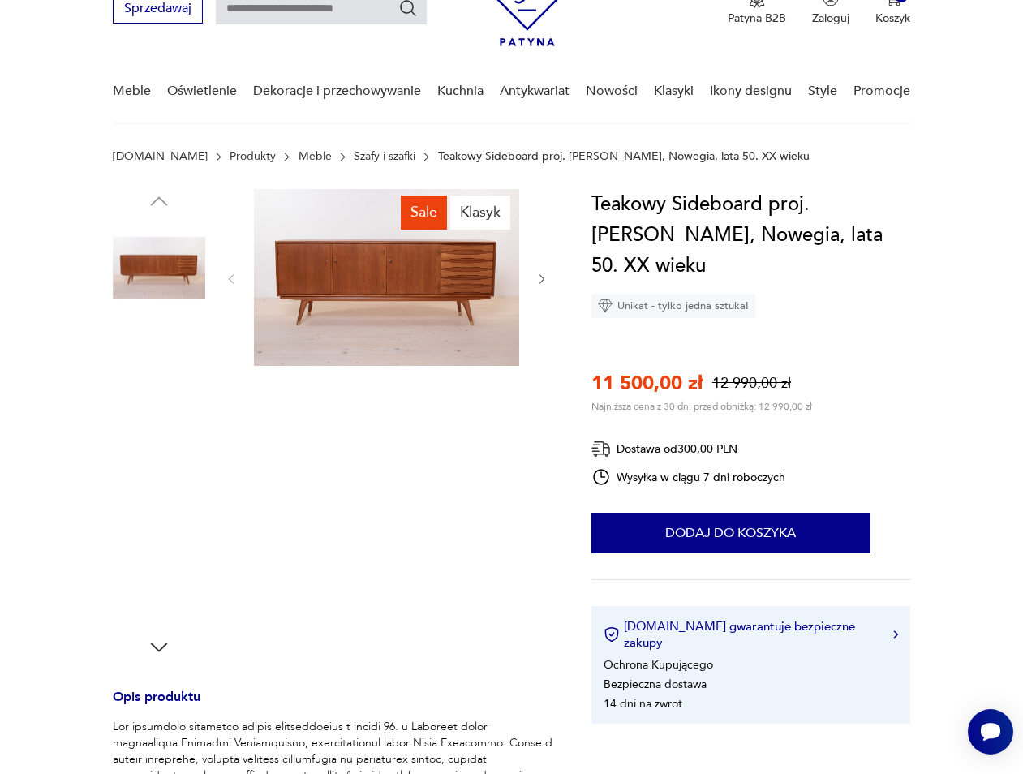
click at [446, 296] on img at bounding box center [386, 277] width 265 height 177
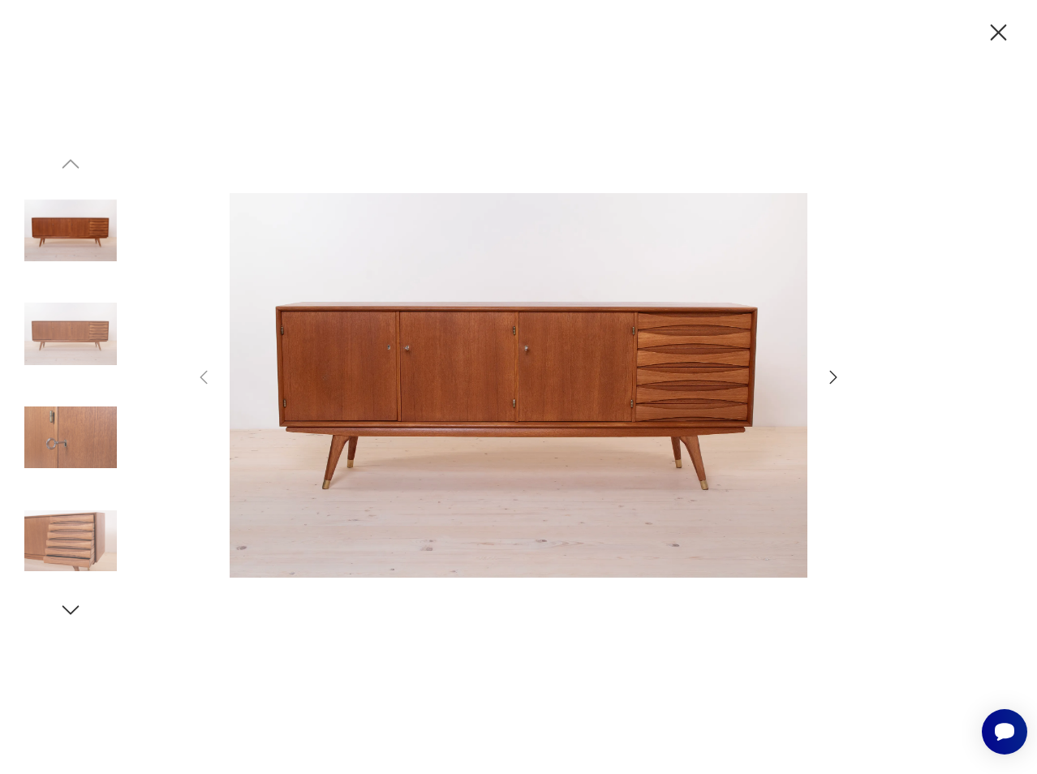
click at [837, 377] on icon "button" at bounding box center [833, 377] width 7 height 13
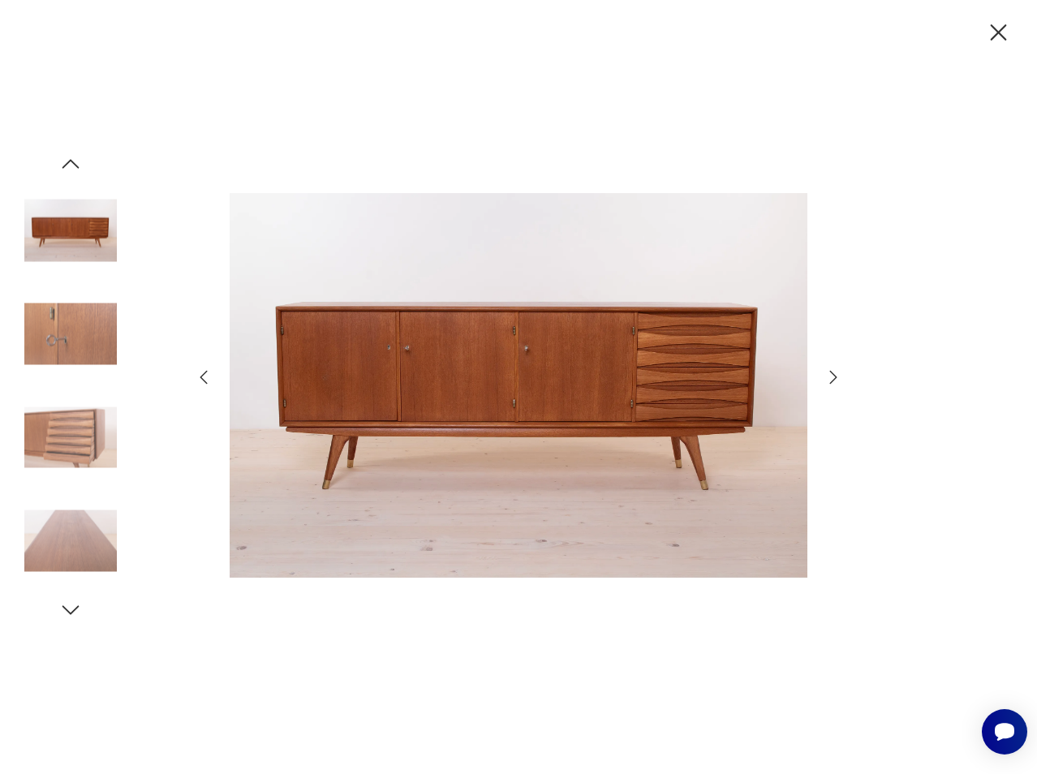
click at [837, 377] on icon "button" at bounding box center [833, 377] width 7 height 13
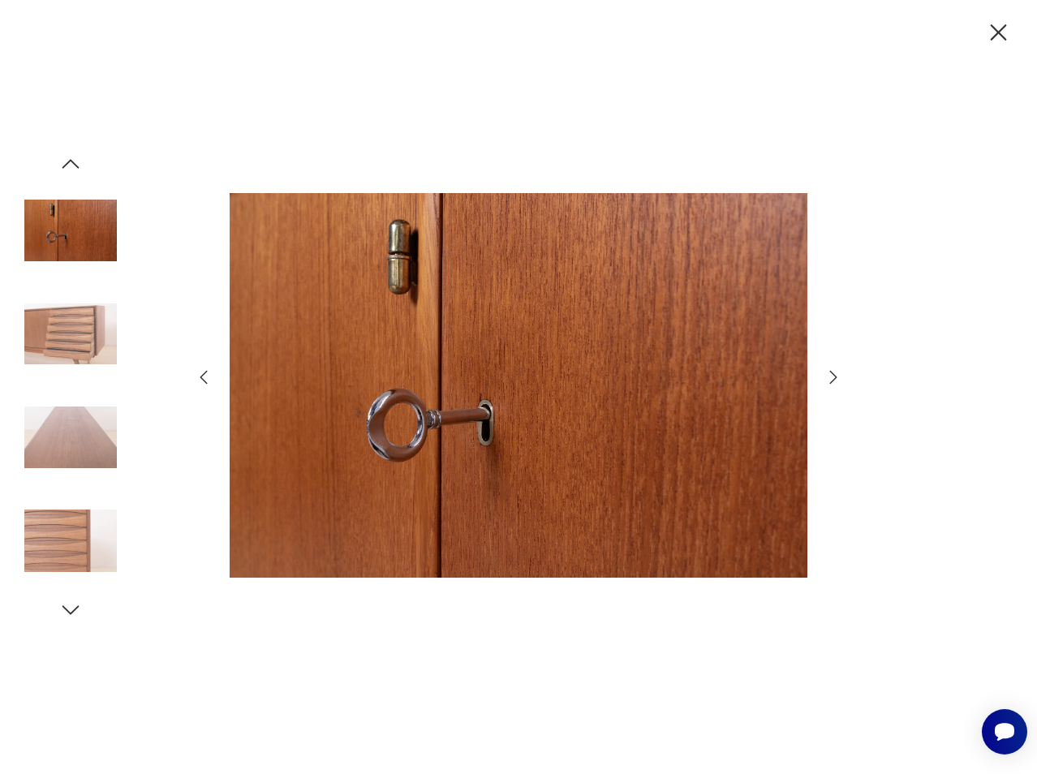
click at [832, 373] on icon "button" at bounding box center [833, 377] width 7 height 13
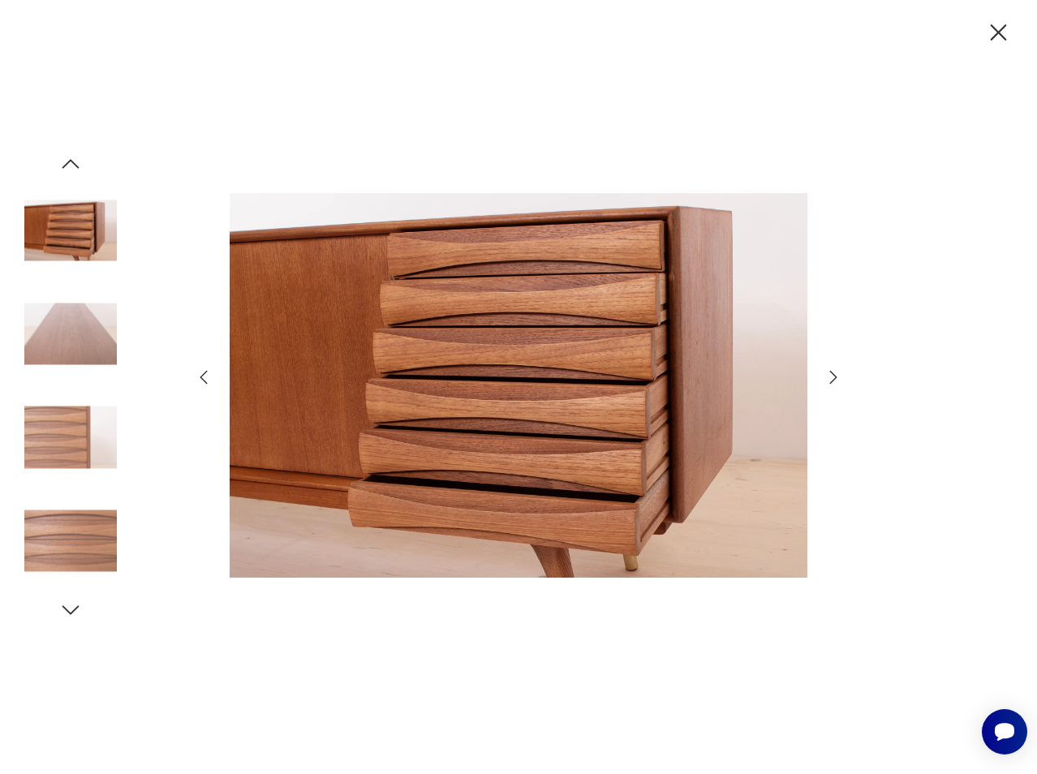
click at [832, 373] on icon "button" at bounding box center [833, 377] width 7 height 13
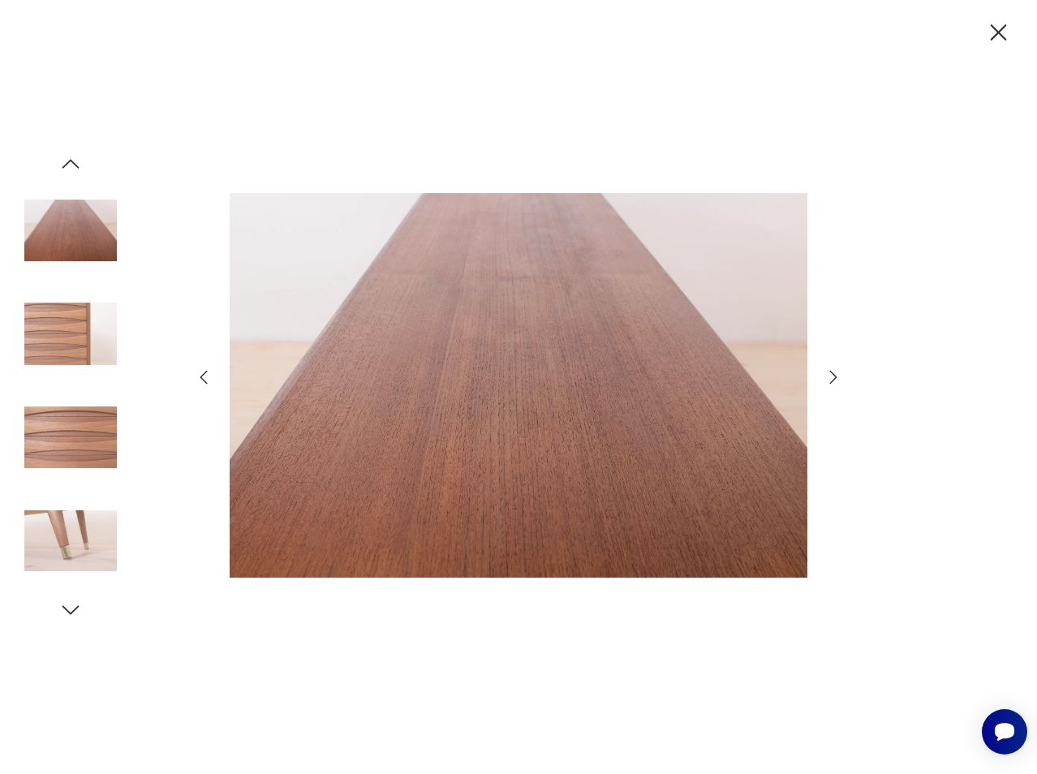
click at [832, 373] on icon "button" at bounding box center [833, 377] width 7 height 13
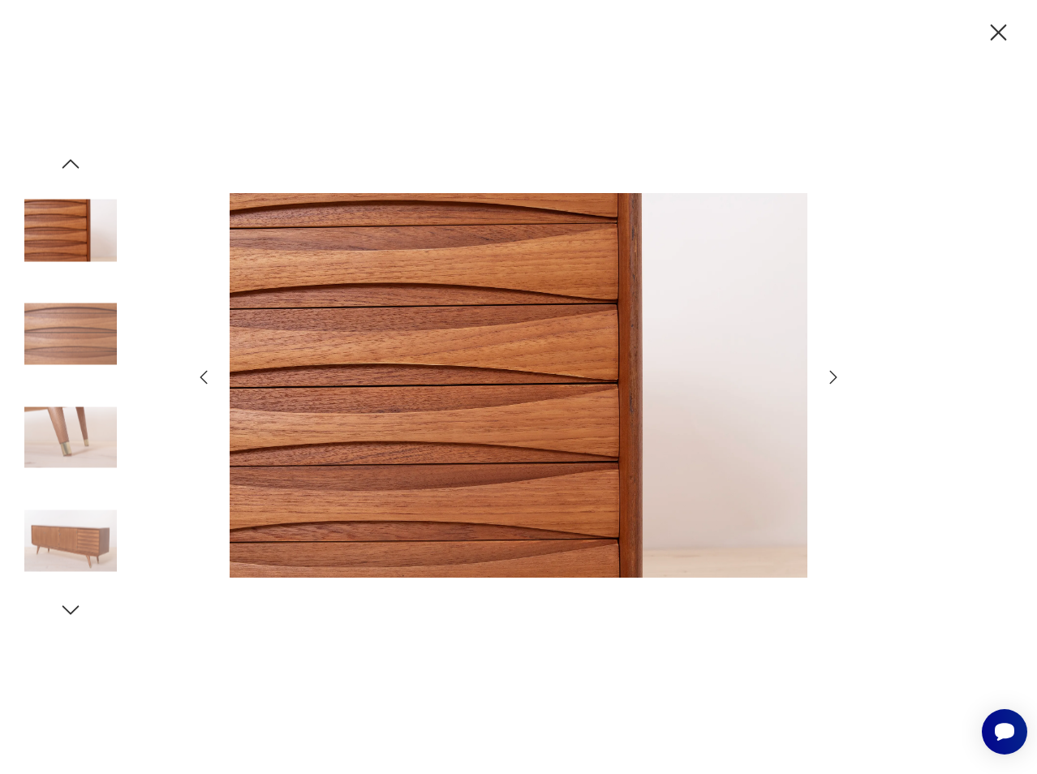
click at [832, 373] on icon "button" at bounding box center [833, 377] width 7 height 13
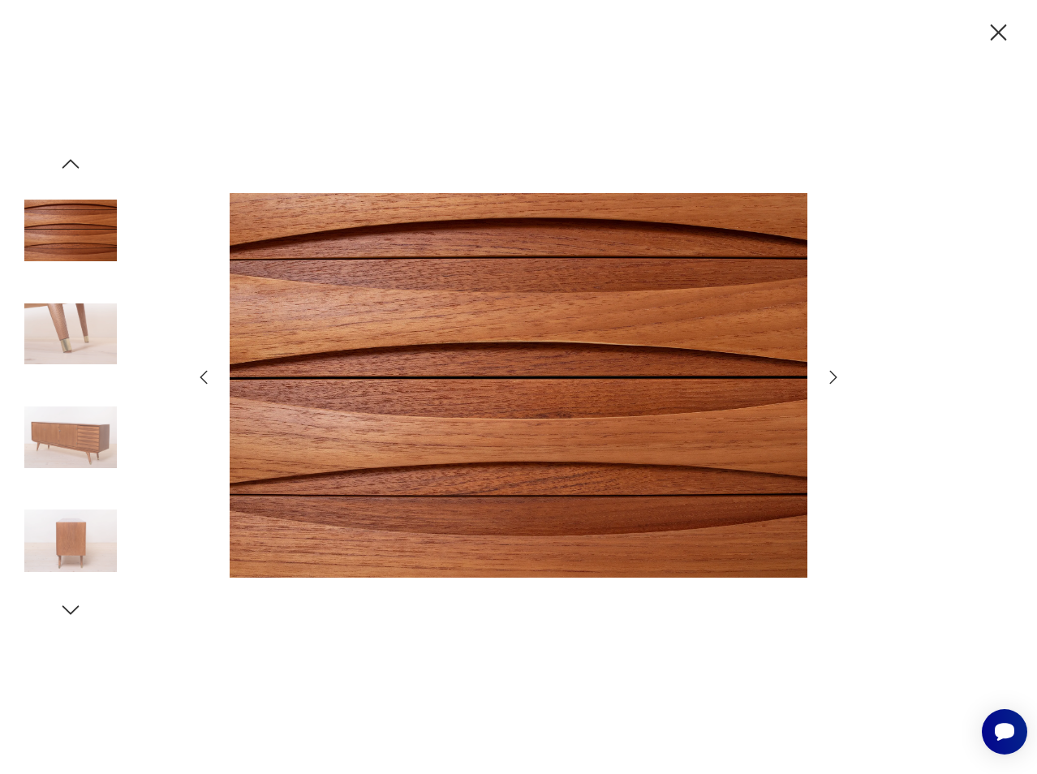
click at [831, 373] on icon "button" at bounding box center [833, 377] width 19 height 19
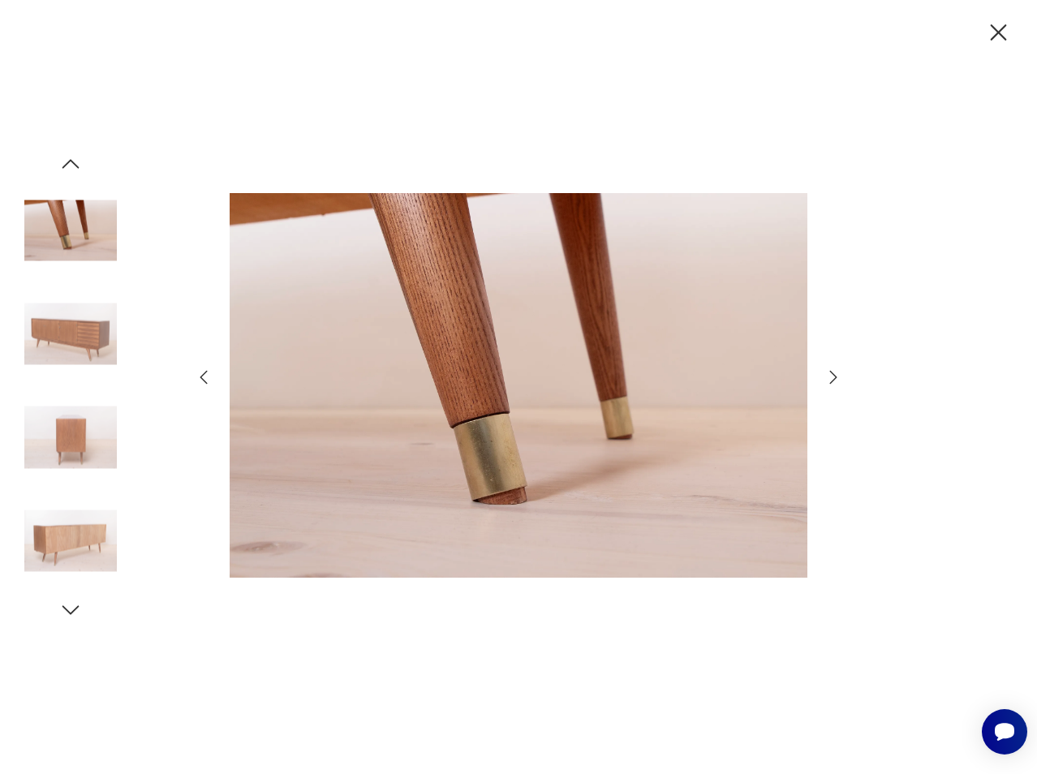
click at [831, 373] on icon "button" at bounding box center [833, 377] width 19 height 19
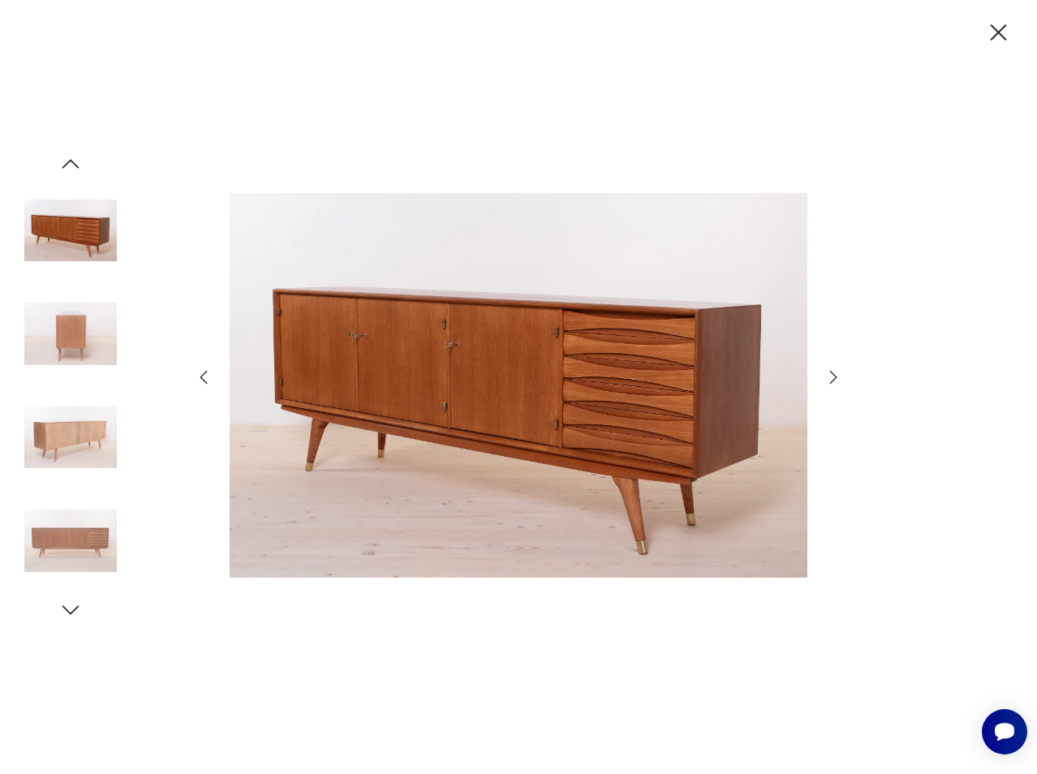
click at [831, 373] on icon "button" at bounding box center [833, 377] width 19 height 19
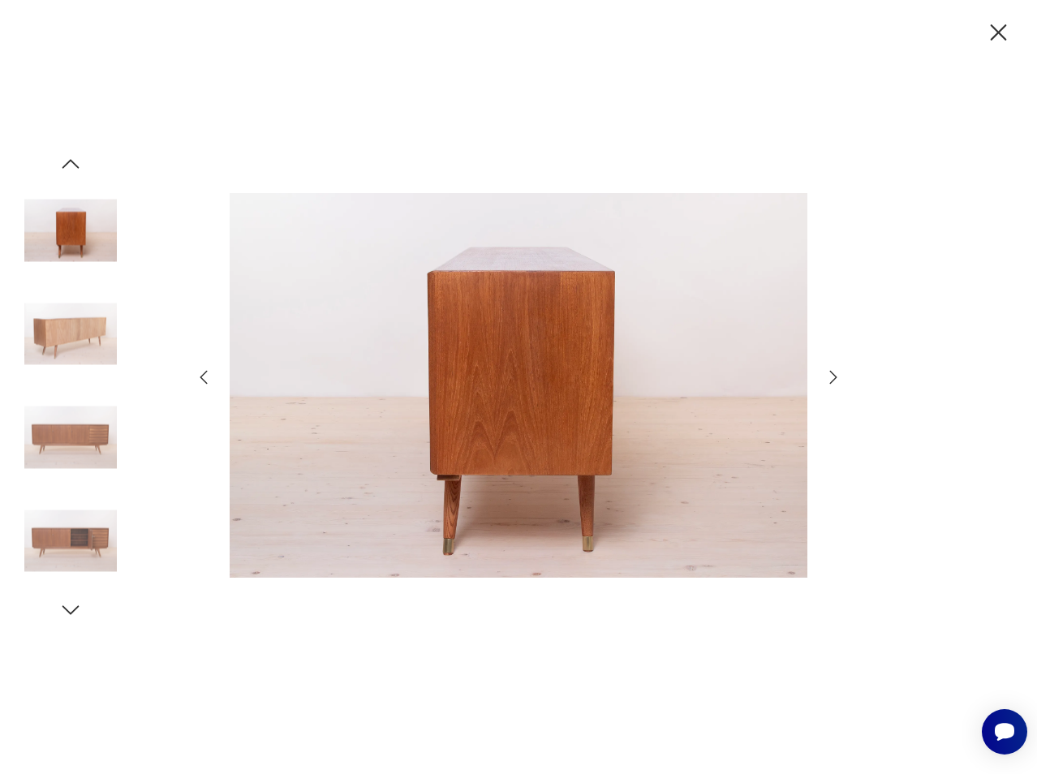
click at [831, 373] on icon "button" at bounding box center [833, 377] width 19 height 19
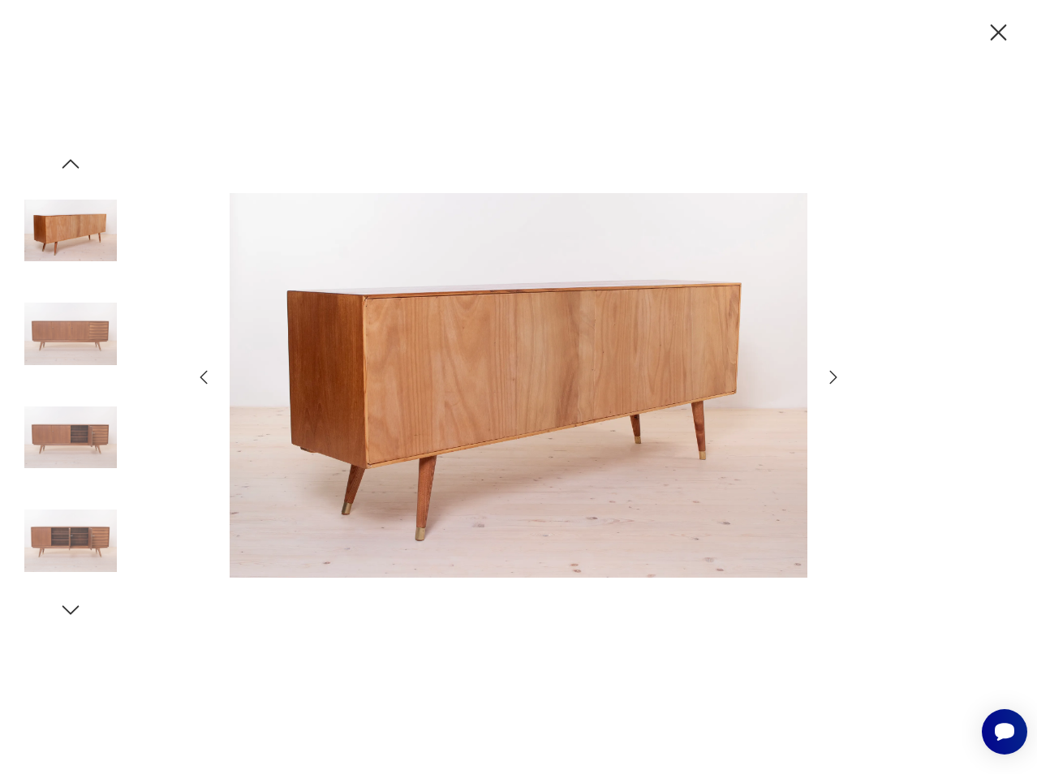
click at [831, 373] on icon "button" at bounding box center [833, 377] width 19 height 19
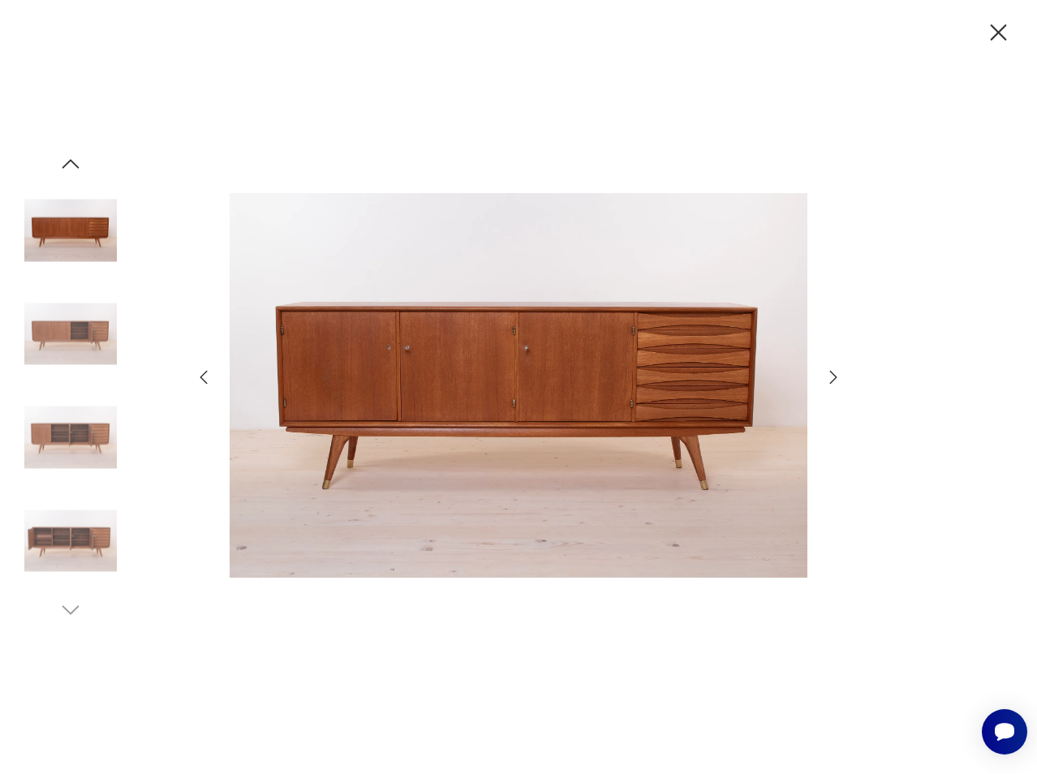
click at [831, 373] on icon "button" at bounding box center [833, 377] width 19 height 19
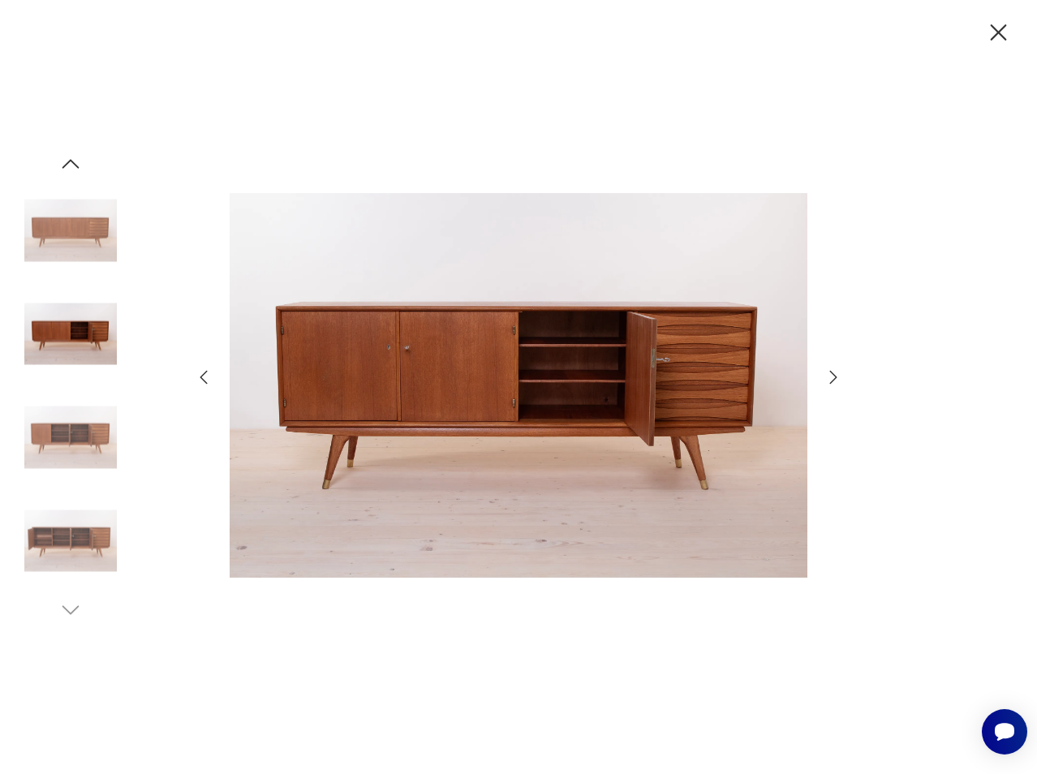
click at [831, 373] on icon "button" at bounding box center [833, 377] width 19 height 19
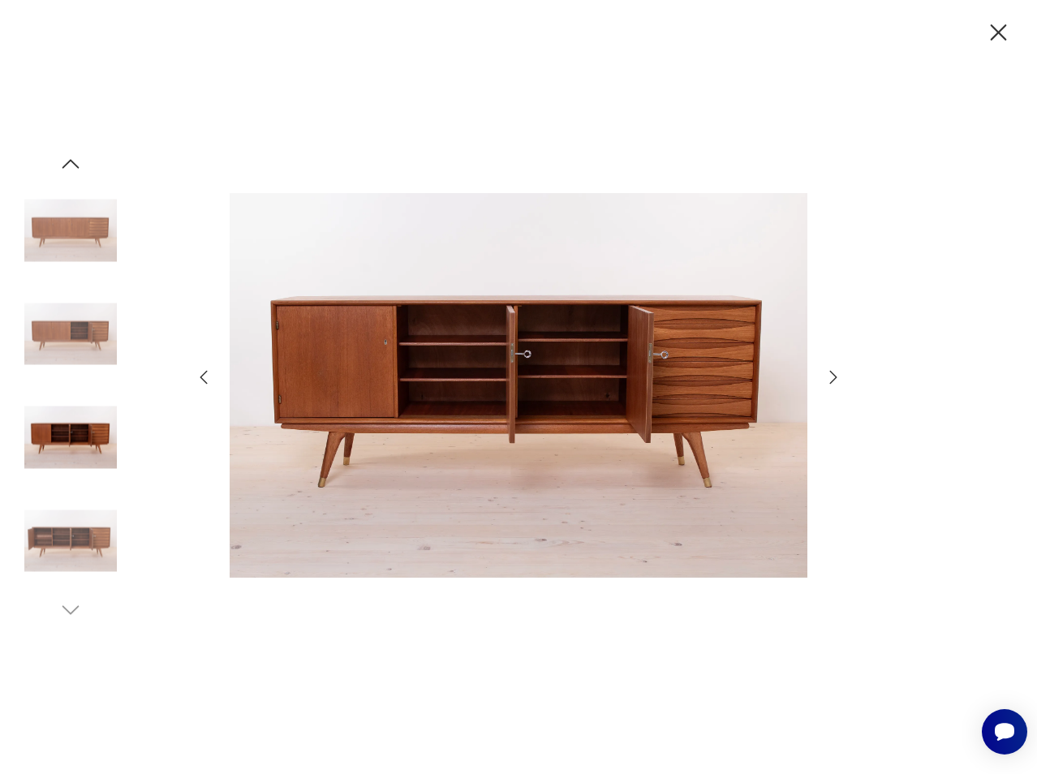
click at [831, 373] on icon "button" at bounding box center [833, 377] width 19 height 19
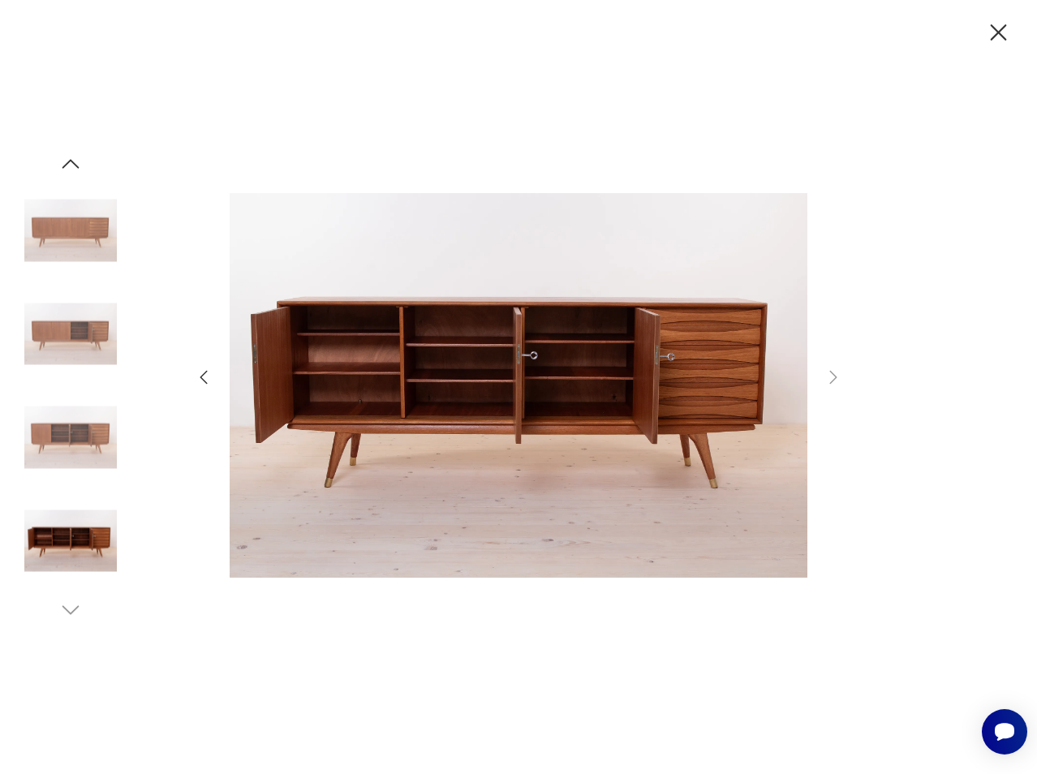
click at [1001, 35] on icon "button" at bounding box center [999, 32] width 16 height 16
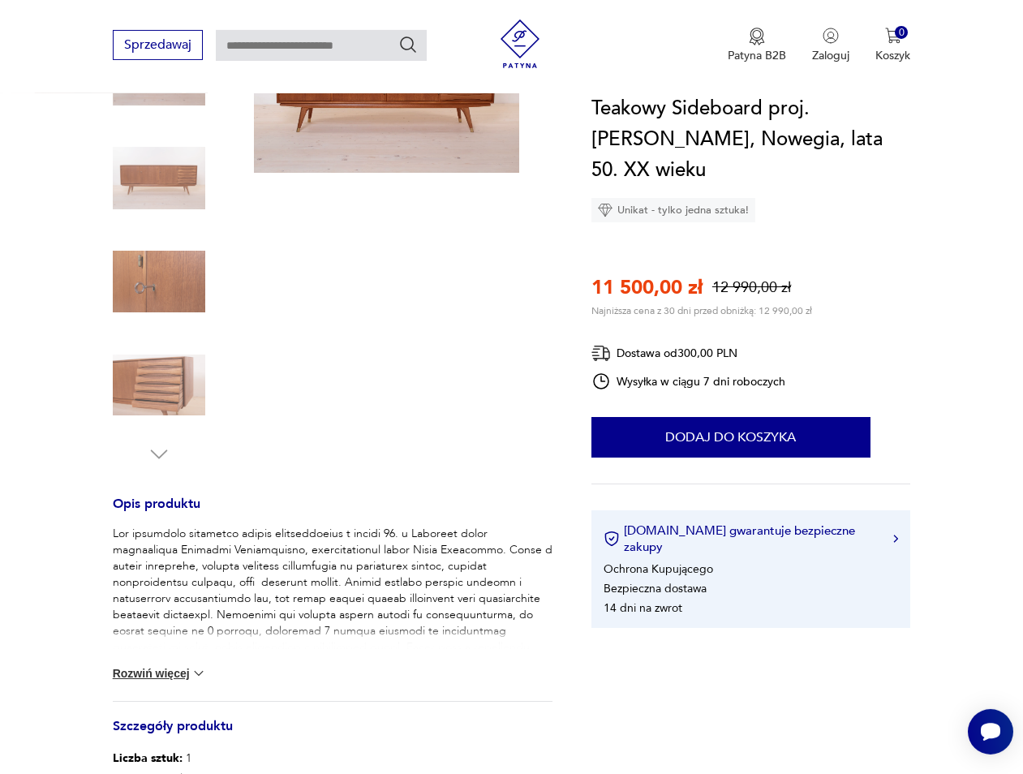
scroll to position [410, 0]
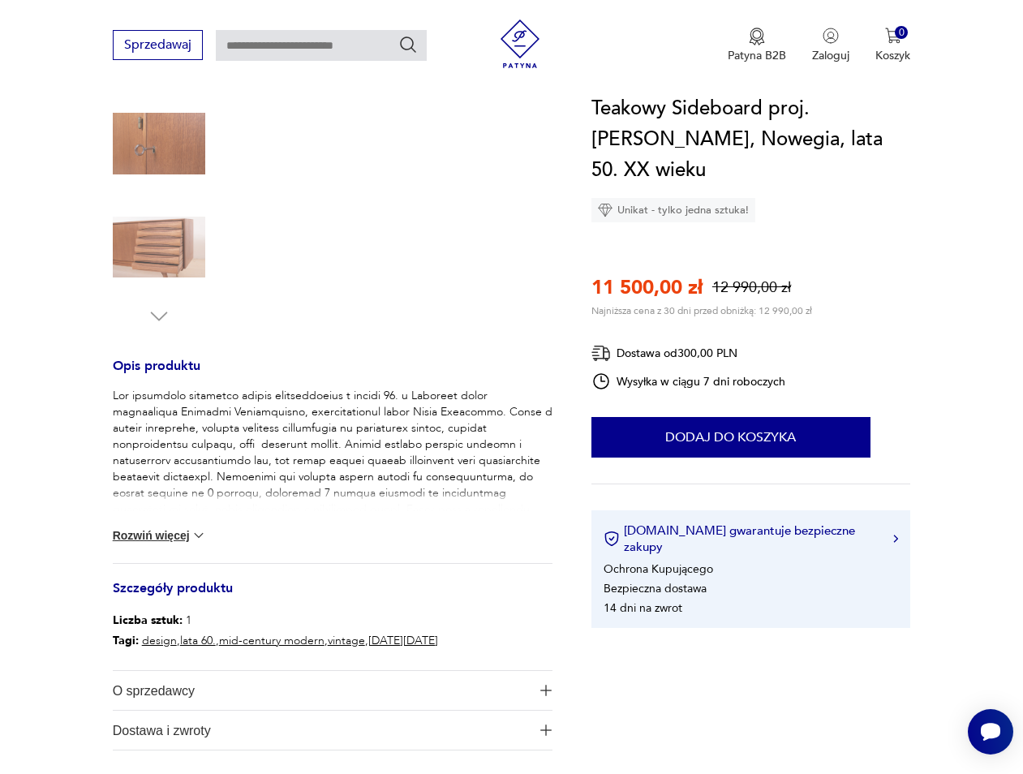
click at [177, 523] on div "Rozwiń więcej" at bounding box center [333, 475] width 440 height 175
click at [144, 530] on button "Rozwiń więcej" at bounding box center [160, 535] width 94 height 16
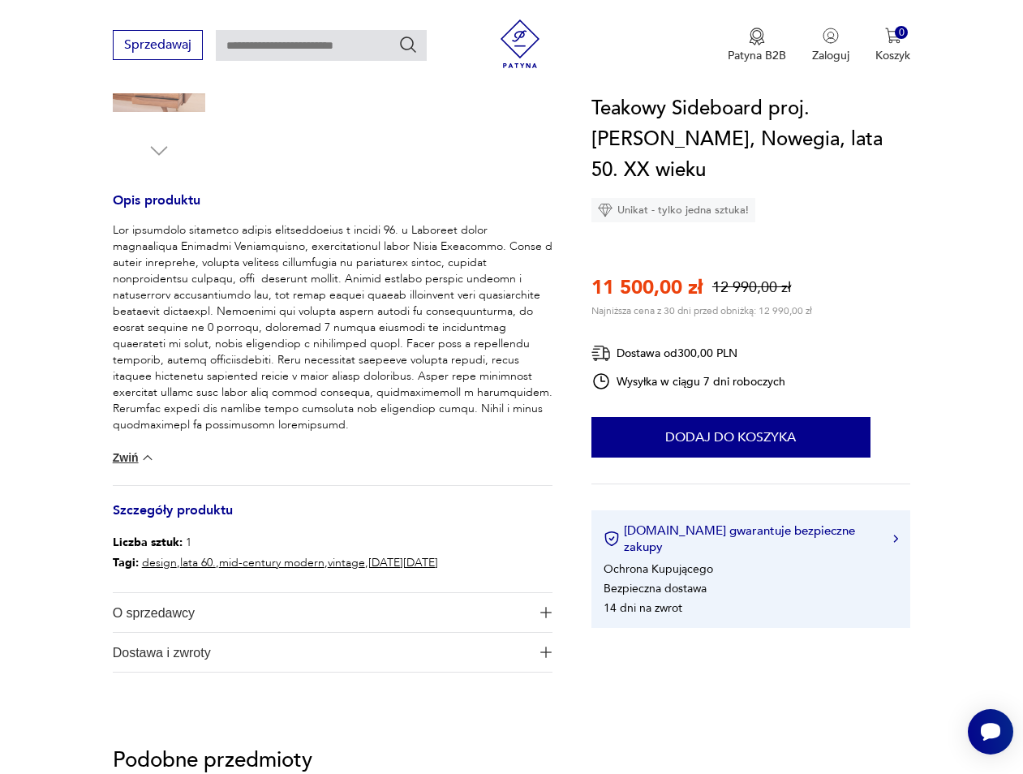
scroll to position [658, 0]
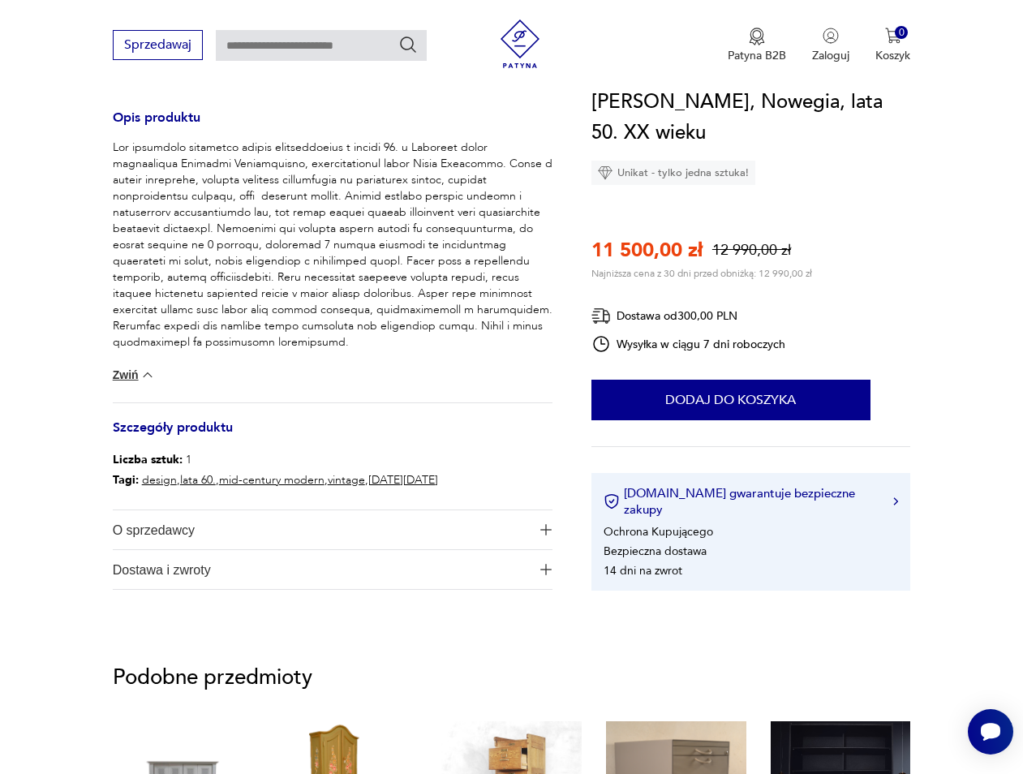
click at [172, 531] on span "O sprzedawcy" at bounding box center [322, 529] width 418 height 39
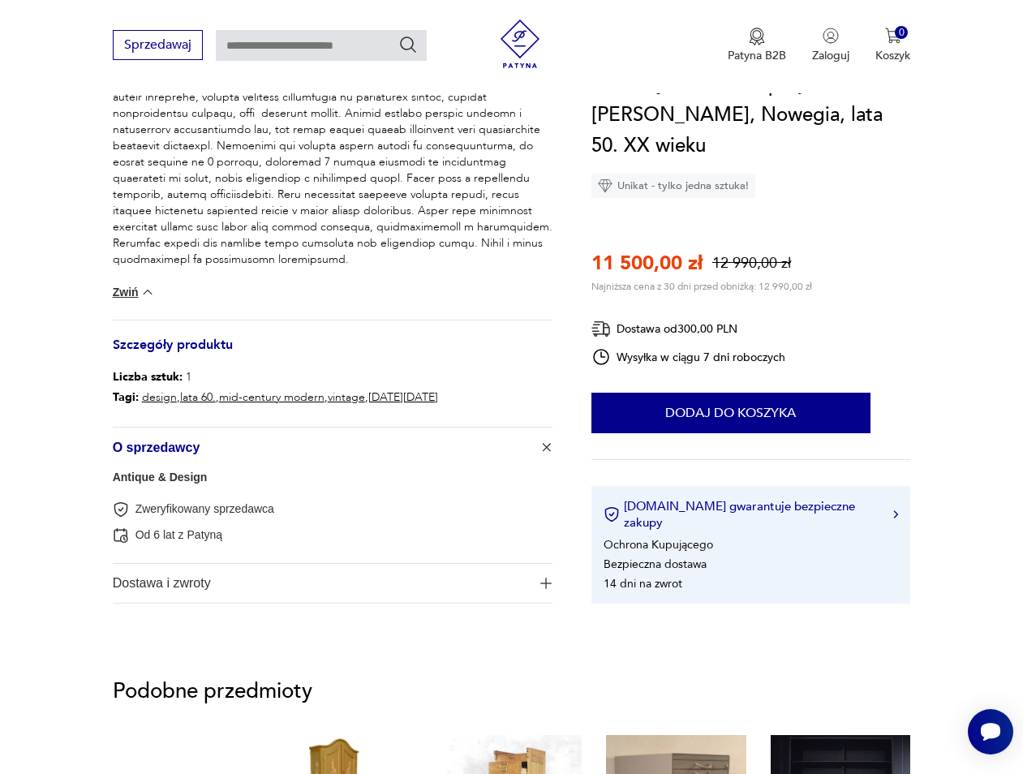
click at [121, 583] on span "Dostawa i zwroty" at bounding box center [322, 583] width 418 height 39
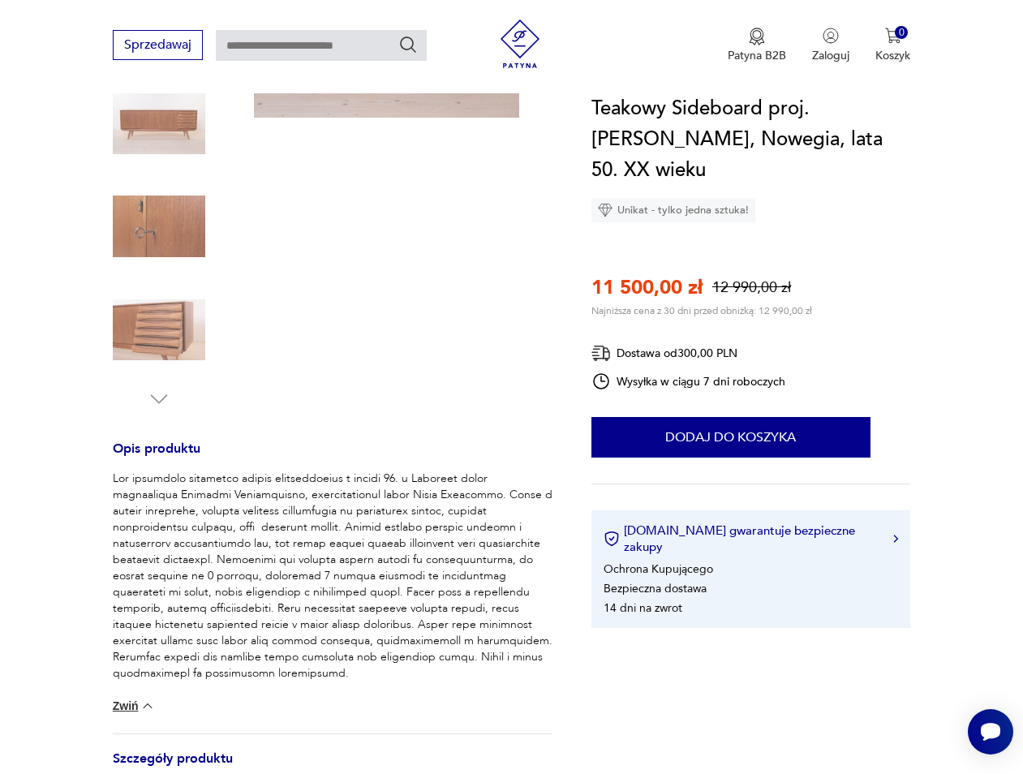
scroll to position [0, 0]
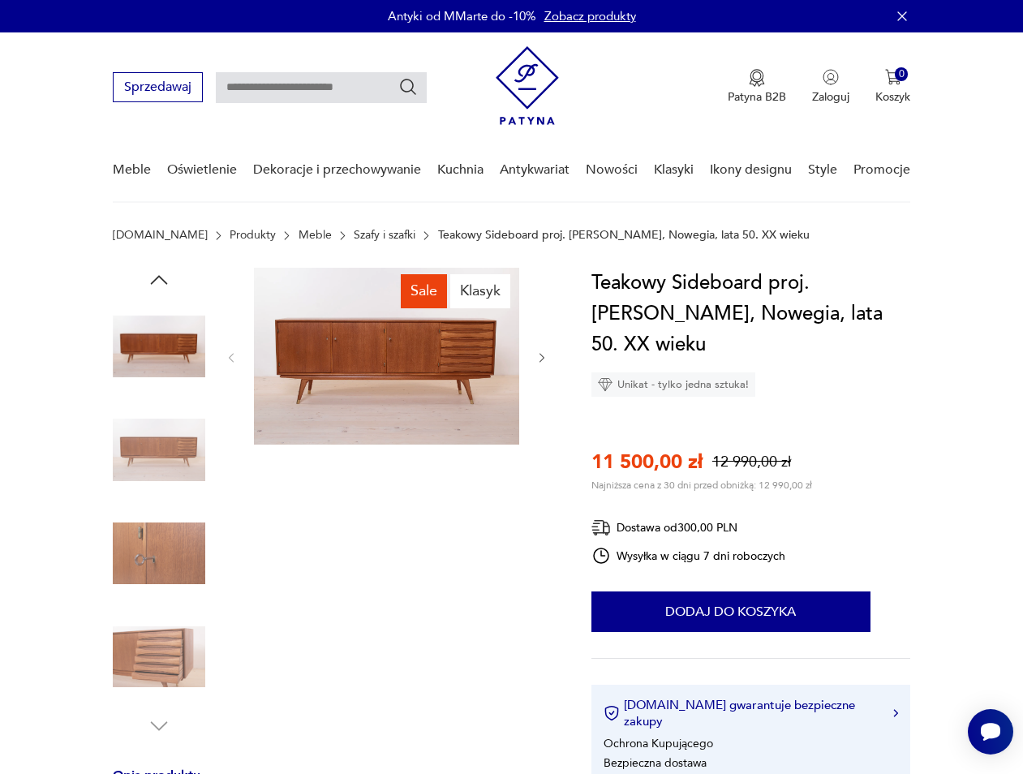
click at [147, 359] on img at bounding box center [159, 346] width 93 height 93
click at [364, 372] on img at bounding box center [386, 356] width 265 height 177
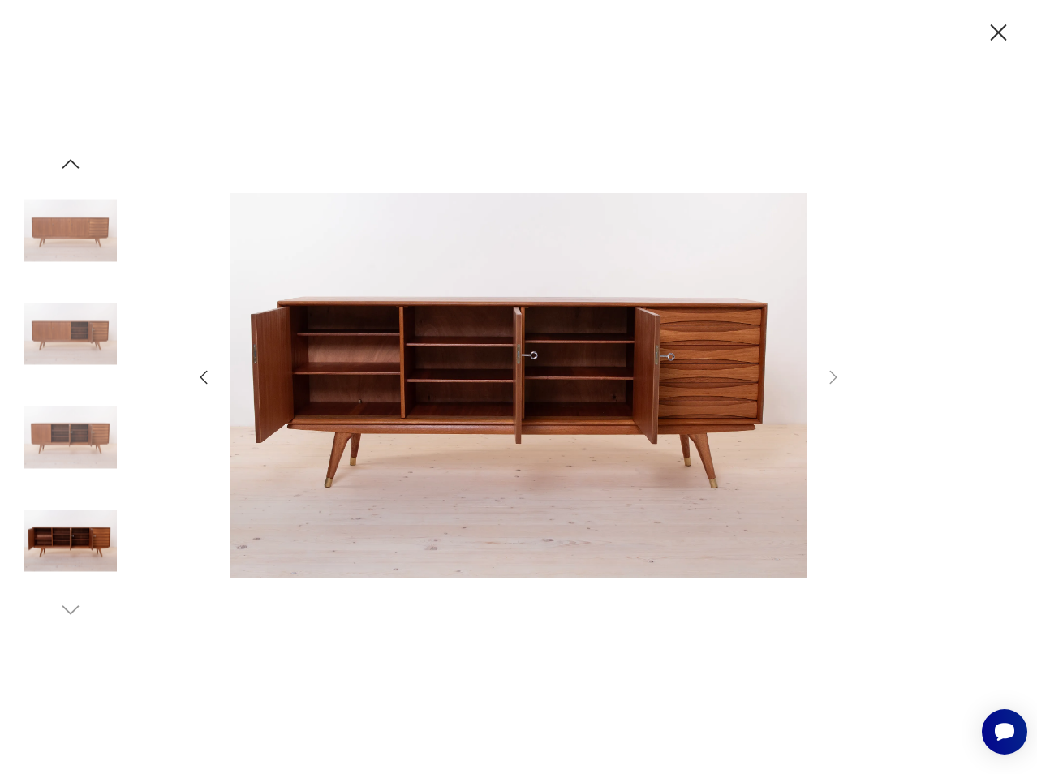
click at [87, 329] on img at bounding box center [70, 334] width 93 height 93
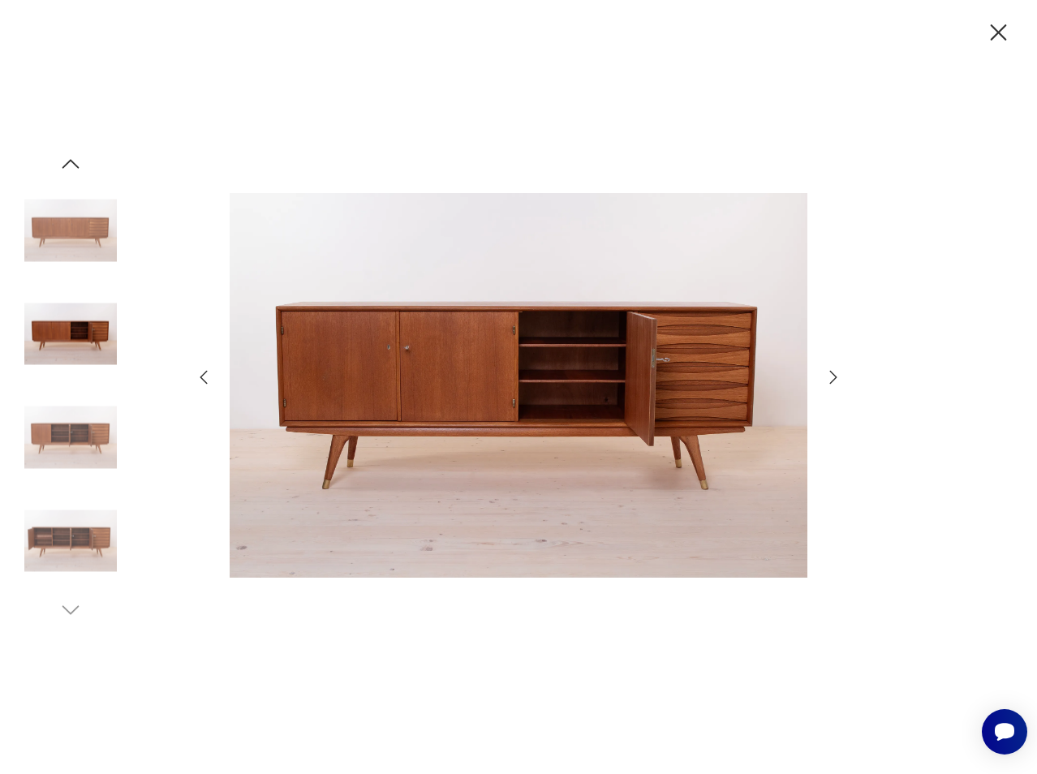
click at [75, 227] on img at bounding box center [70, 230] width 93 height 93
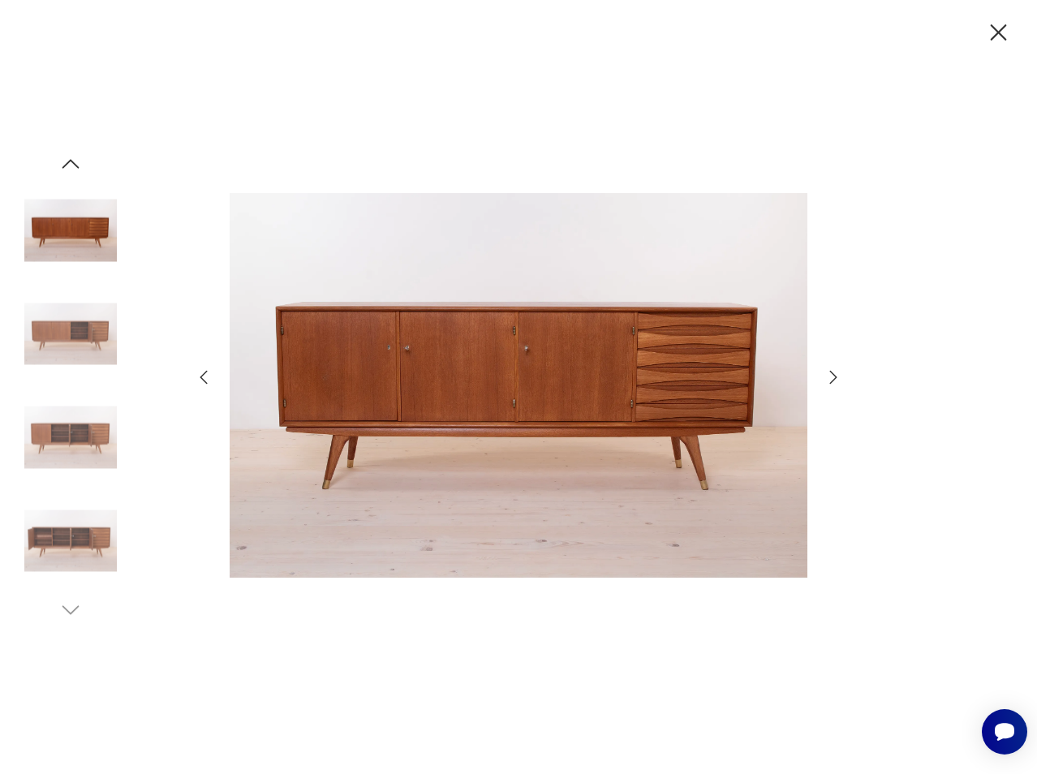
click at [70, 325] on img at bounding box center [70, 334] width 93 height 93
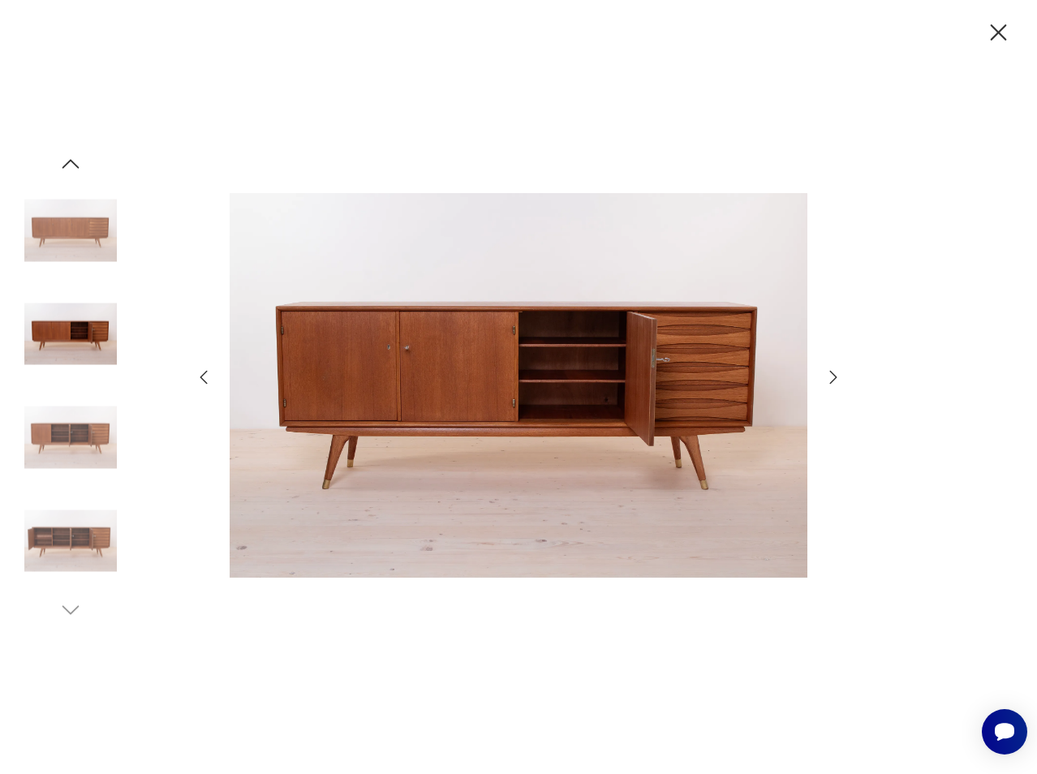
click at [62, 433] on img at bounding box center [70, 437] width 93 height 93
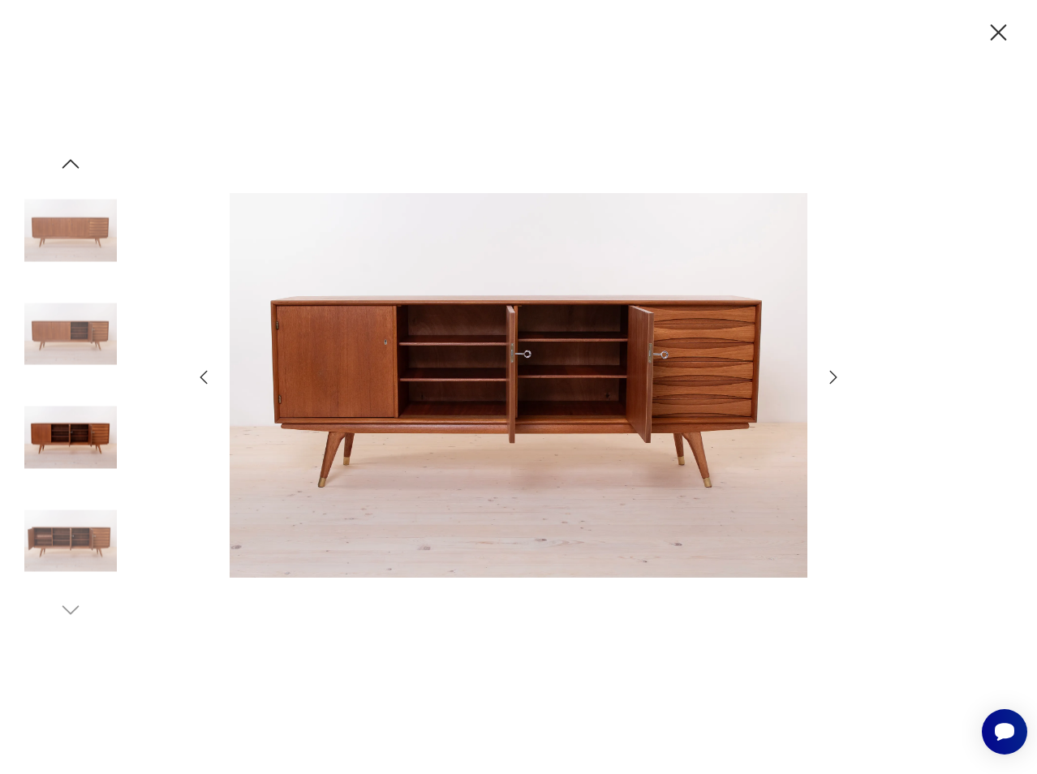
click at [71, 420] on img at bounding box center [70, 437] width 93 height 93
click at [57, 553] on img at bounding box center [70, 541] width 93 height 93
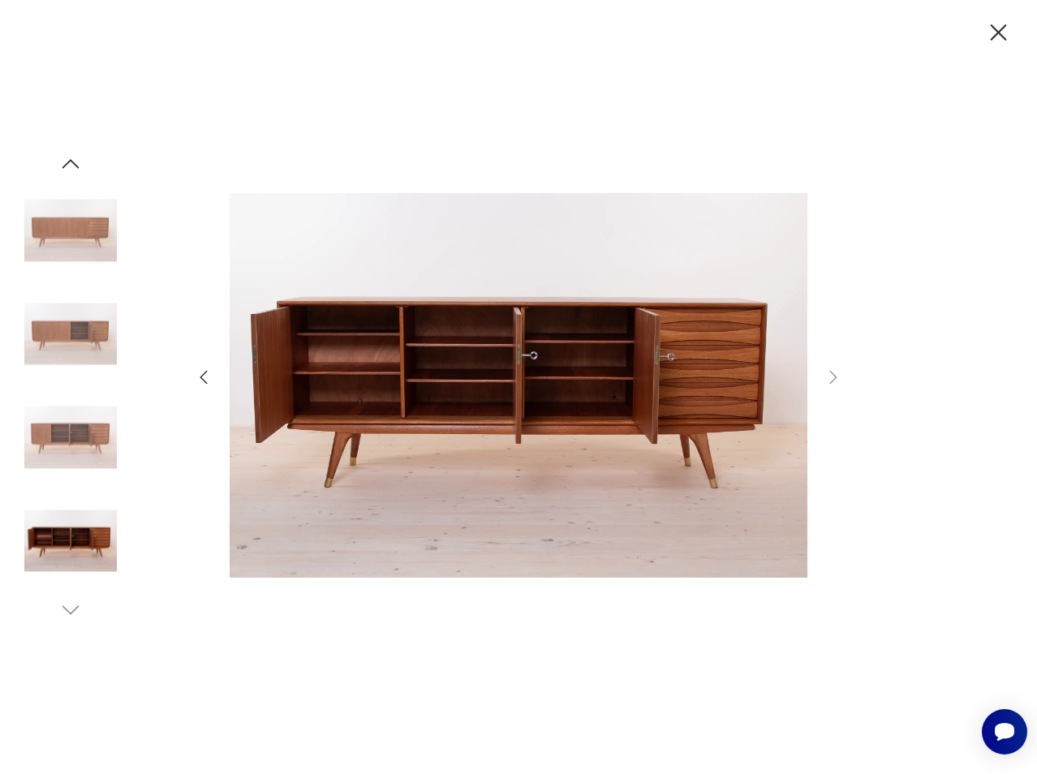
click at [69, 542] on img at bounding box center [70, 541] width 93 height 93
click at [1000, 41] on icon "button" at bounding box center [998, 33] width 28 height 28
